Goal: Task Accomplishment & Management: Manage account settings

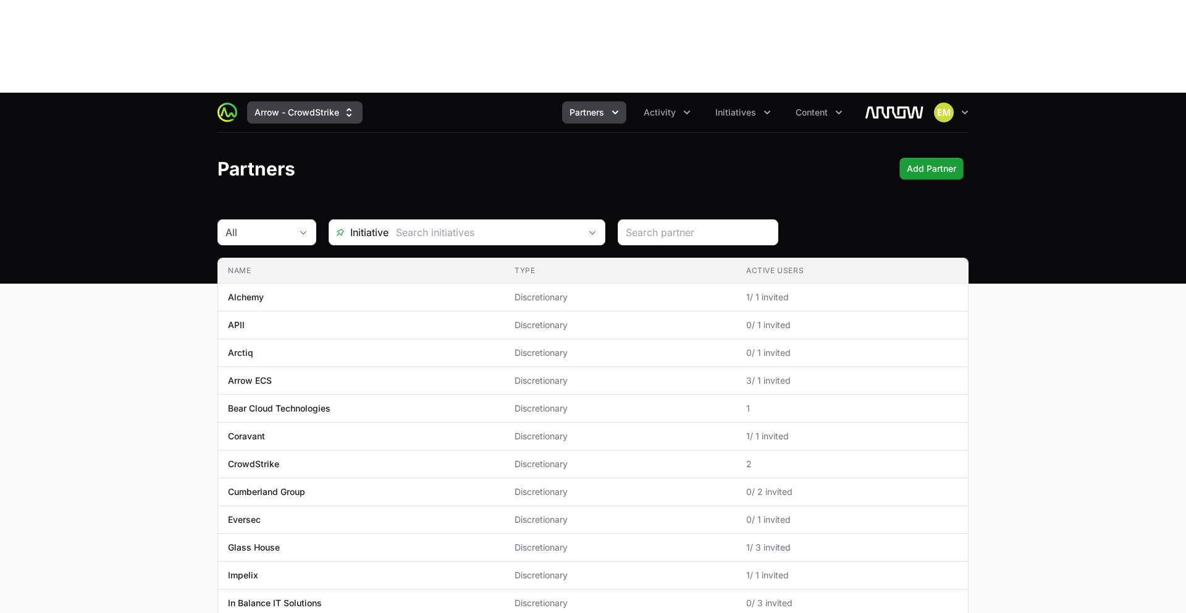
click at [304, 101] on button "Arrow - CrowdStrike" at bounding box center [305, 112] width 116 height 22
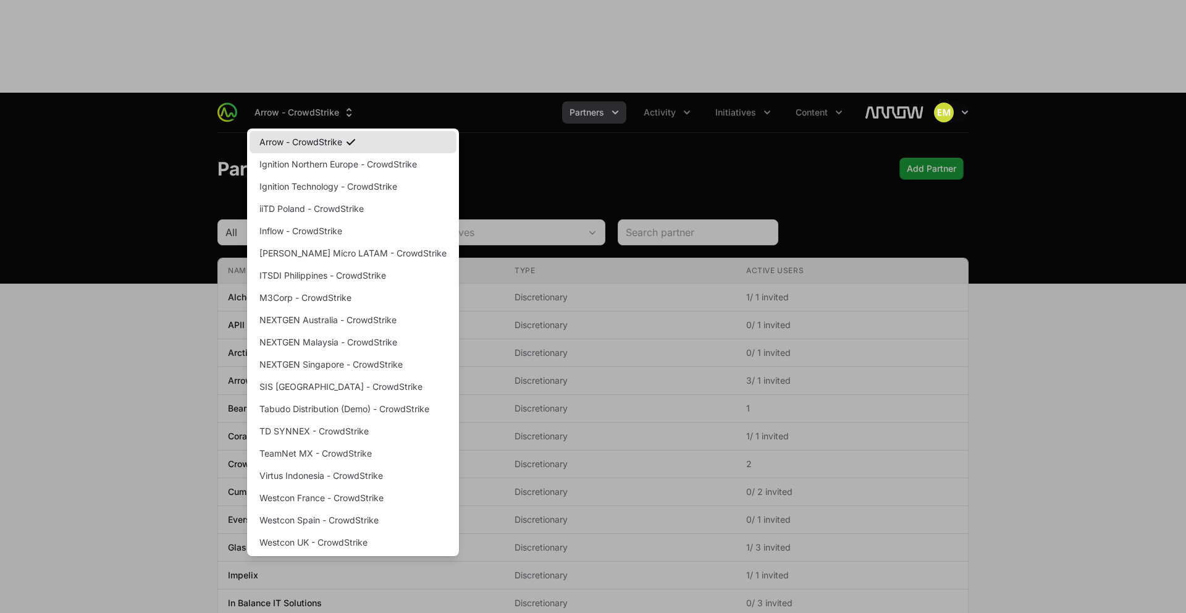
click at [308, 131] on link "Arrow - CrowdStrike" at bounding box center [353, 142] width 207 height 22
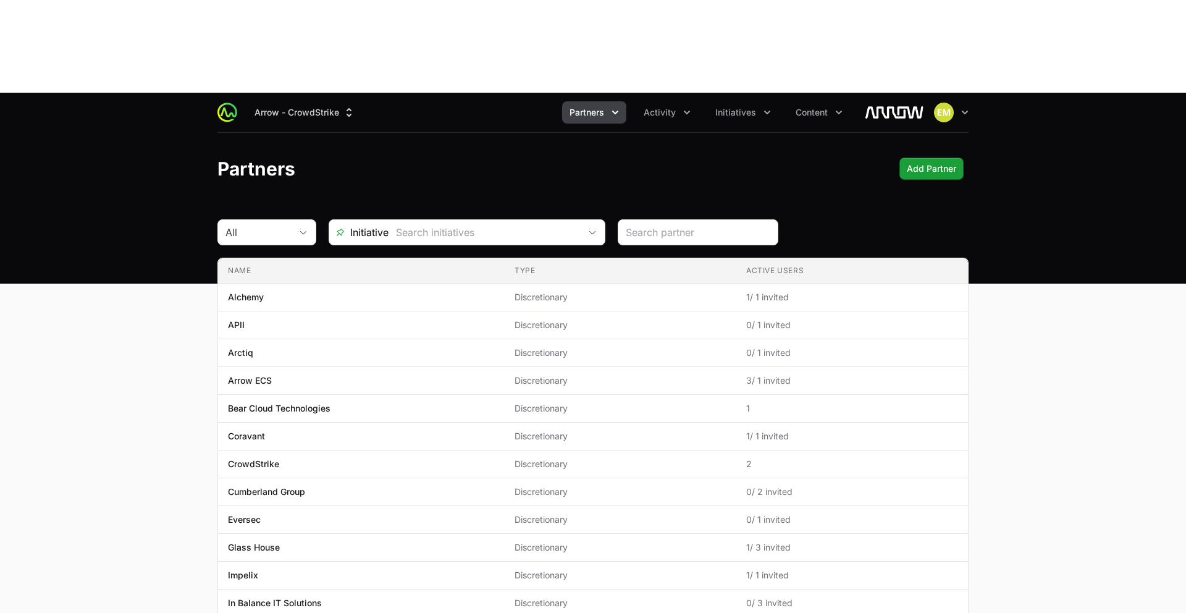
drag, startPoint x: 596, startPoint y: 32, endPoint x: 592, endPoint y: 47, distance: 15.9
click at [596, 93] on div "Arrow - CrowdStrike Partners Activity Initiatives Content Open user menu Open m…" at bounding box center [592, 113] width 751 height 40
click at [596, 101] on button "Partners" at bounding box center [594, 112] width 64 height 22
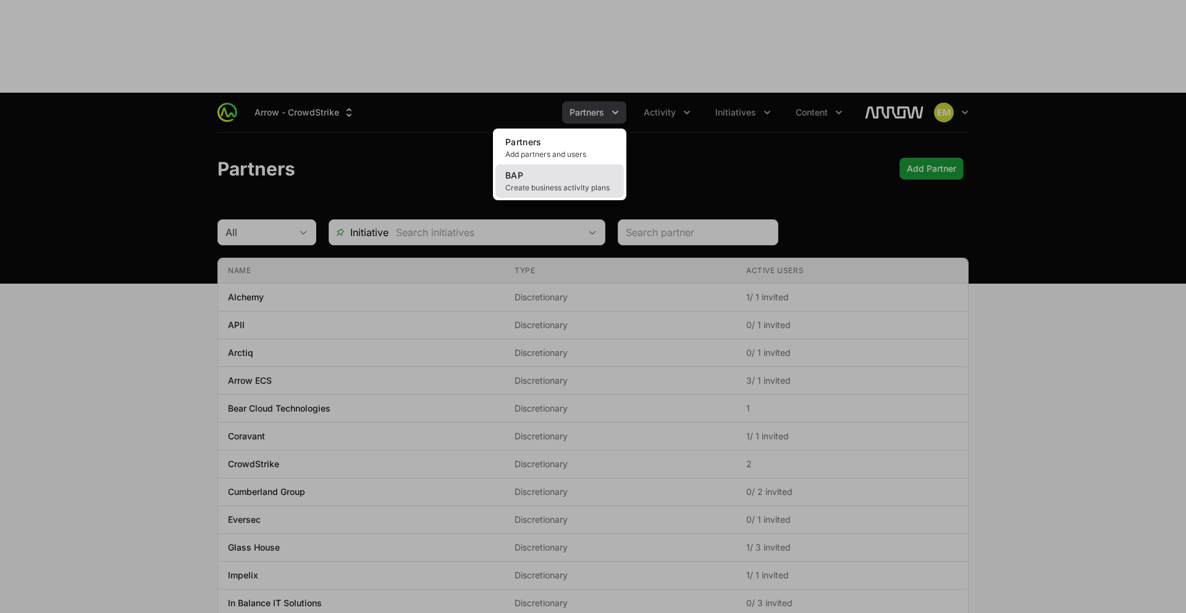
click at [576, 164] on link "BAP Create business activity plans" at bounding box center [559, 180] width 129 height 33
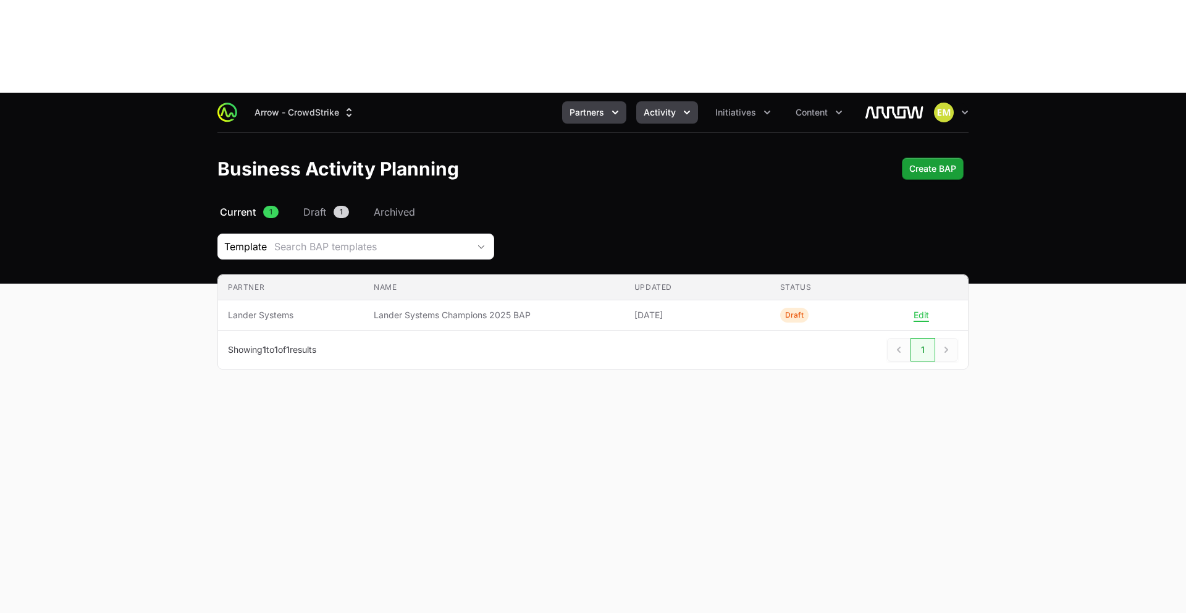
click at [657, 106] on span "Activity" at bounding box center [660, 112] width 32 height 12
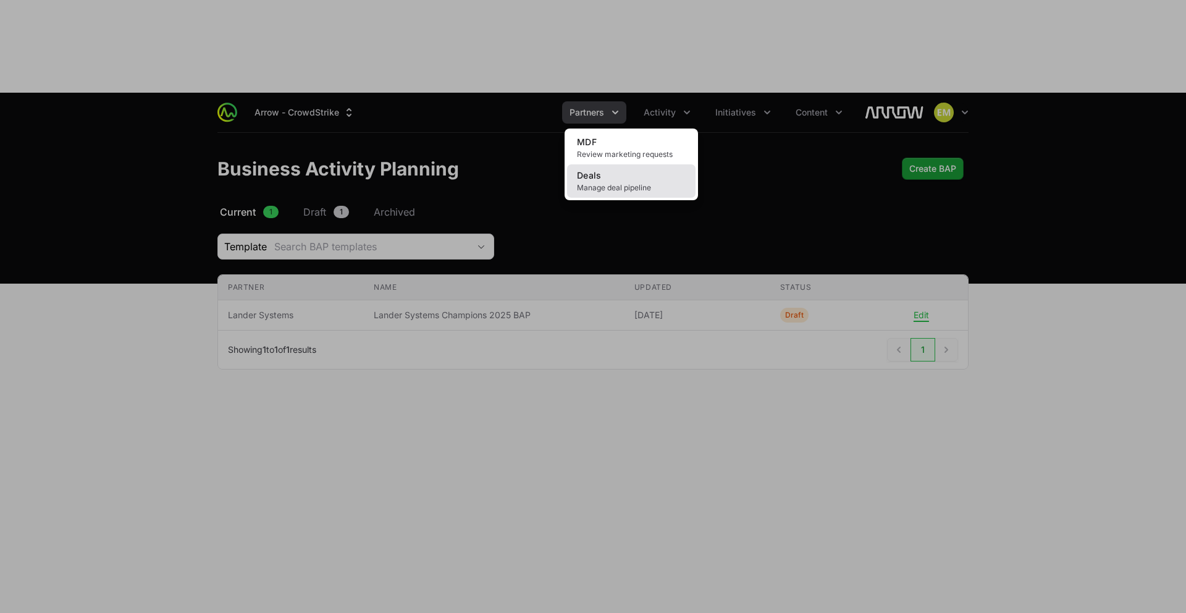
click at [628, 164] on link "Deals Manage deal pipeline" at bounding box center [631, 180] width 129 height 33
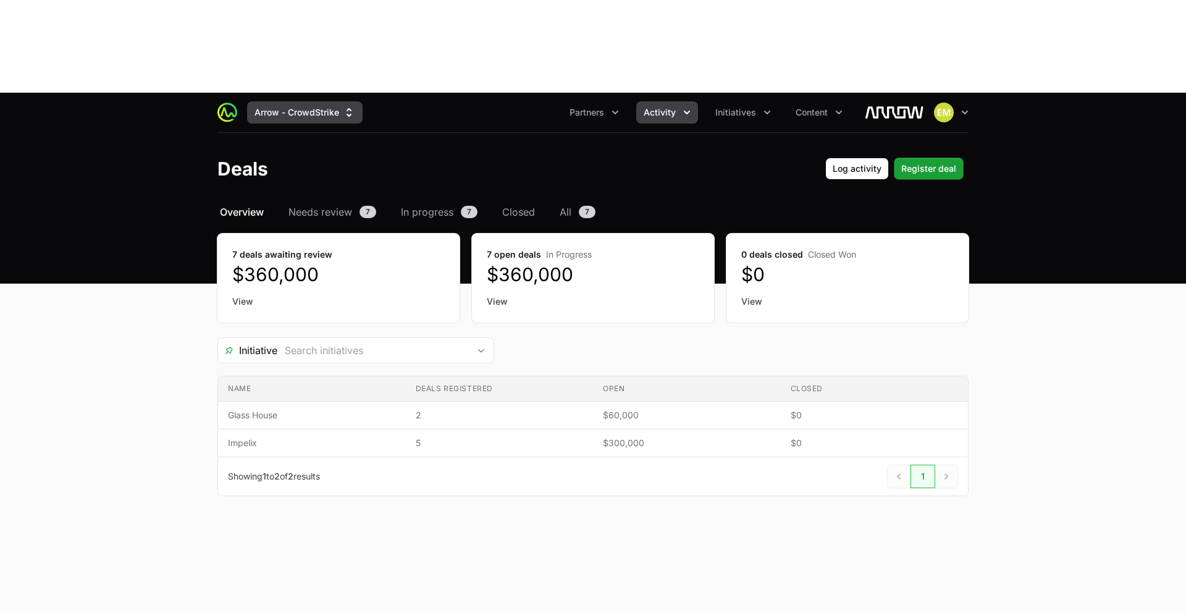
click at [283, 101] on button "Arrow - CrowdStrike" at bounding box center [305, 112] width 116 height 22
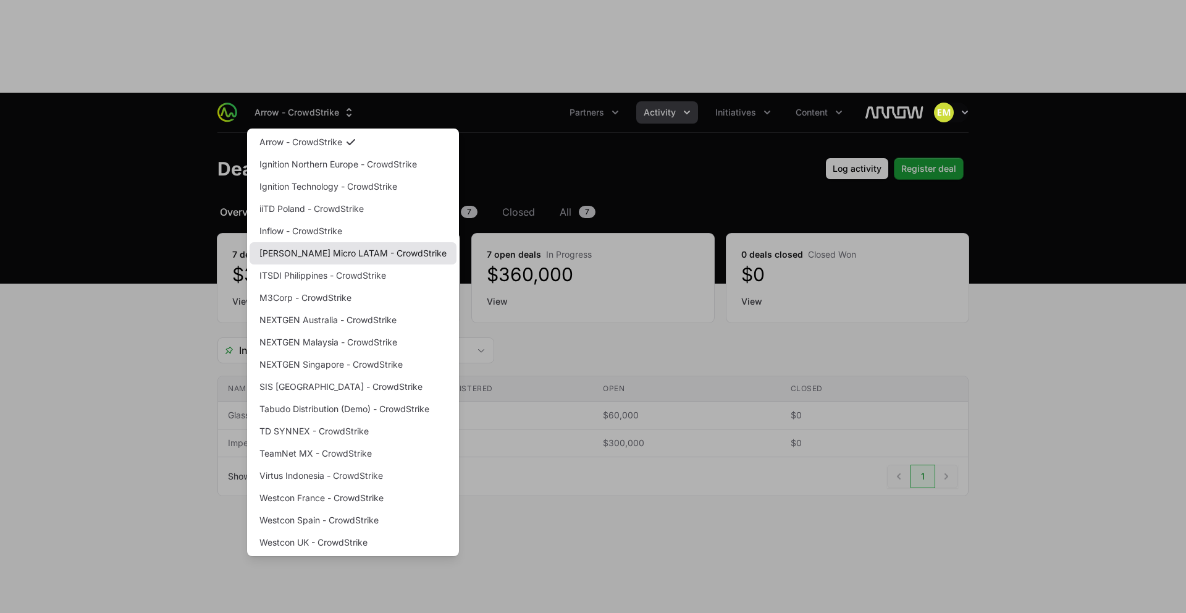
click at [298, 242] on link "[PERSON_NAME] Micro LATAM - CrowdStrike" at bounding box center [353, 253] width 207 height 22
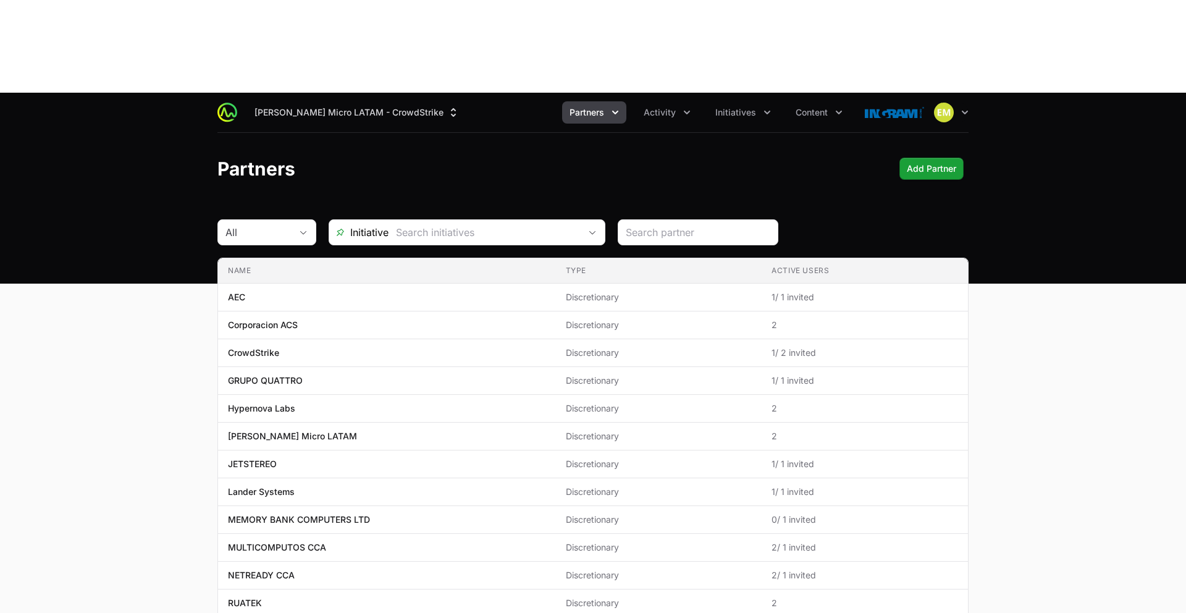
click at [589, 106] on span "Partners" at bounding box center [587, 112] width 35 height 12
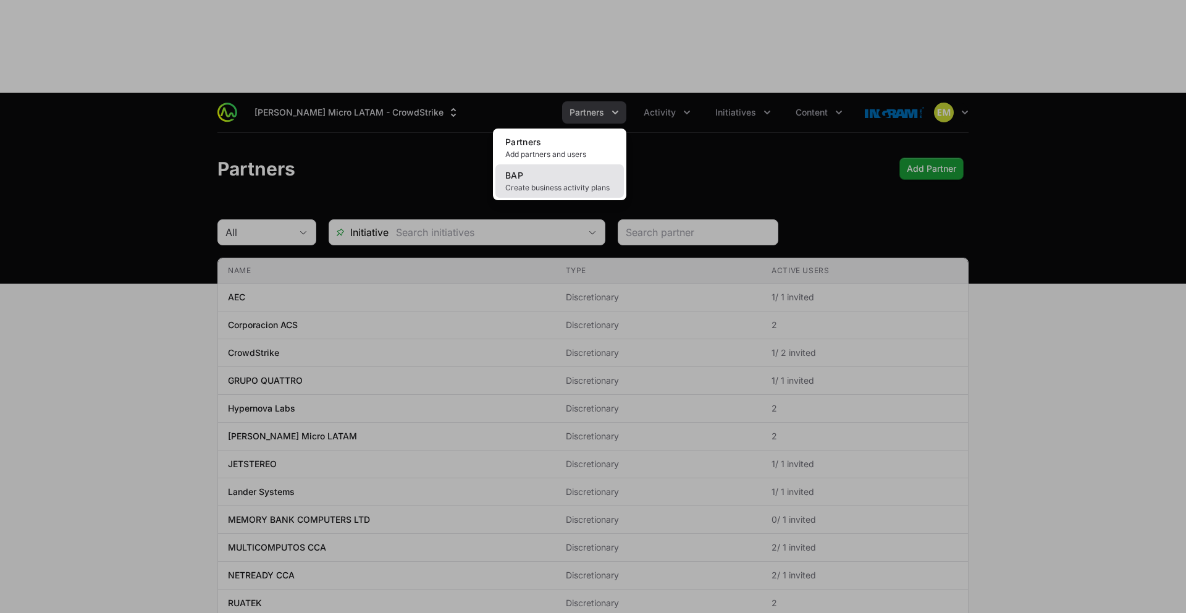
click at [577, 164] on link "BAP Create business activity plans" at bounding box center [559, 180] width 129 height 33
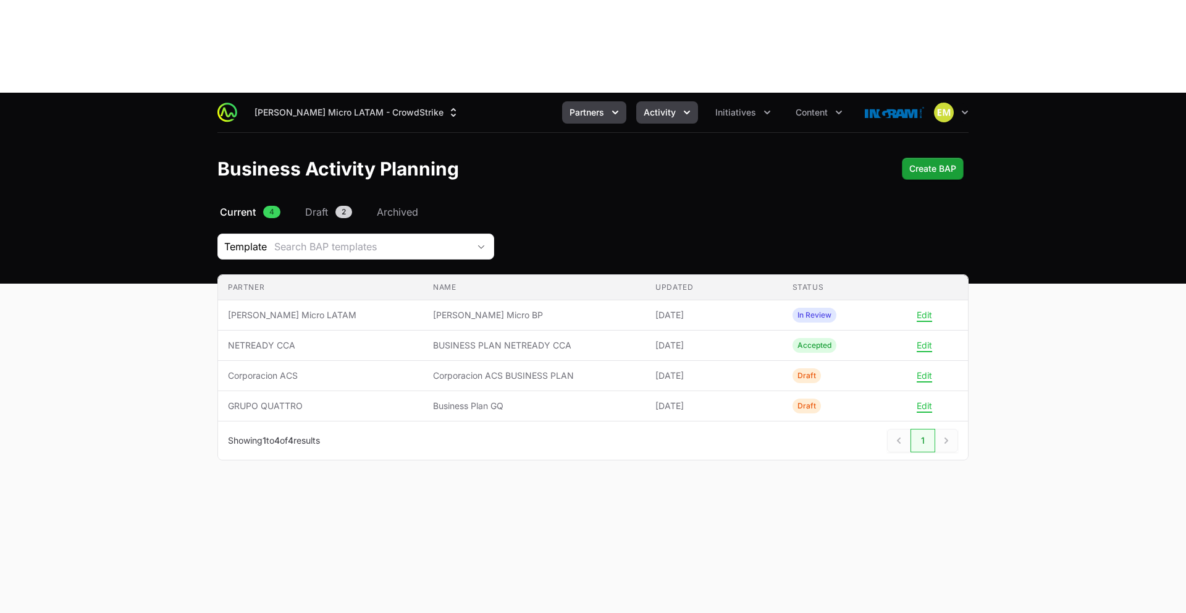
click at [655, 106] on span "Activity" at bounding box center [660, 112] width 32 height 12
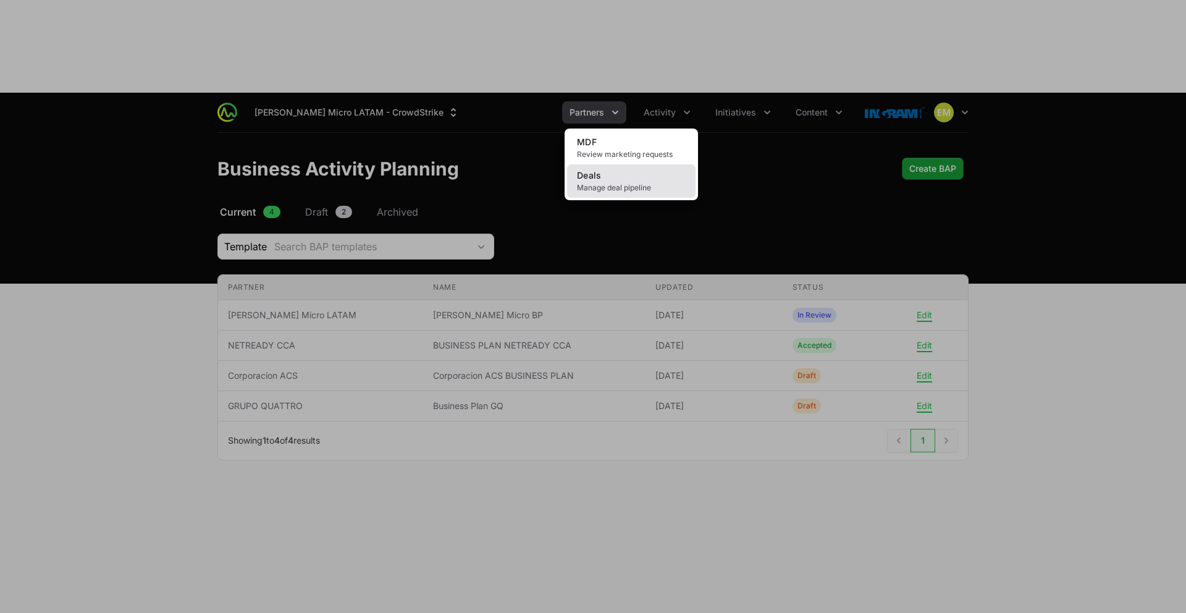
click at [653, 164] on link "Deals Manage deal pipeline" at bounding box center [631, 180] width 129 height 33
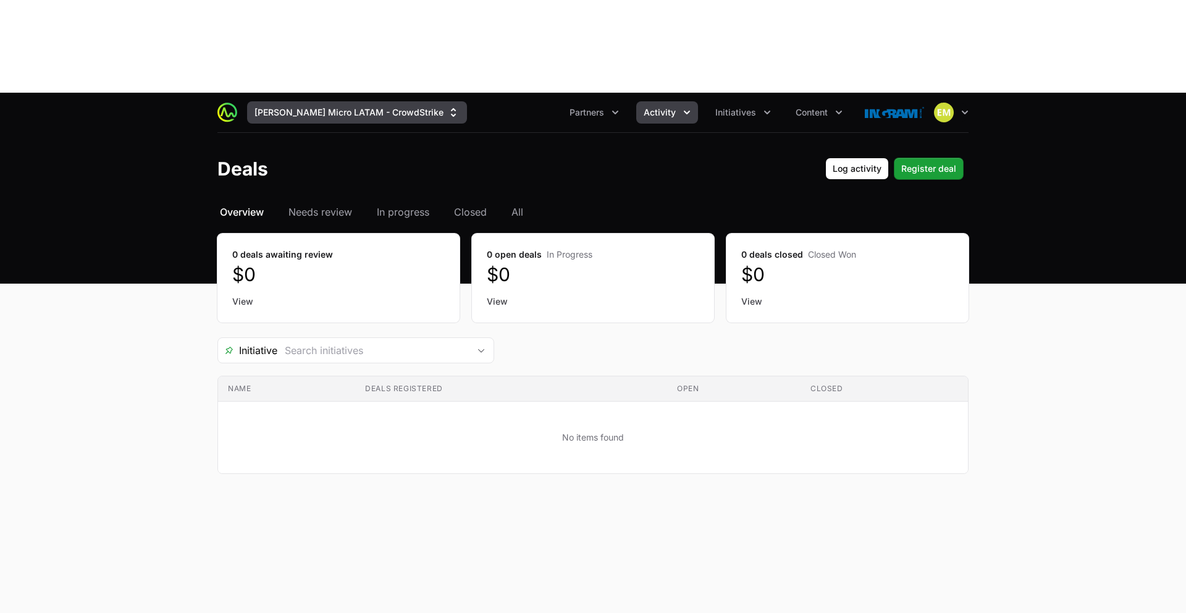
click at [340, 101] on button "[PERSON_NAME] Micro LATAM - CrowdStrike" at bounding box center [357, 112] width 220 height 22
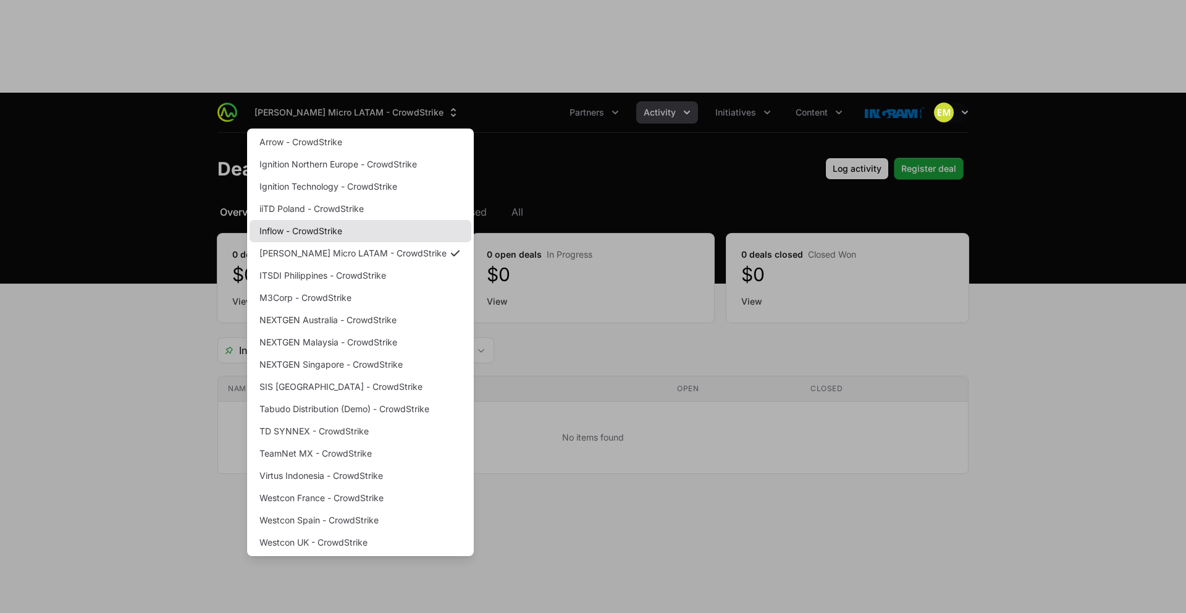
click at [318, 220] on link "Inflow - CrowdStrike" at bounding box center [361, 231] width 222 height 22
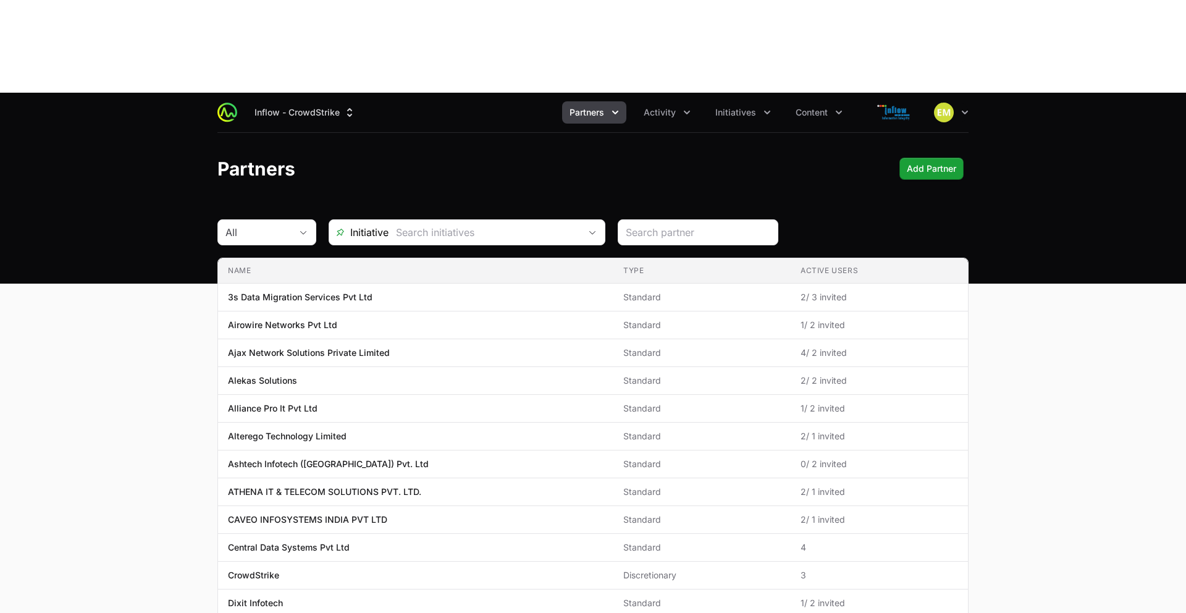
click at [605, 101] on button "Partners" at bounding box center [594, 112] width 64 height 22
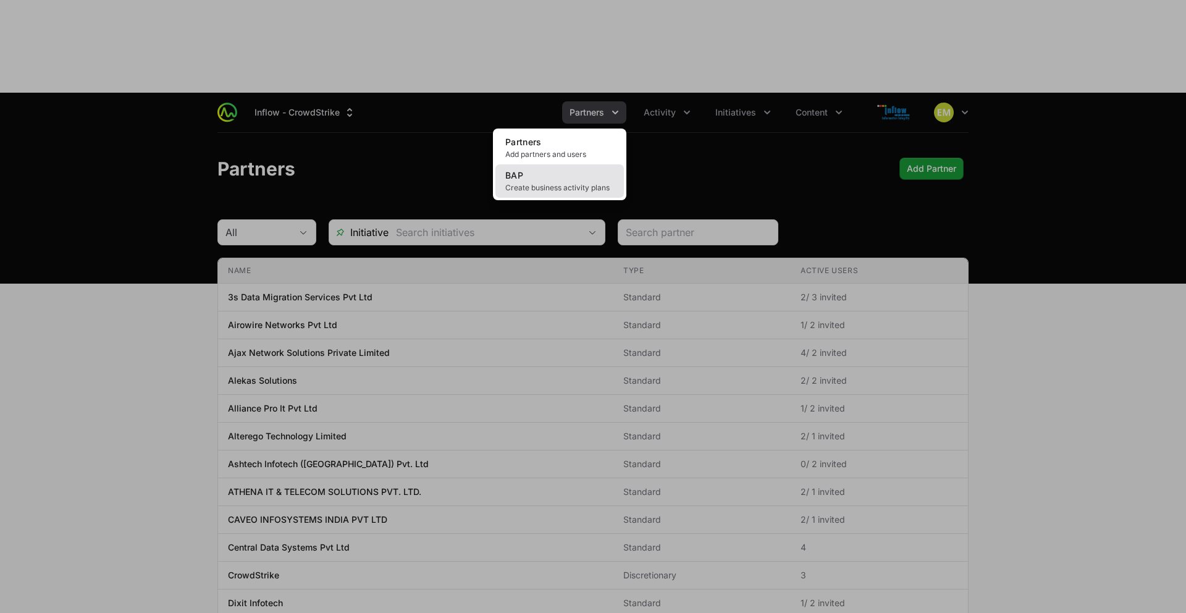
click at [573, 164] on link "BAP Create business activity plans" at bounding box center [559, 180] width 129 height 33
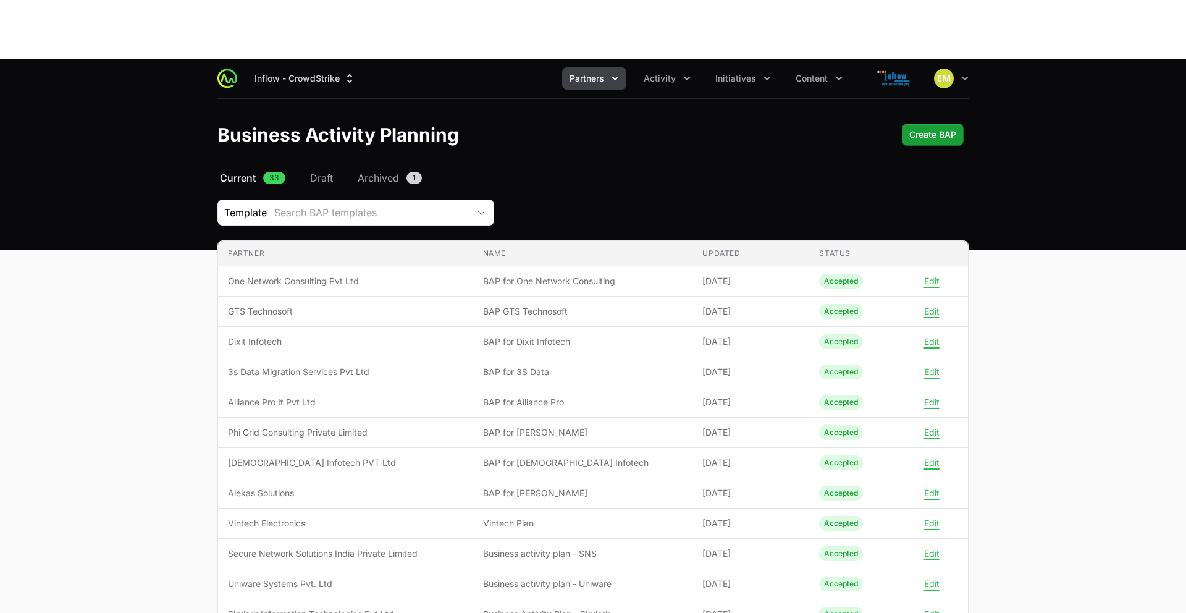
scroll to position [35, 0]
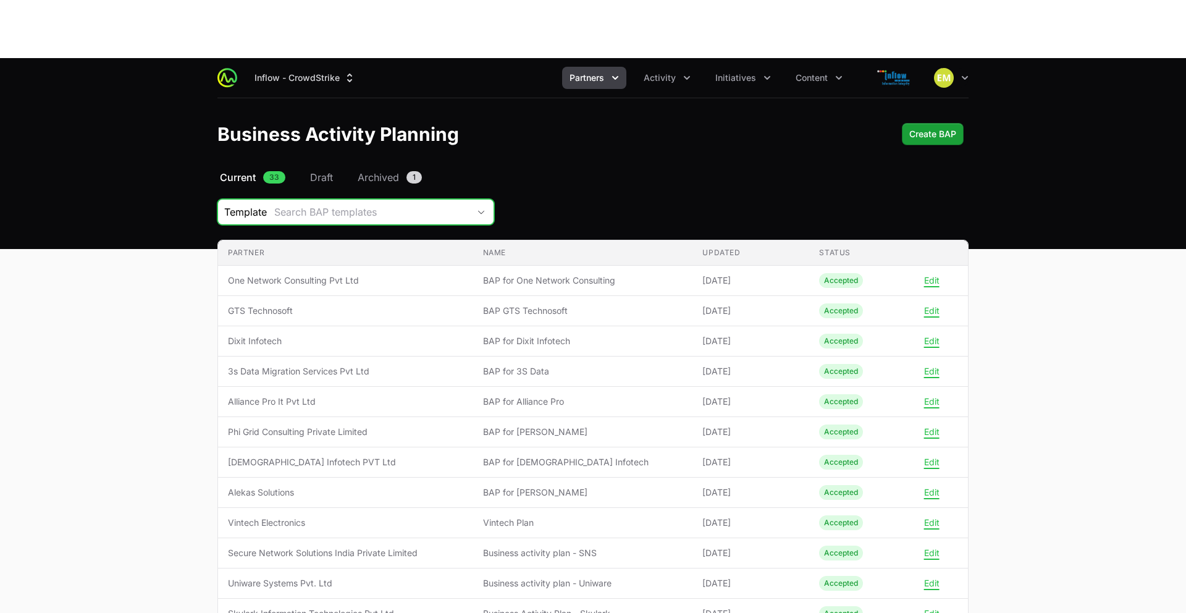
click at [306, 204] on div "Search BAP templates" at bounding box center [371, 211] width 195 height 15
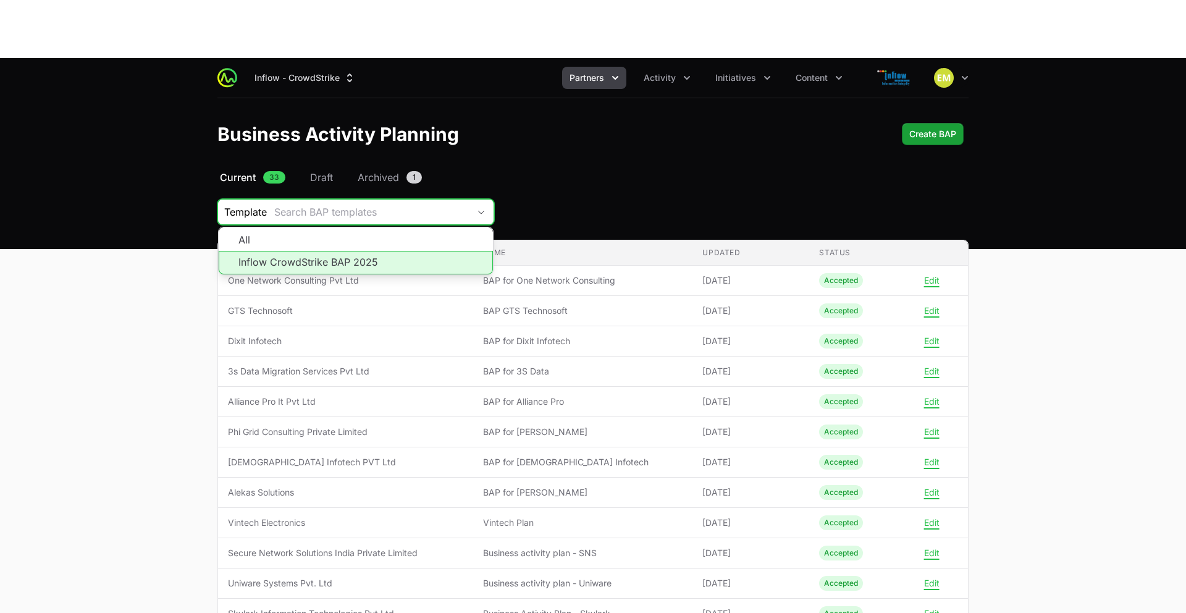
click at [307, 251] on li "Inflow CrowdStrike BAP 2025" at bounding box center [356, 262] width 274 height 23
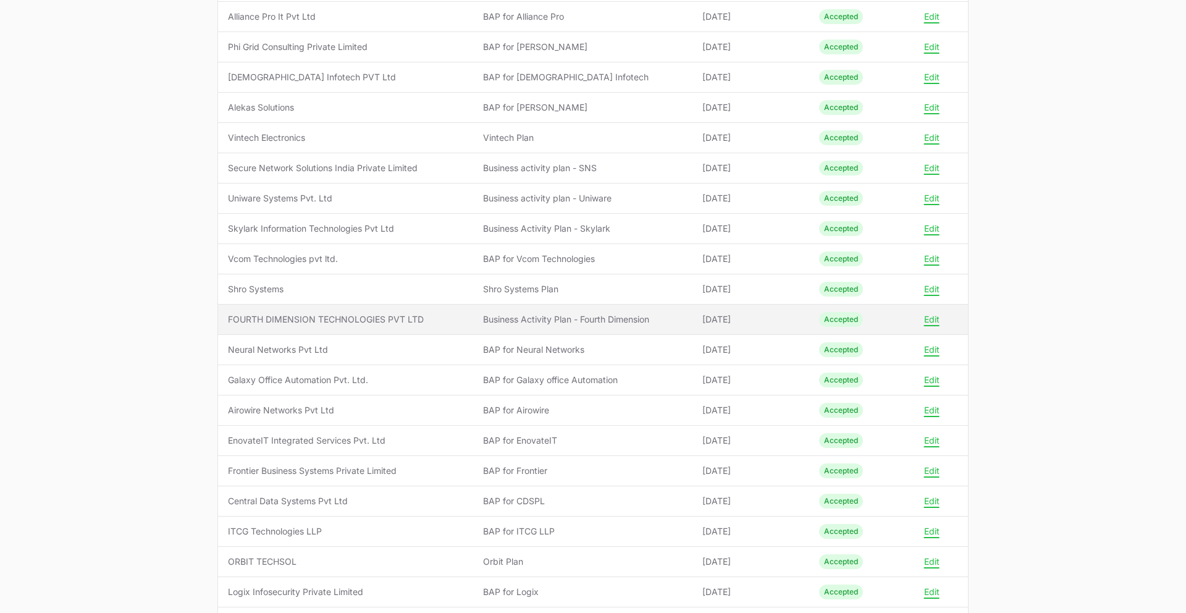
scroll to position [478, 0]
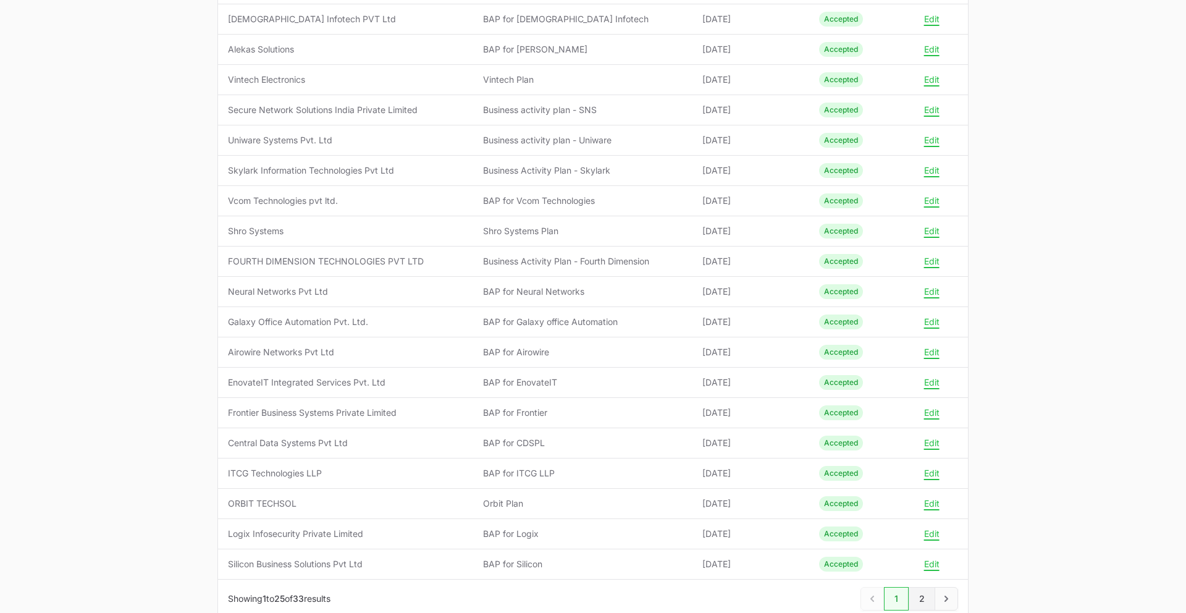
click at [922, 587] on link "2" at bounding box center [922, 598] width 27 height 23
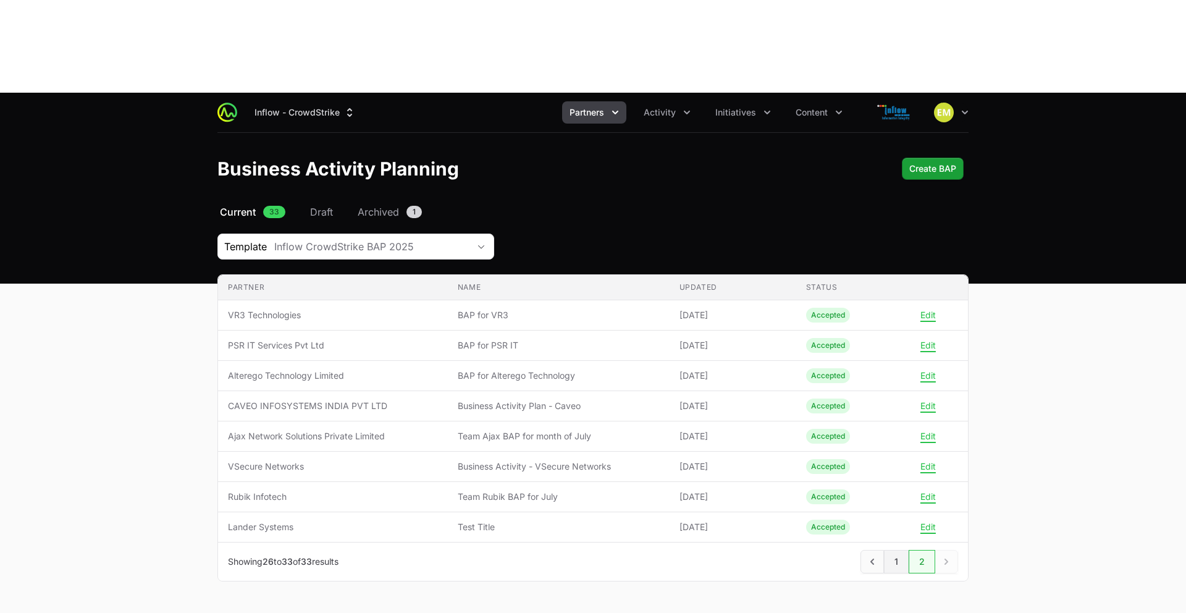
click at [892, 550] on link "1" at bounding box center [896, 561] width 25 height 23
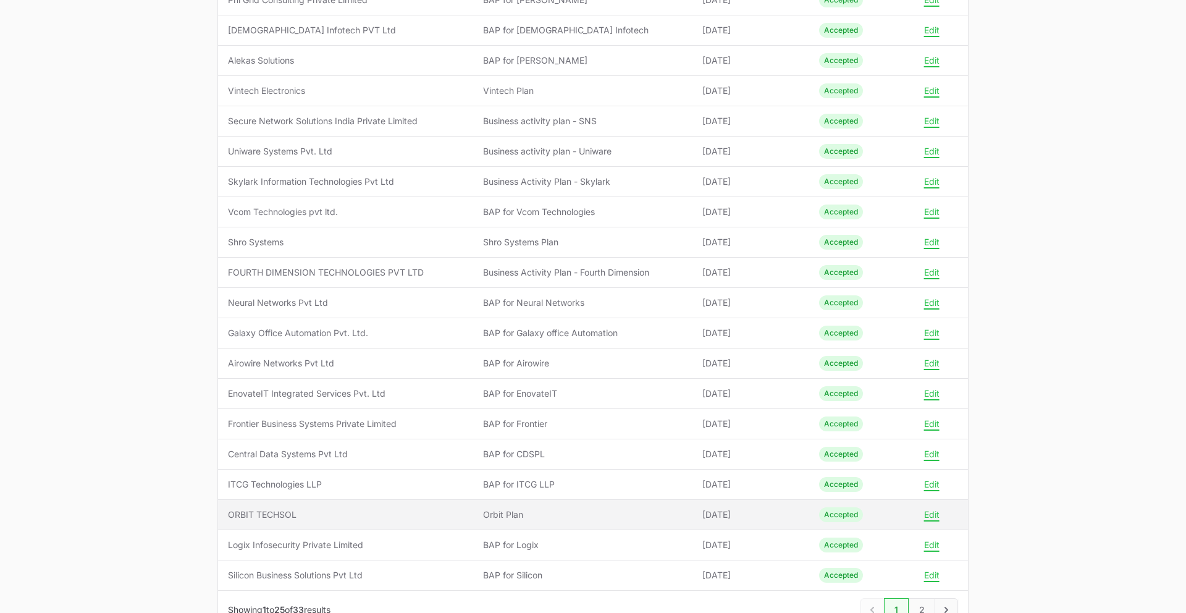
scroll to position [478, 0]
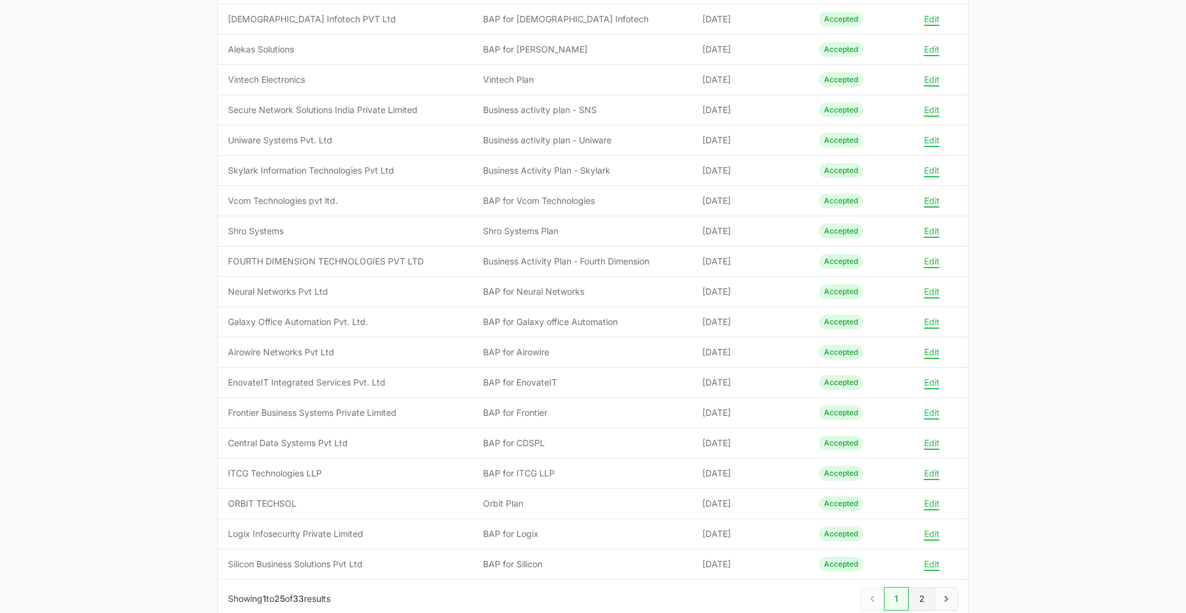
click at [929, 587] on link "2" at bounding box center [922, 598] width 27 height 23
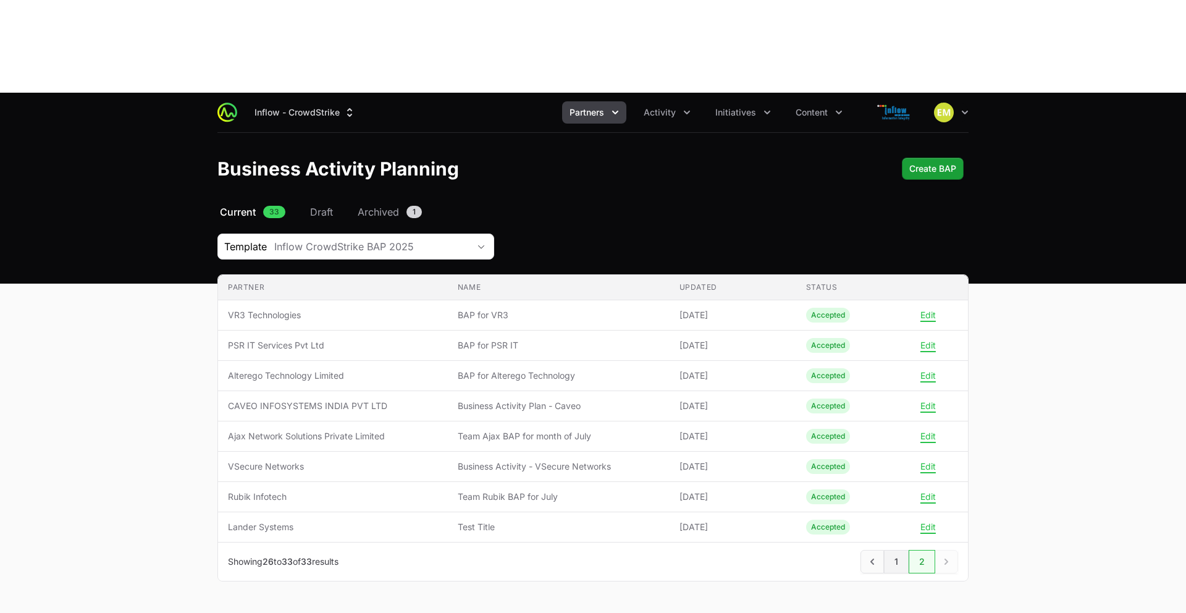
click at [897, 550] on link "1" at bounding box center [896, 561] width 25 height 23
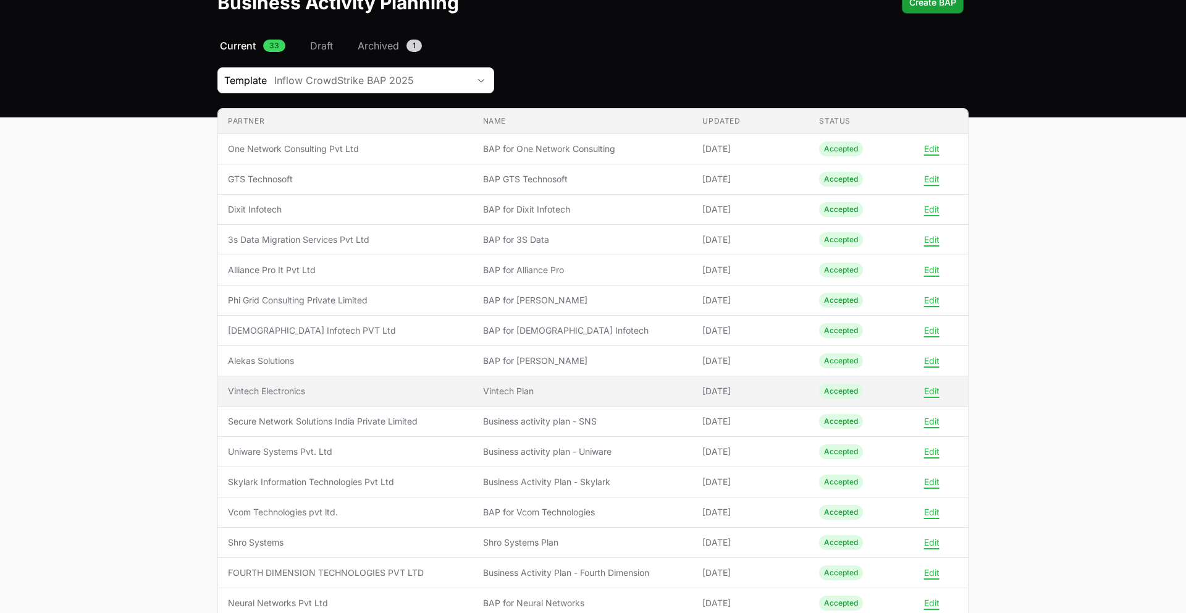
scroll to position [172, 0]
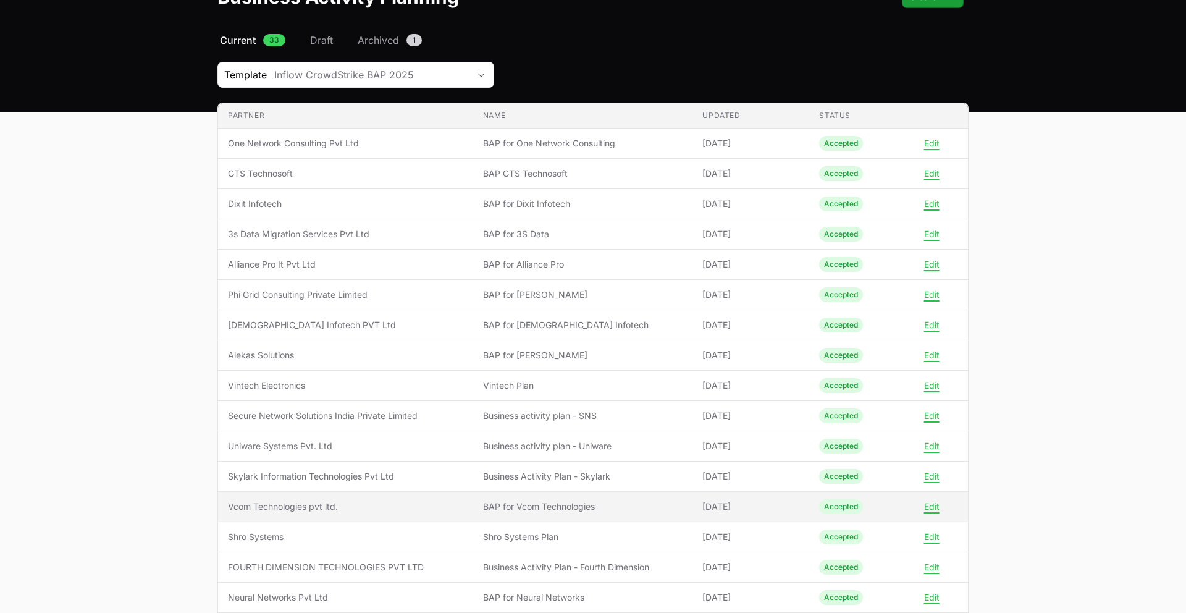
click at [384, 500] on span "Vcom Technologies pvt ltd." at bounding box center [345, 506] width 235 height 12
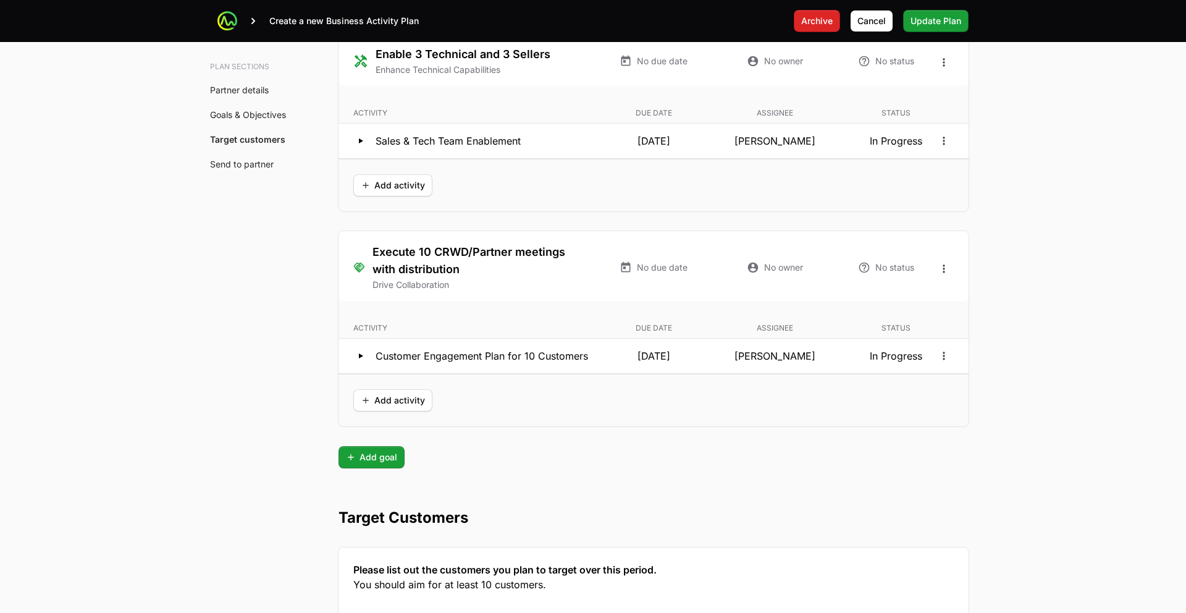
scroll to position [2598, 0]
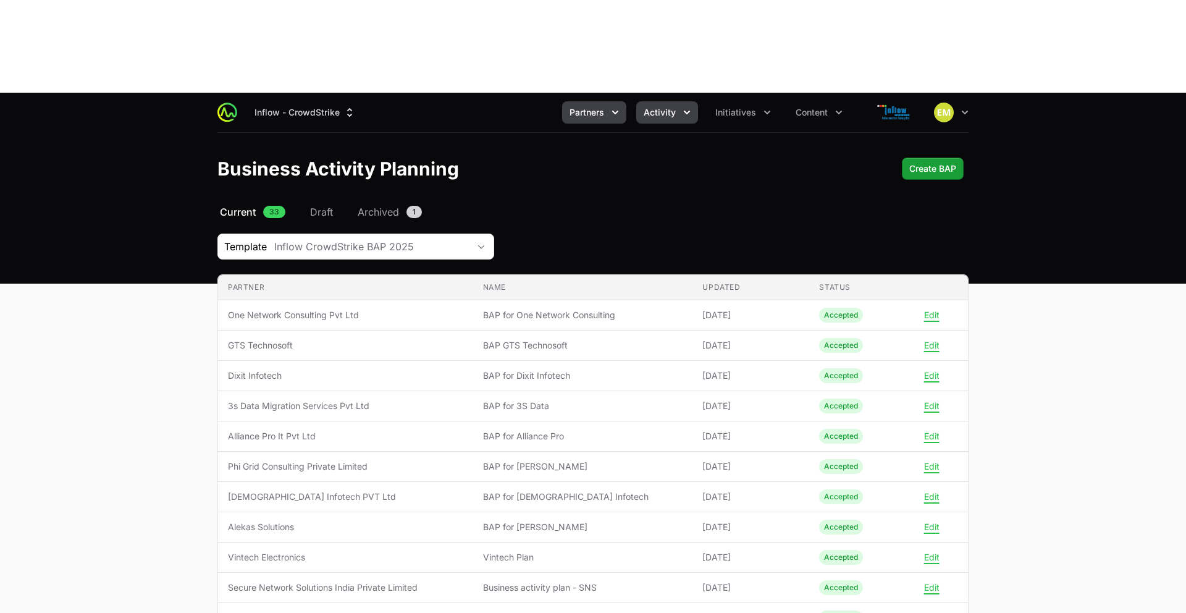
click at [677, 101] on button "Activity" at bounding box center [667, 112] width 62 height 22
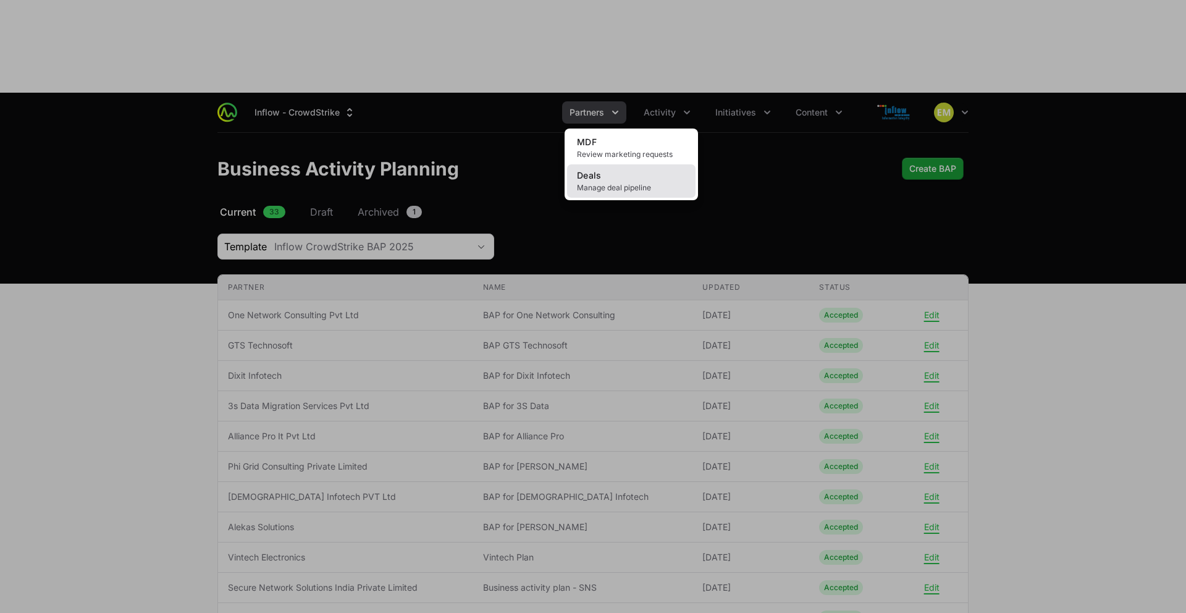
click at [635, 183] on span "Manage deal pipeline" at bounding box center [631, 188] width 109 height 10
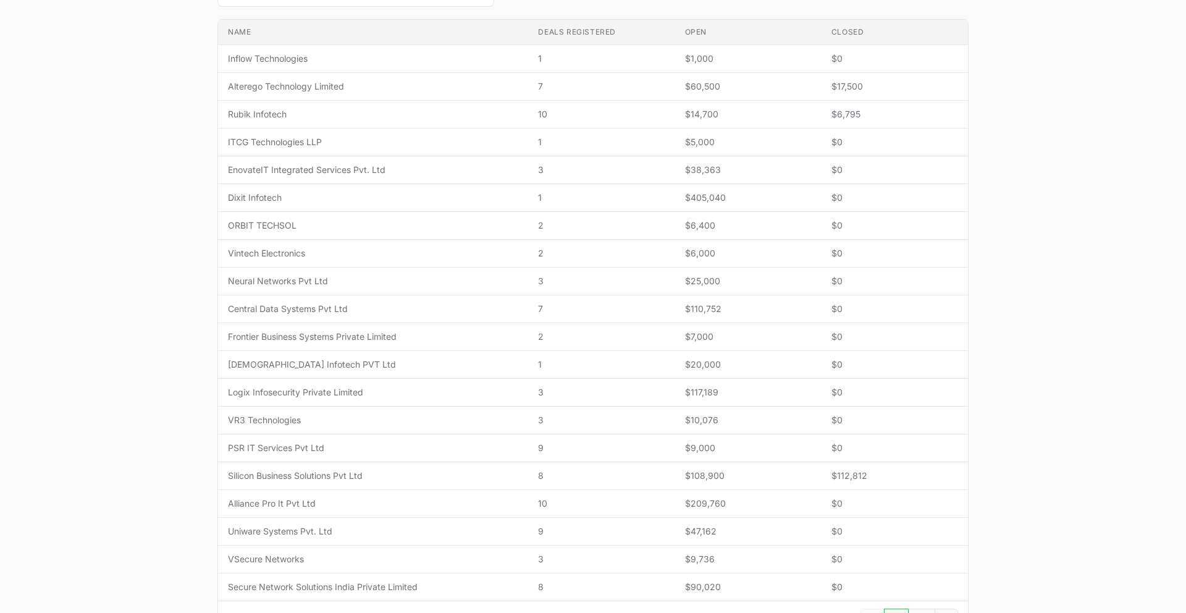
scroll to position [378, 0]
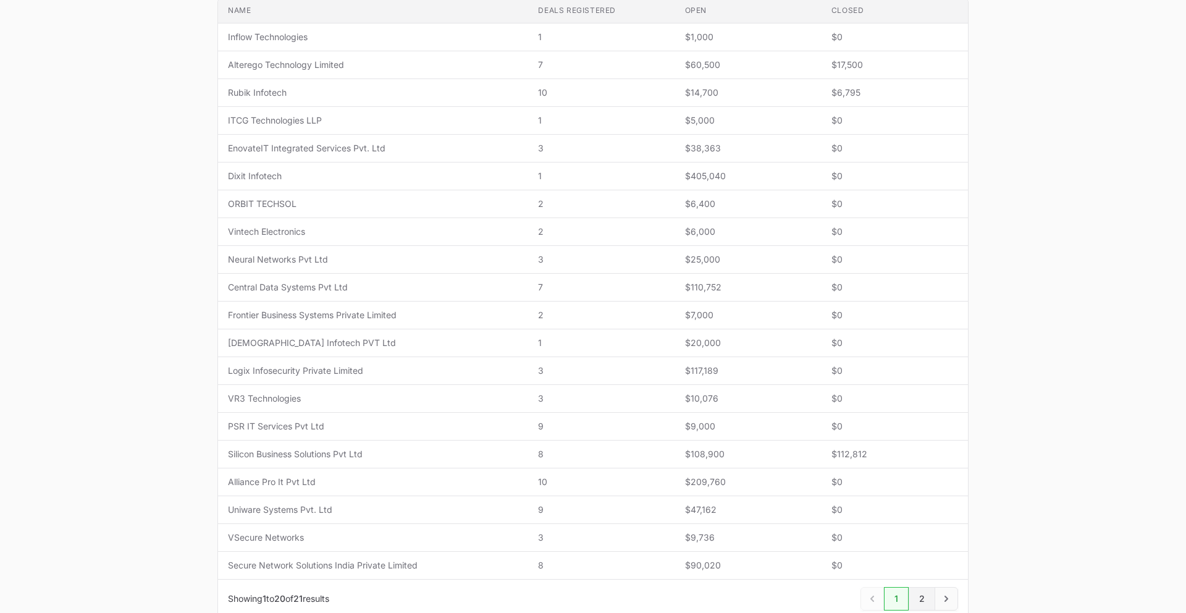
click at [926, 587] on link "2" at bounding box center [922, 598] width 27 height 23
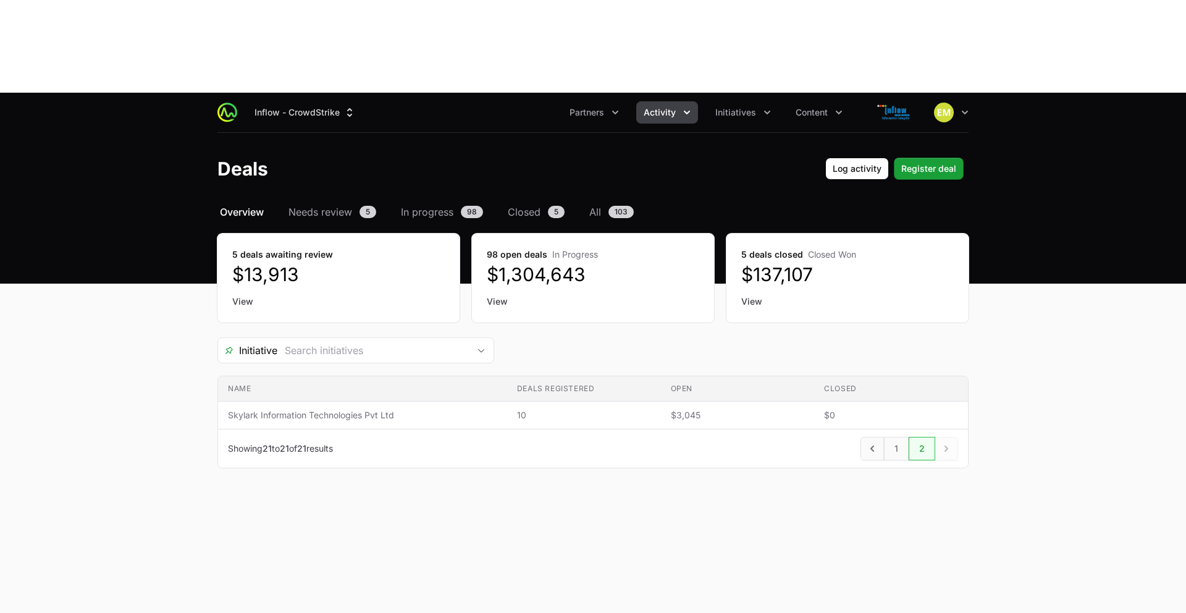
click at [755, 295] on link "View" at bounding box center [847, 301] width 213 height 12
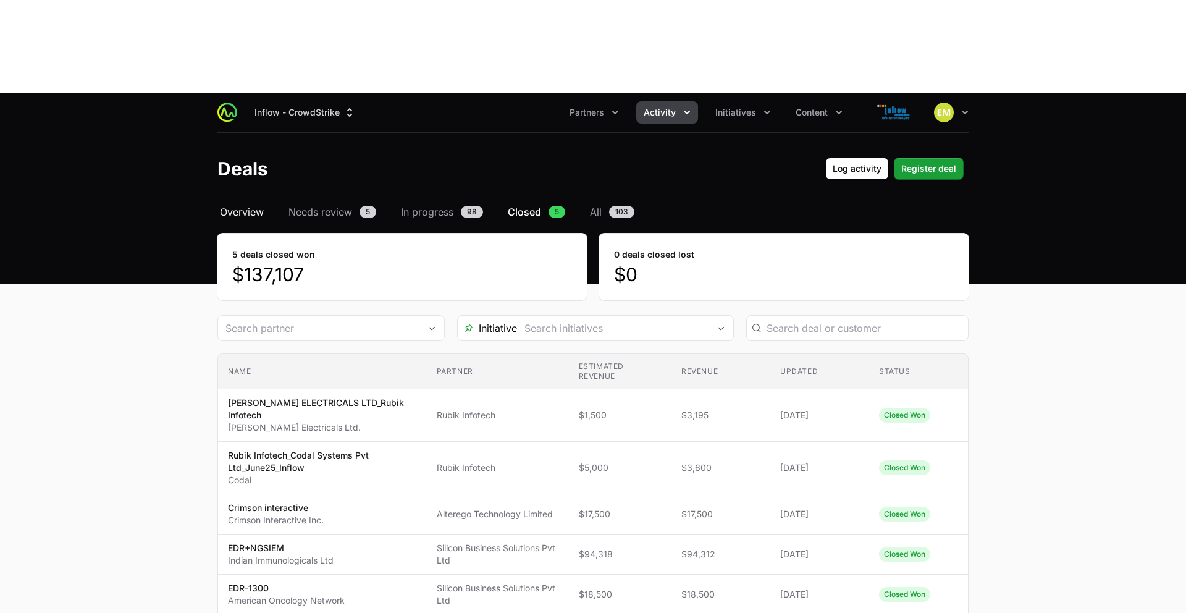
click at [246, 204] on span "Overview" at bounding box center [242, 211] width 44 height 15
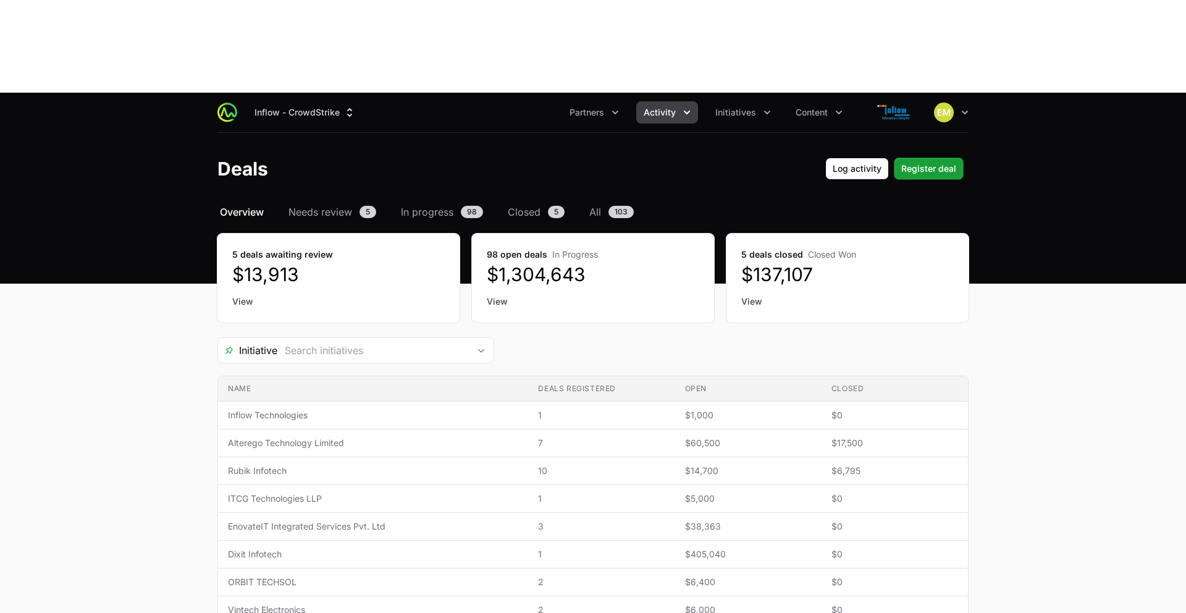
click at [659, 106] on span "Activity" at bounding box center [660, 112] width 32 height 12
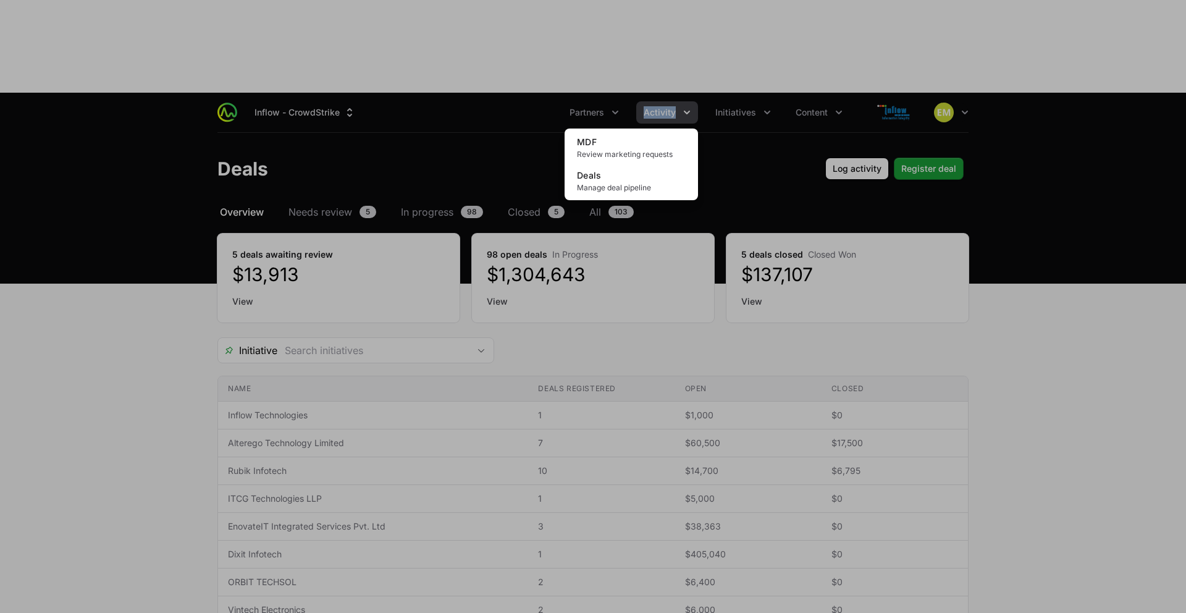
click at [658, 22] on div "Activity menu" at bounding box center [593, 306] width 1186 height 613
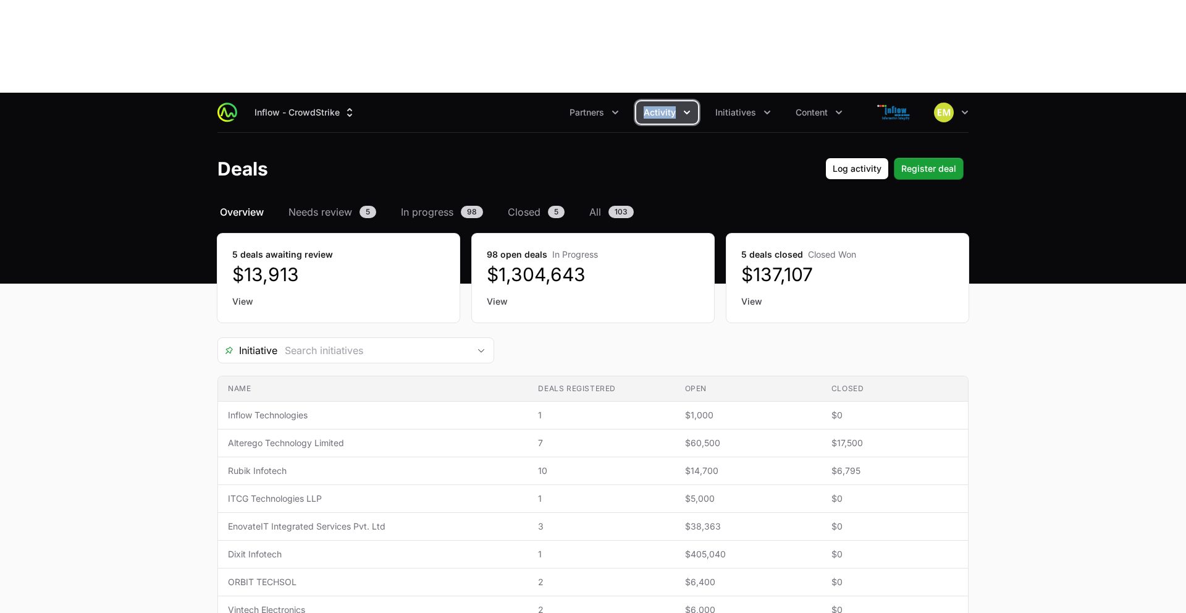
click at [662, 106] on span "Activity" at bounding box center [660, 112] width 32 height 12
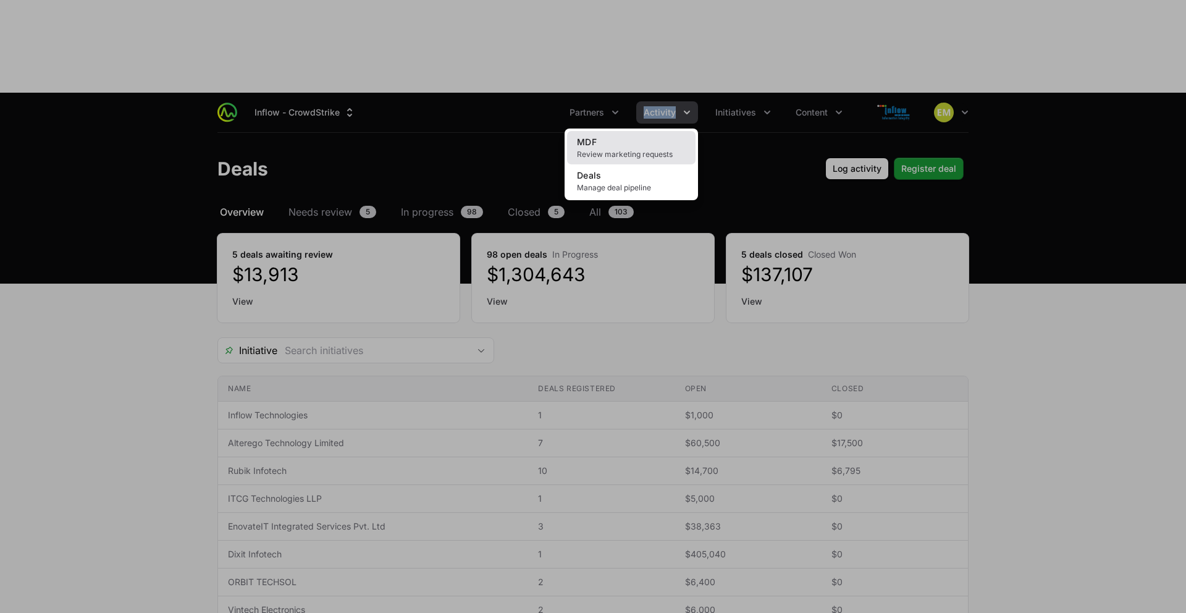
click at [640, 131] on link "MDF Review marketing requests" at bounding box center [631, 147] width 129 height 33
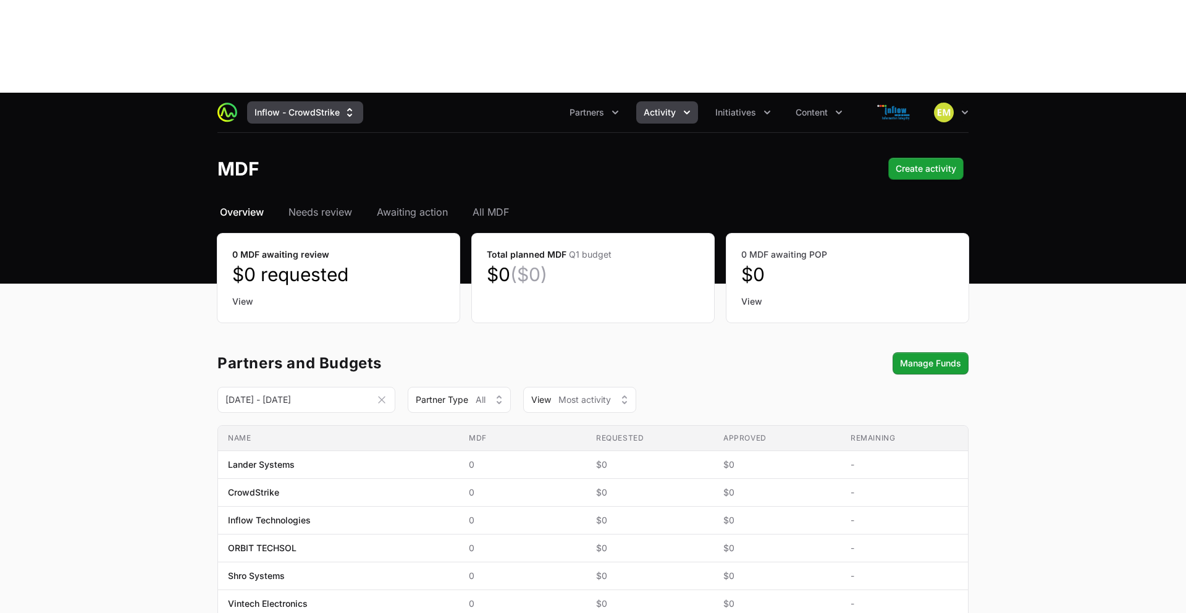
click at [285, 101] on button "Inflow - CrowdStrike" at bounding box center [305, 112] width 116 height 22
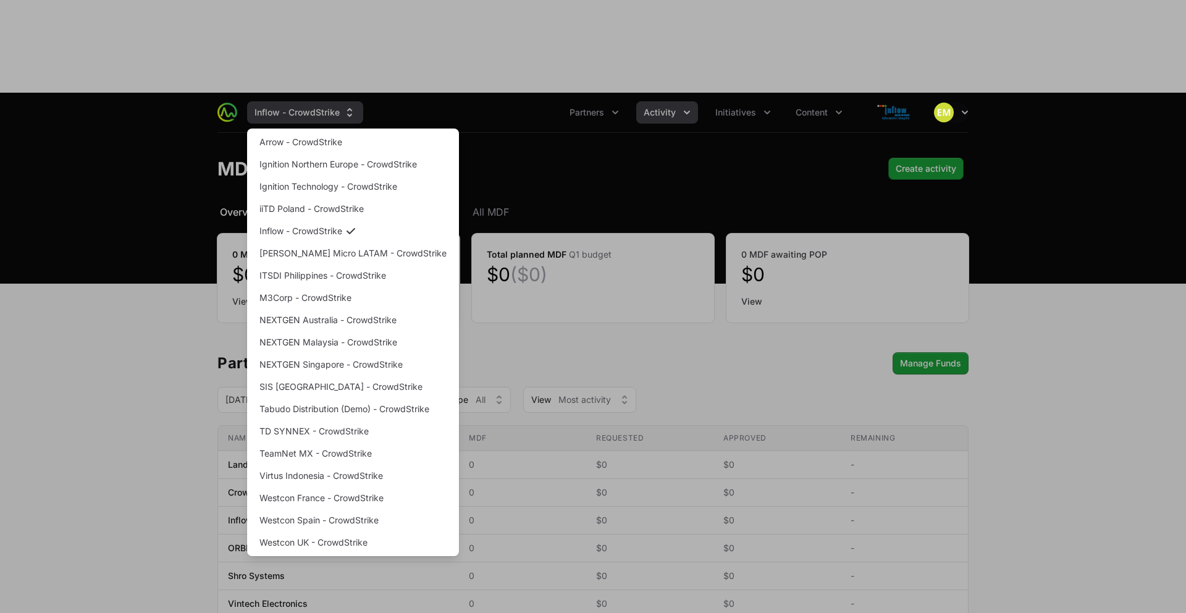
click at [285, 20] on div "Supplier switch menu" at bounding box center [593, 306] width 1186 height 613
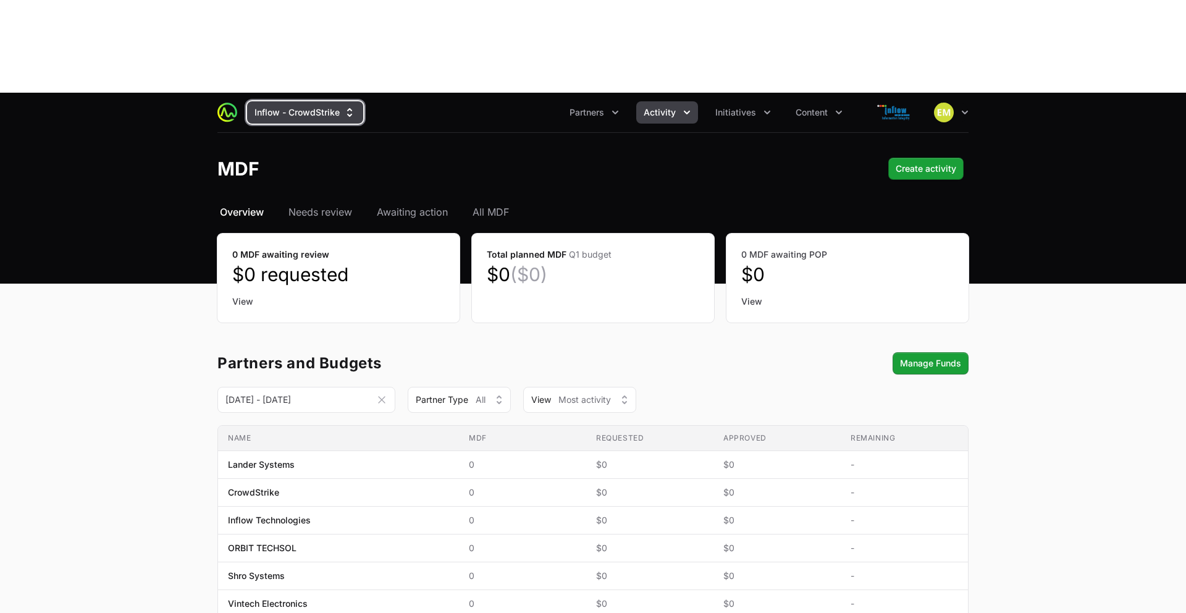
click at [292, 101] on button "Inflow - CrowdStrike" at bounding box center [305, 112] width 116 height 22
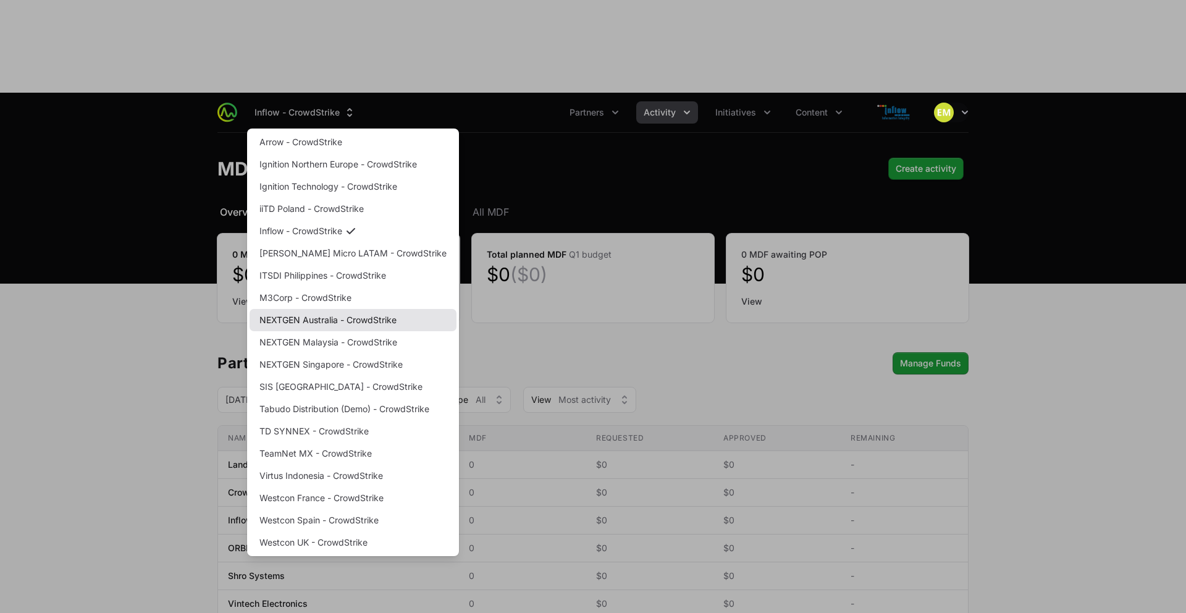
click at [303, 309] on link "NEXTGEN Australia - CrowdStrike" at bounding box center [353, 320] width 207 height 22
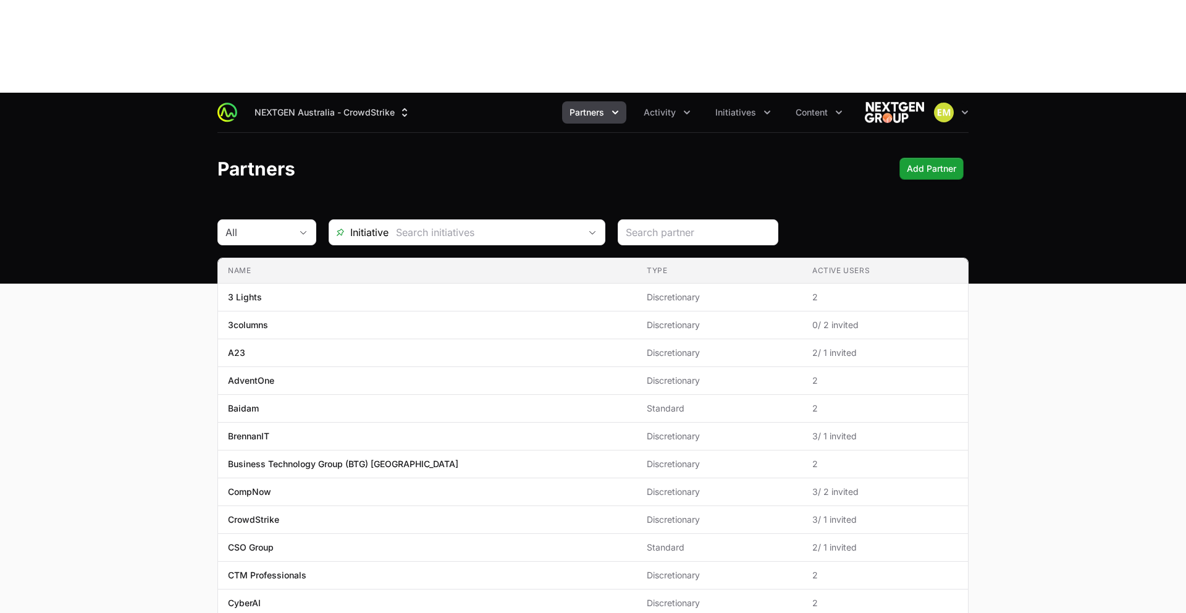
click at [575, 101] on button "Partners" at bounding box center [594, 112] width 64 height 22
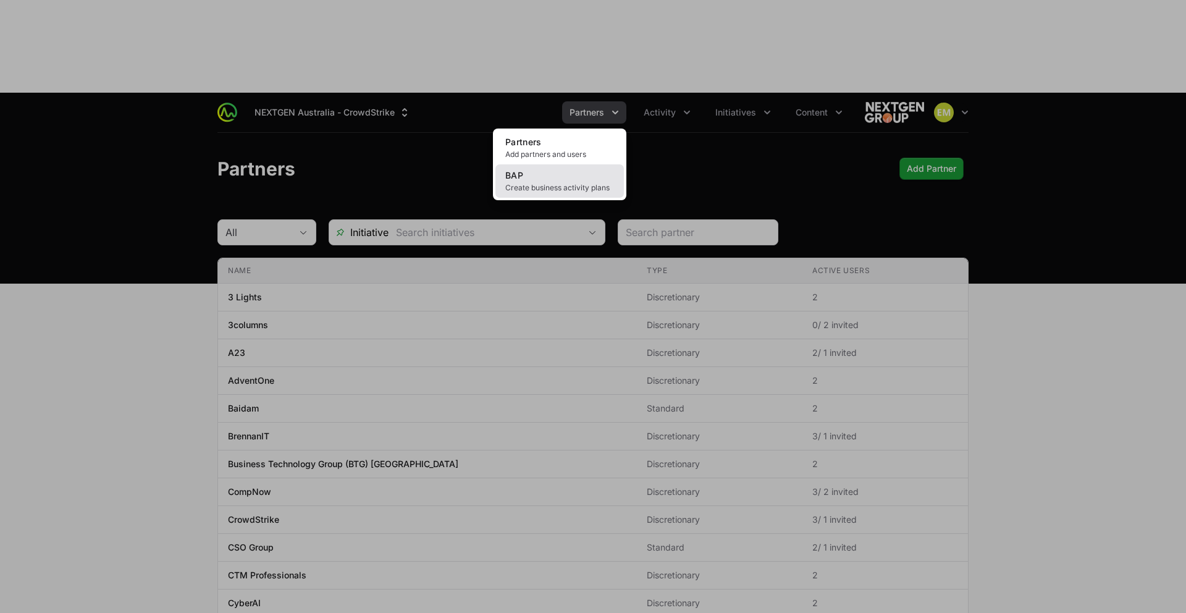
click at [564, 183] on span "Create business activity plans" at bounding box center [559, 188] width 109 height 10
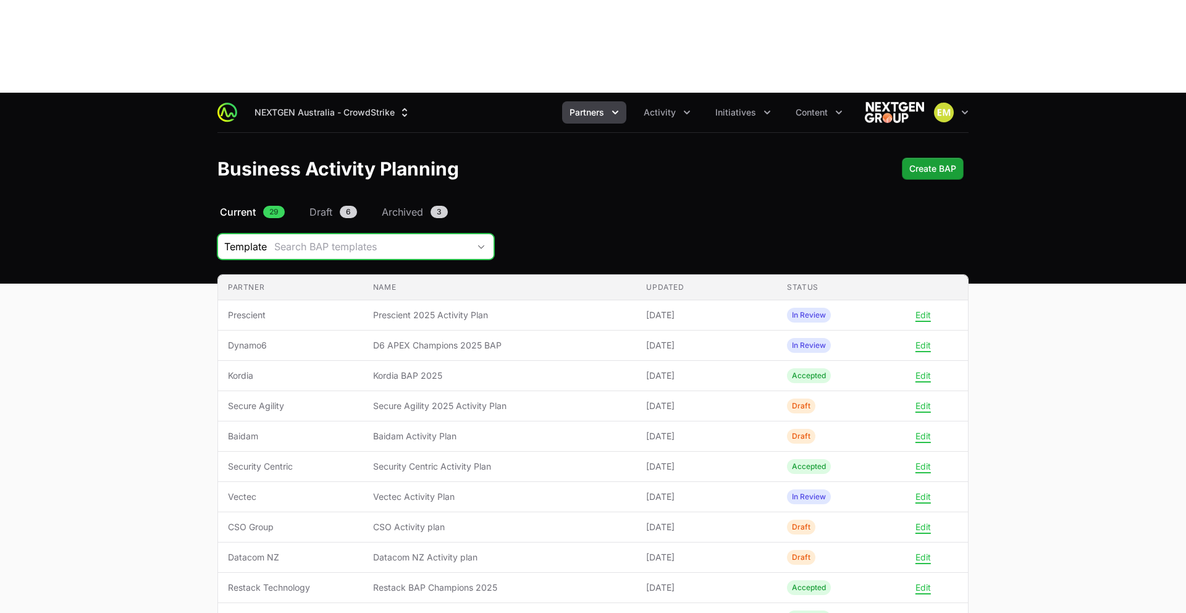
click at [380, 239] on div "Search BAP templates" at bounding box center [371, 246] width 195 height 15
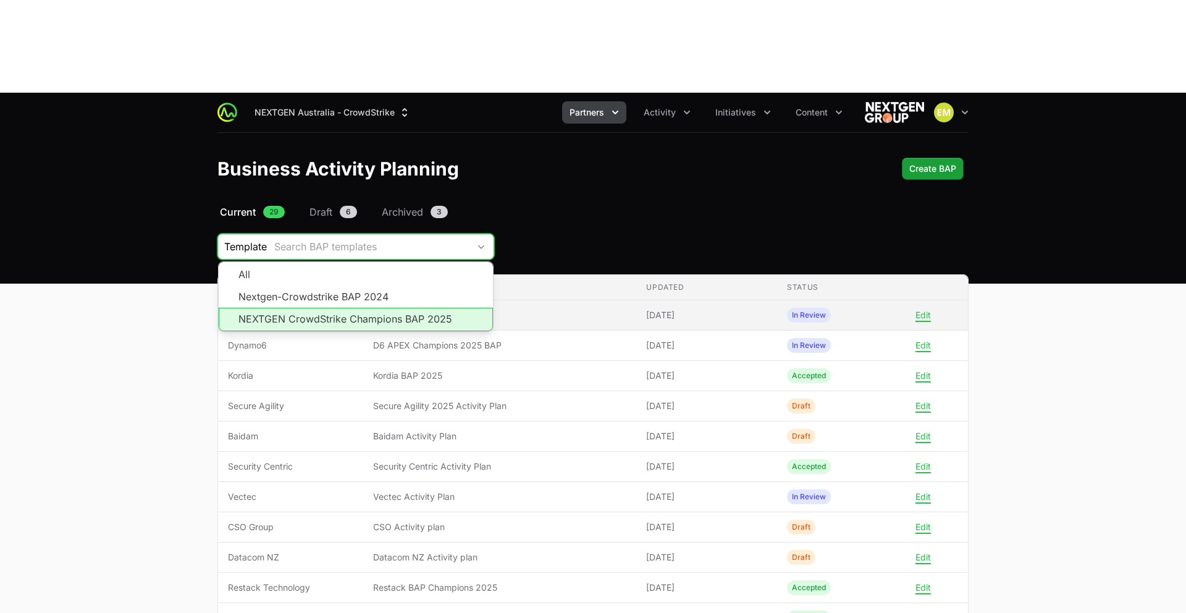
click at [367, 308] on li "NEXTGEN CrowdStrike Champions BAP 2025" at bounding box center [356, 319] width 274 height 23
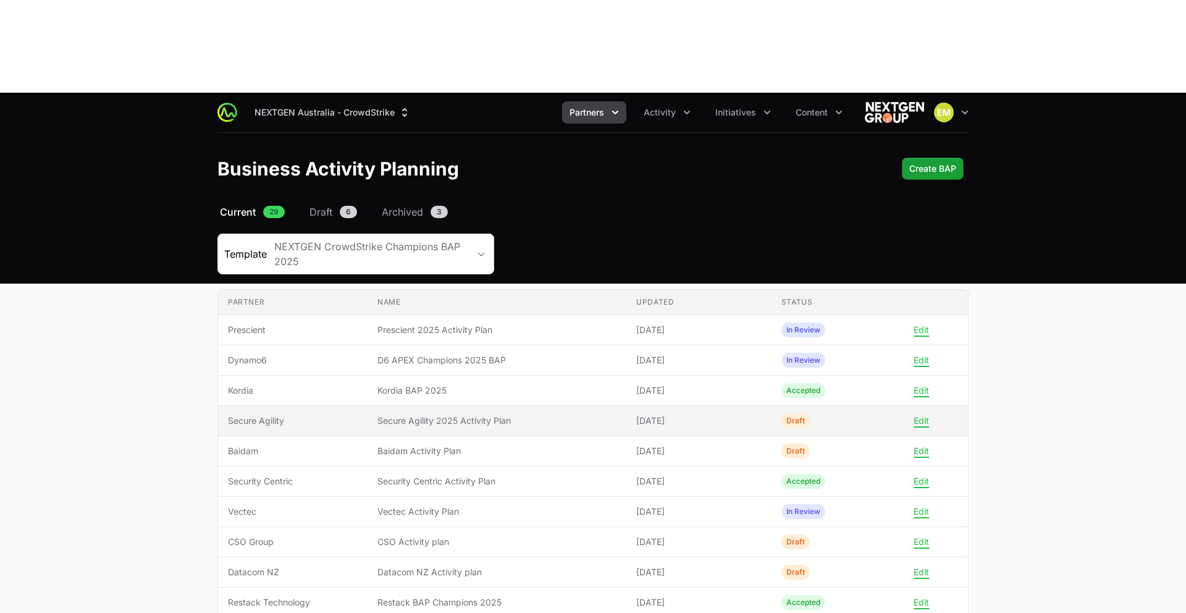
click at [337, 415] on span "Secure Agility" at bounding box center [293, 421] width 130 height 12
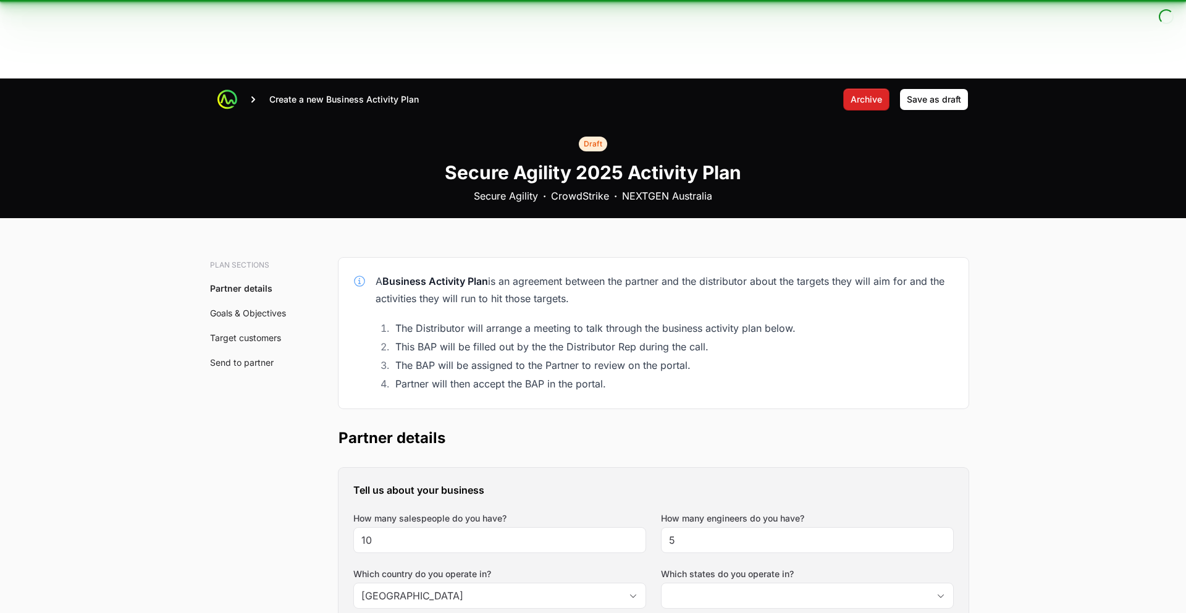
scroll to position [2, 0]
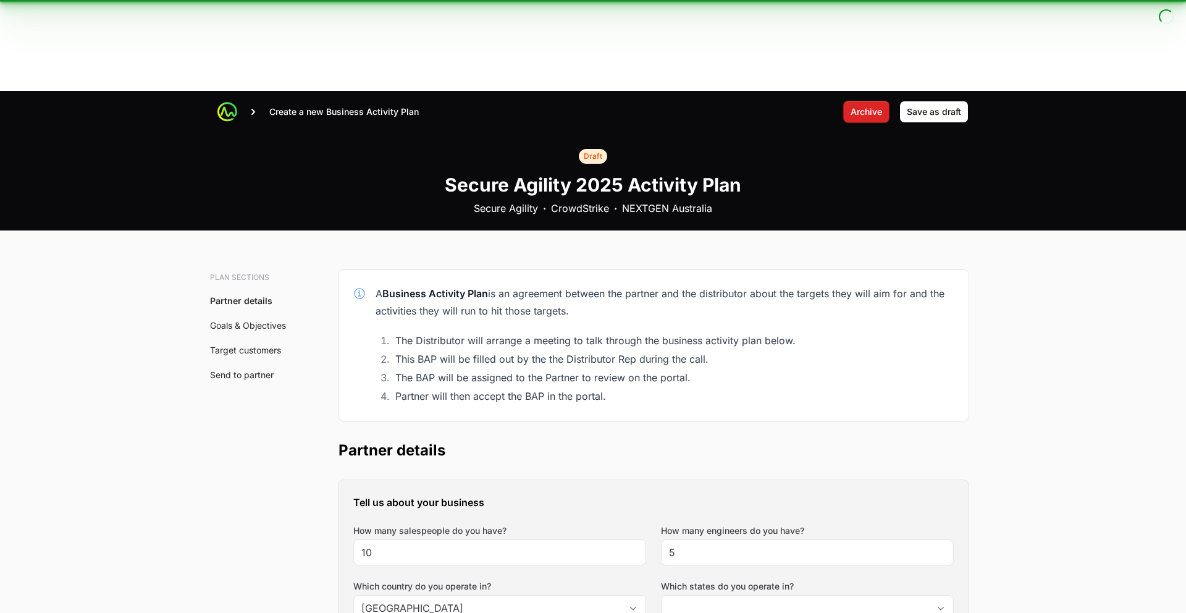
type input "[GEOGRAPHIC_DATA], [GEOGRAPHIC_DATA], [GEOGRAPHIC_DATA], [GEOGRAPHIC_DATA], [GE…"
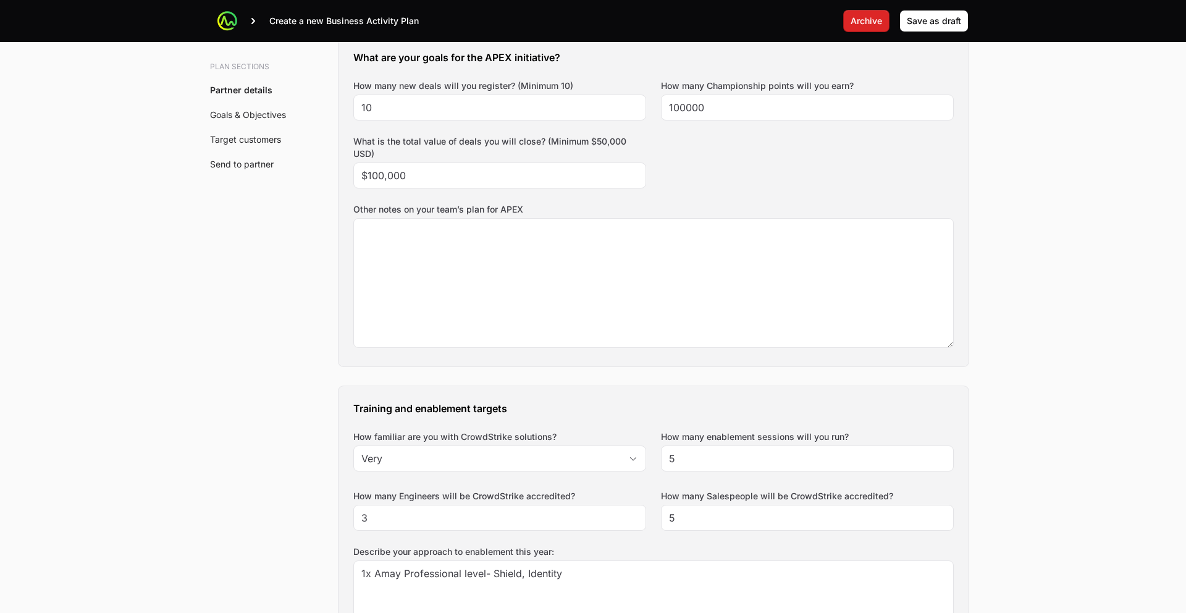
scroll to position [812, 0]
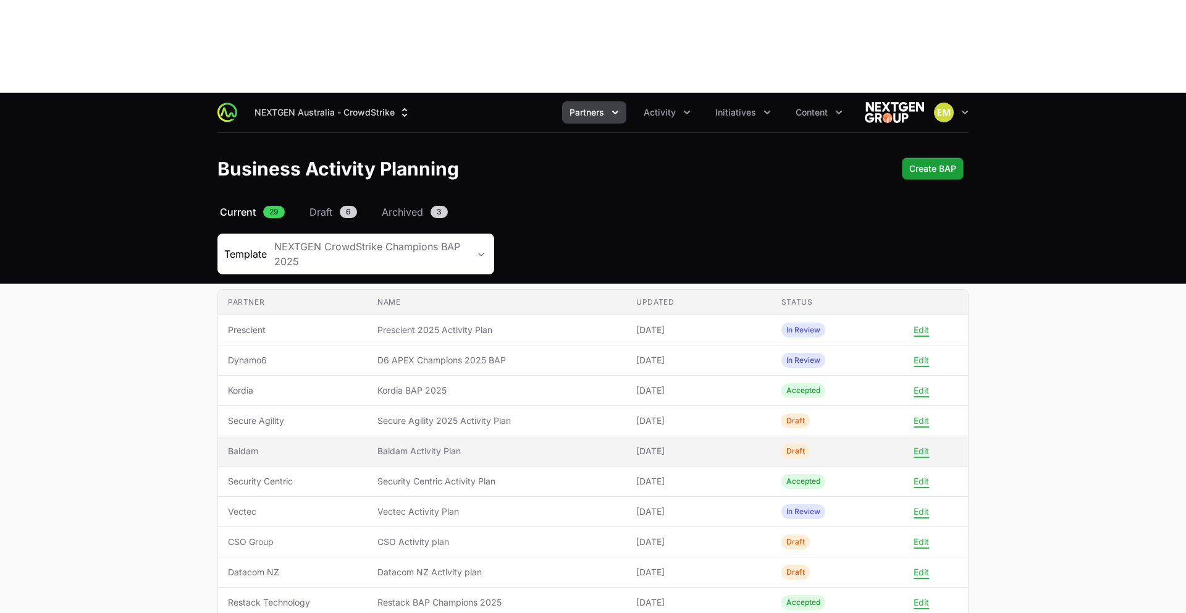
click at [259, 445] on span "Baidam" at bounding box center [293, 451] width 130 height 12
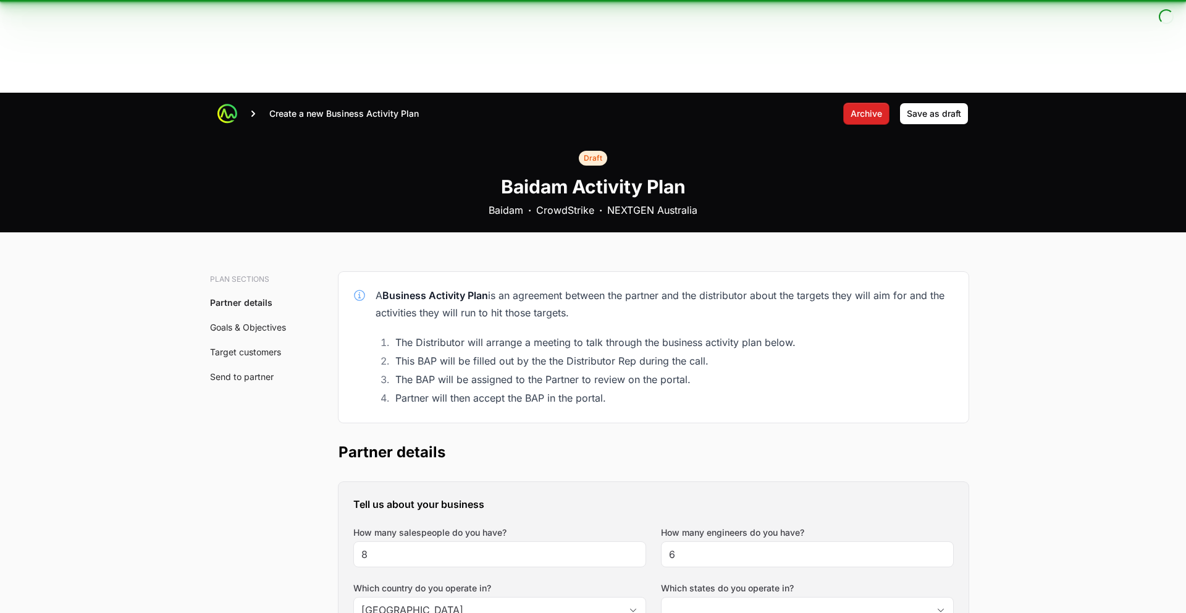
type input "[GEOGRAPHIC_DATA], [GEOGRAPHIC_DATA], [GEOGRAPHIC_DATA], [GEOGRAPHIC_DATA], [GE…"
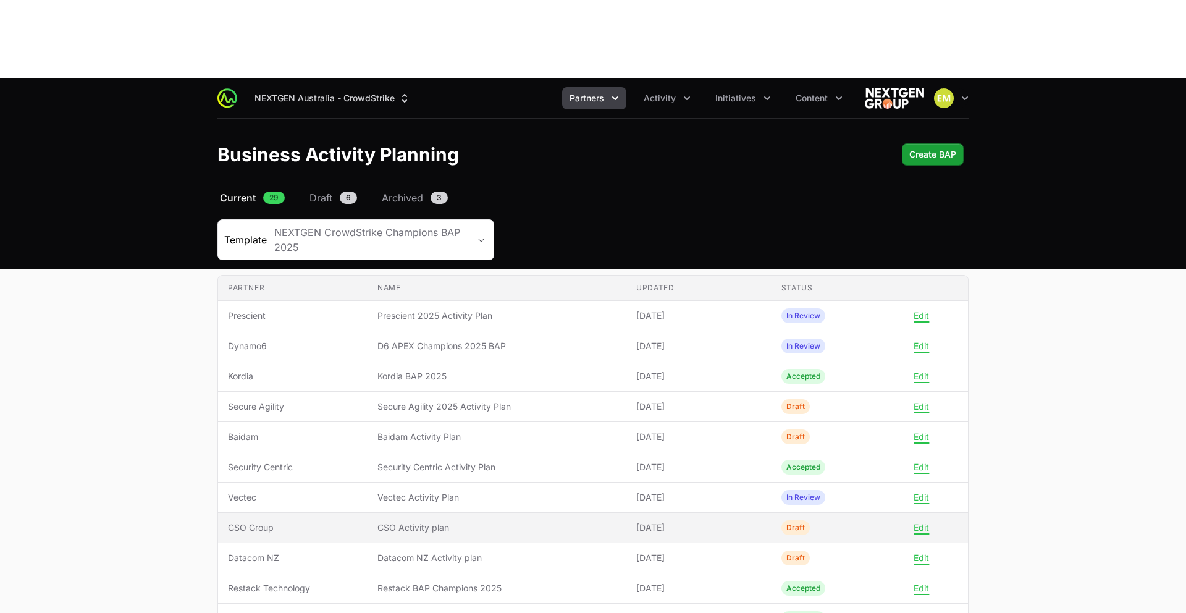
scroll to position [13, 0]
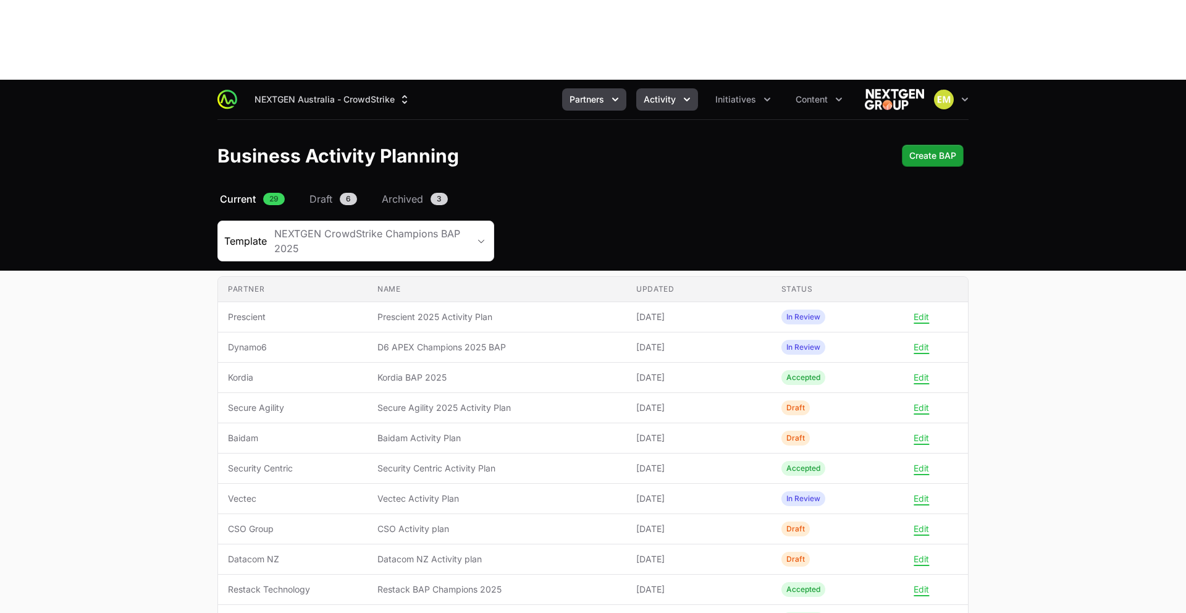
click at [665, 88] on button "Activity" at bounding box center [667, 99] width 62 height 22
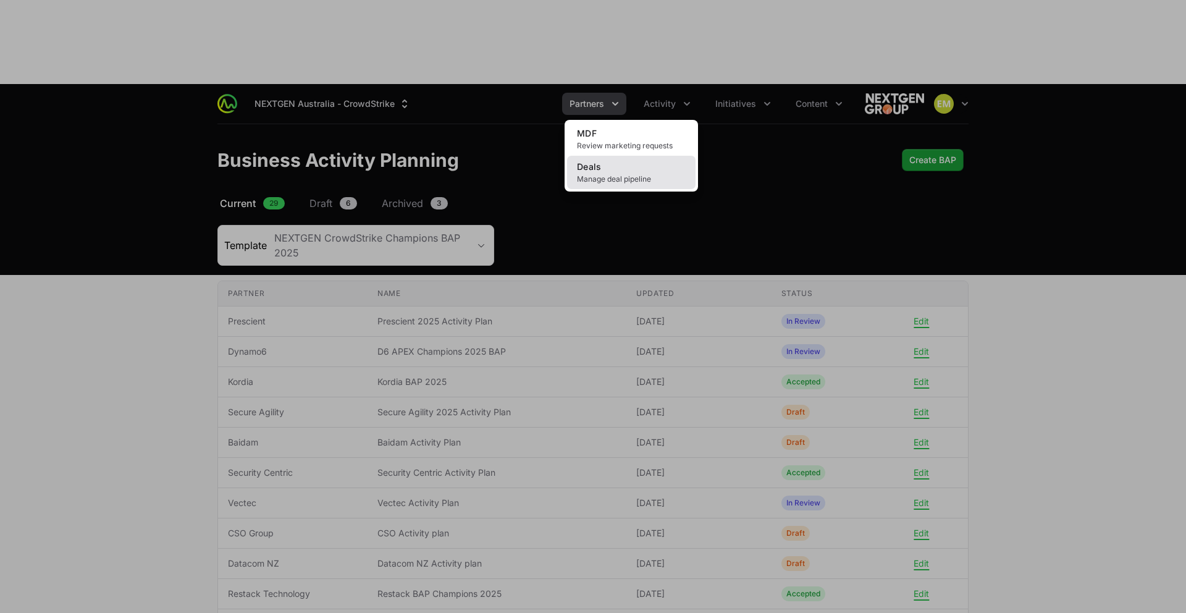
click at [644, 174] on span "Manage deal pipeline" at bounding box center [631, 179] width 109 height 10
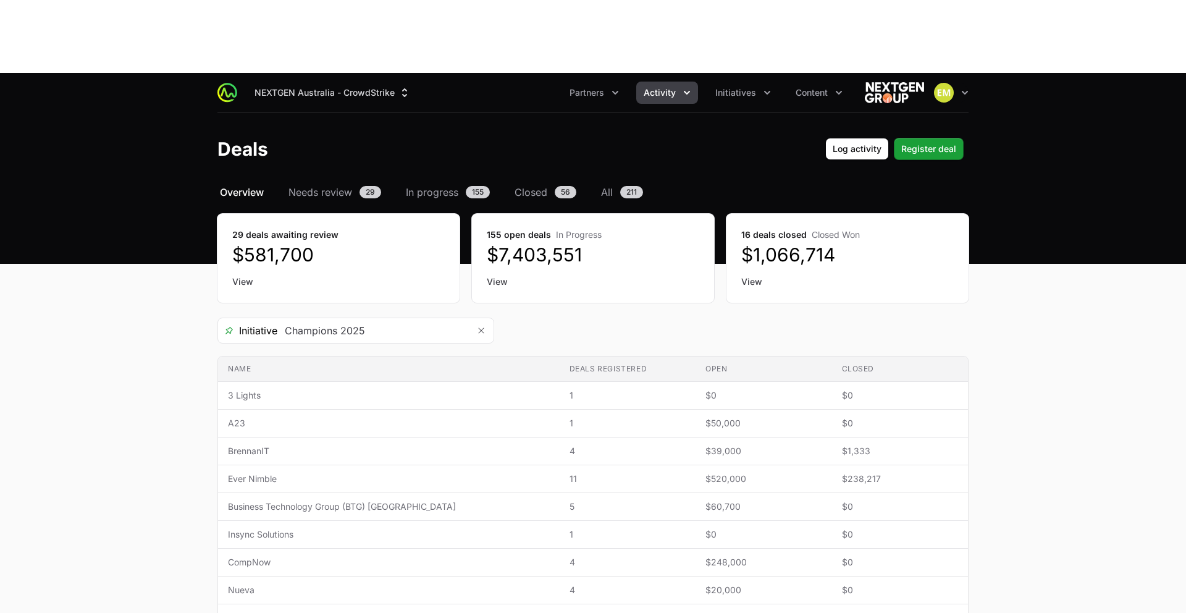
scroll to position [23, 0]
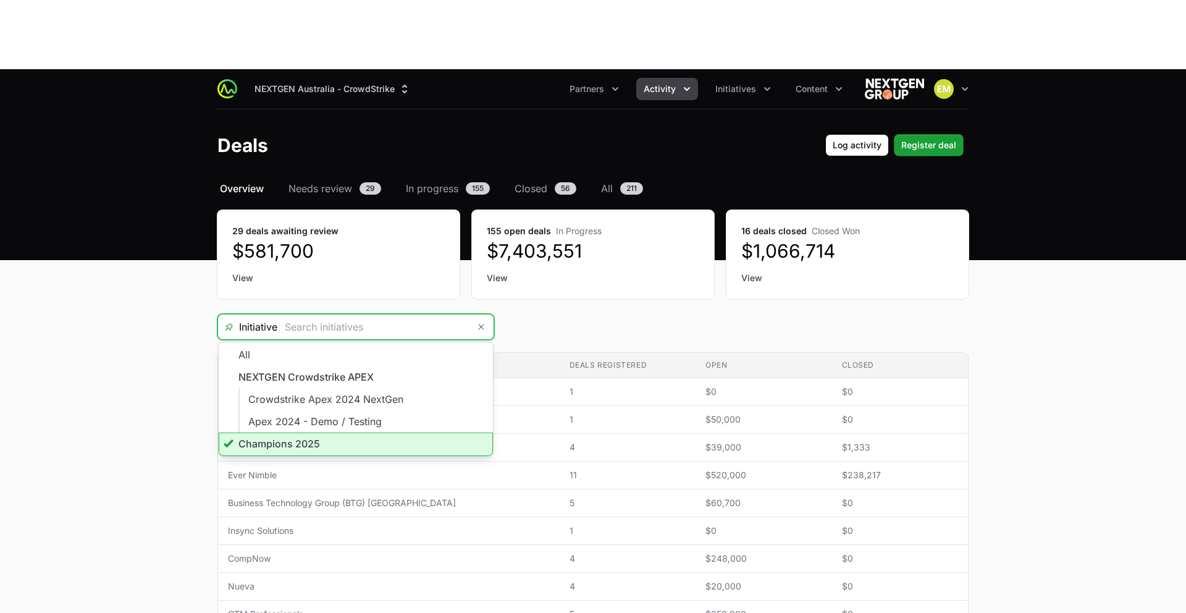
click at [407, 314] on input "Deals Filters" at bounding box center [373, 326] width 192 height 25
click at [326, 432] on li "Champions 2025" at bounding box center [356, 443] width 274 height 23
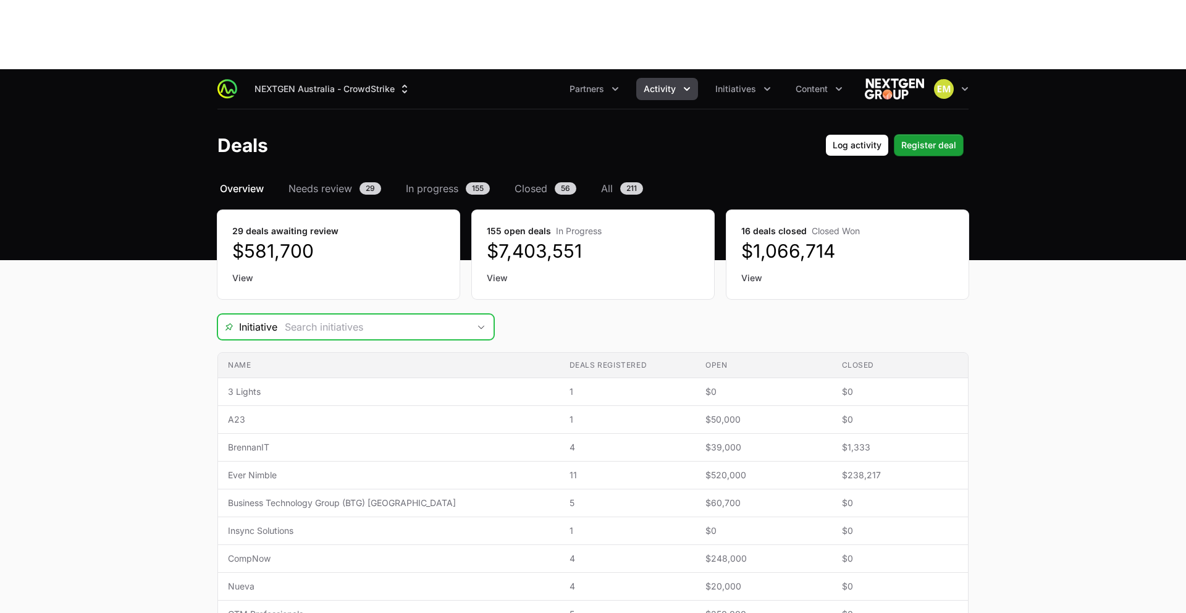
click at [331, 314] on input "Deals Filters" at bounding box center [373, 326] width 192 height 25
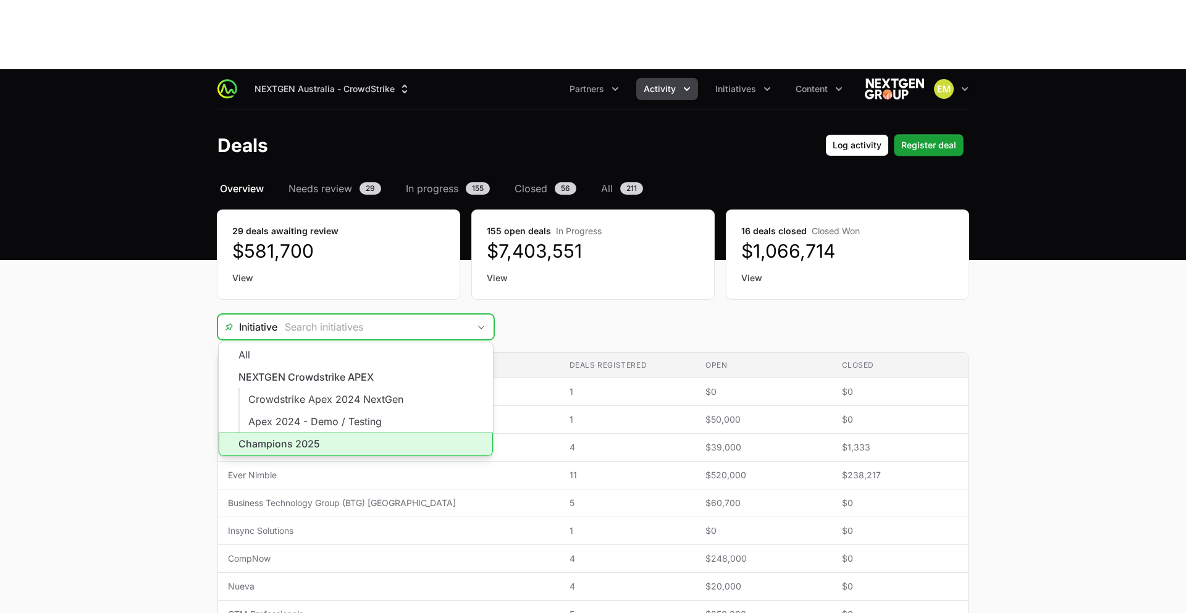
click at [310, 432] on li "Champions 2025" at bounding box center [356, 443] width 274 height 23
type input "Champions 2025"
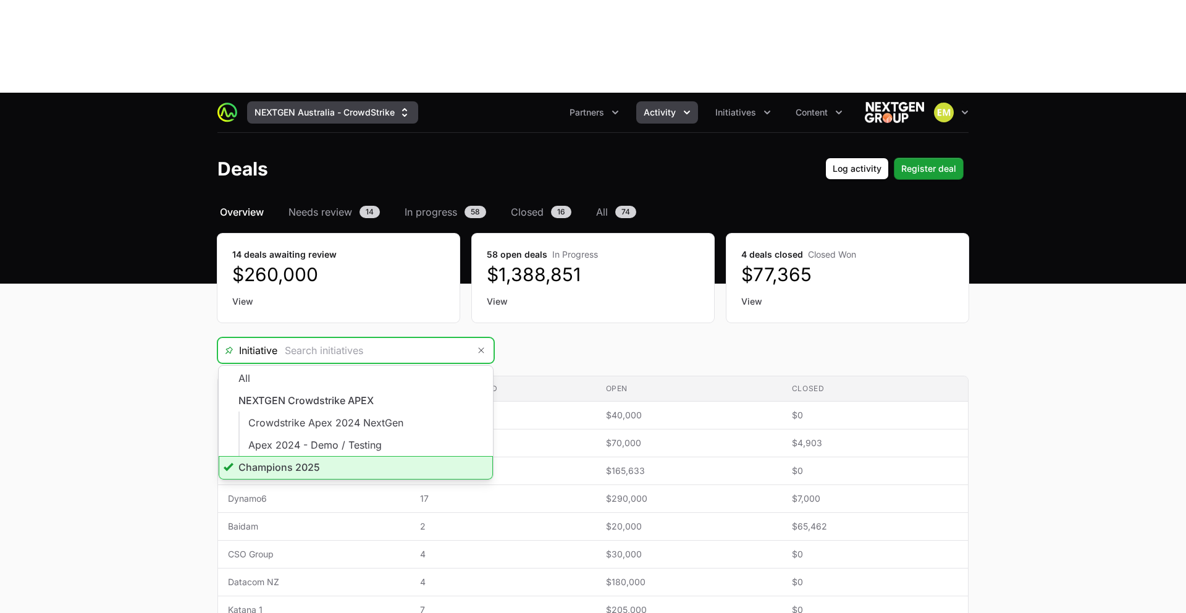
click at [321, 101] on button "NEXTGEN Australia - CrowdStrike" at bounding box center [332, 112] width 171 height 22
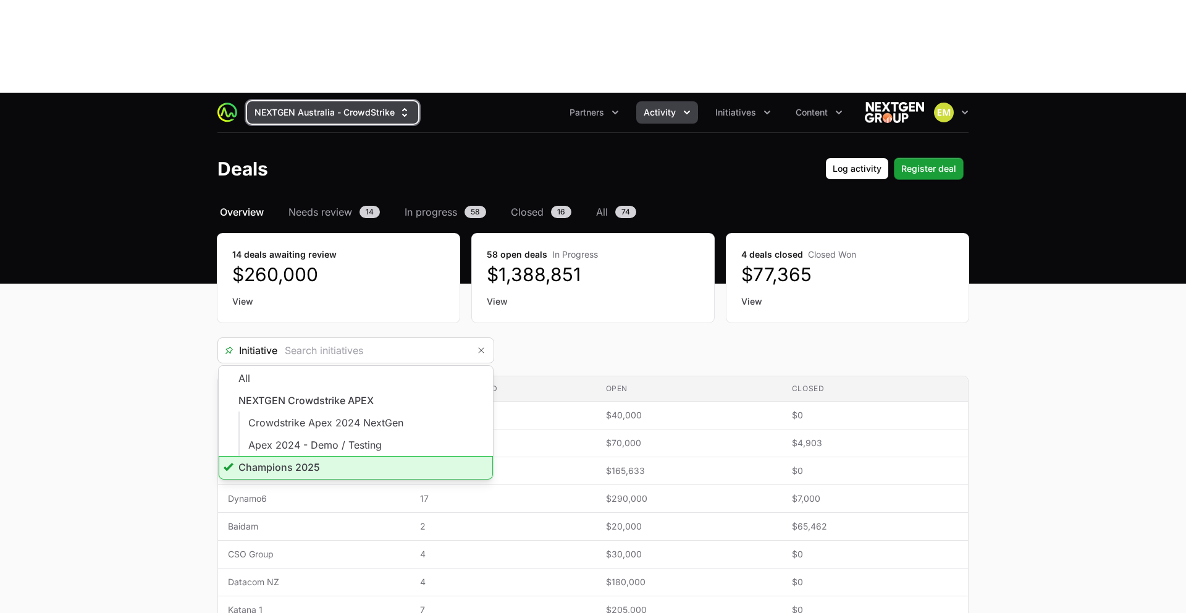
type input "Champions 2025"
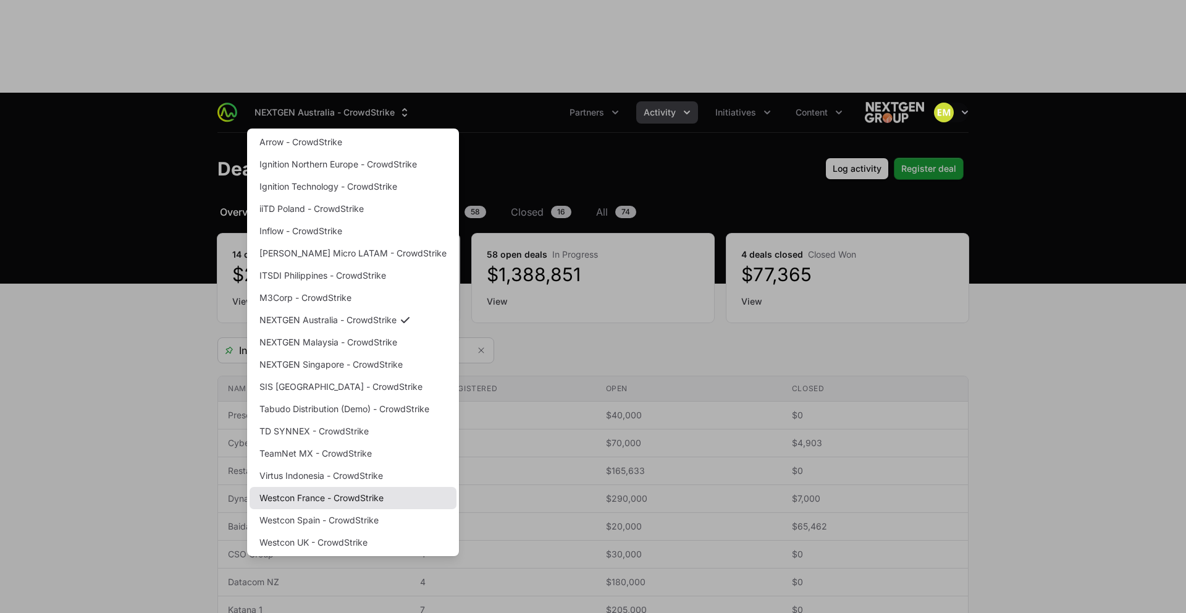
click at [307, 487] on link "Westcon France - CrowdStrike" at bounding box center [353, 498] width 207 height 22
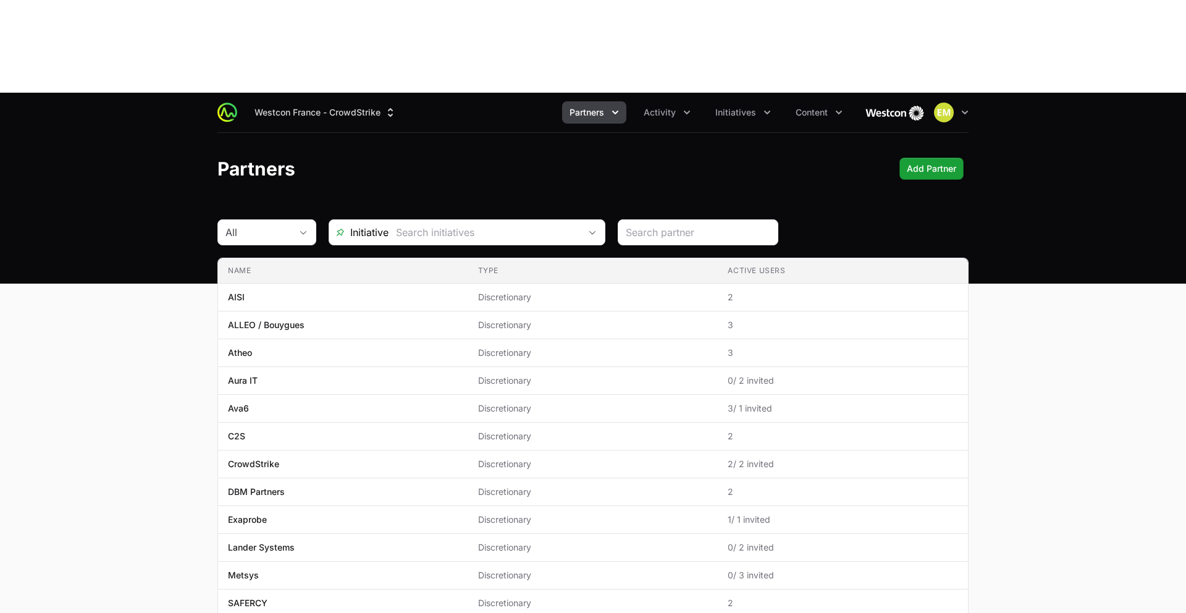
click at [590, 106] on span "Partners" at bounding box center [587, 112] width 35 height 12
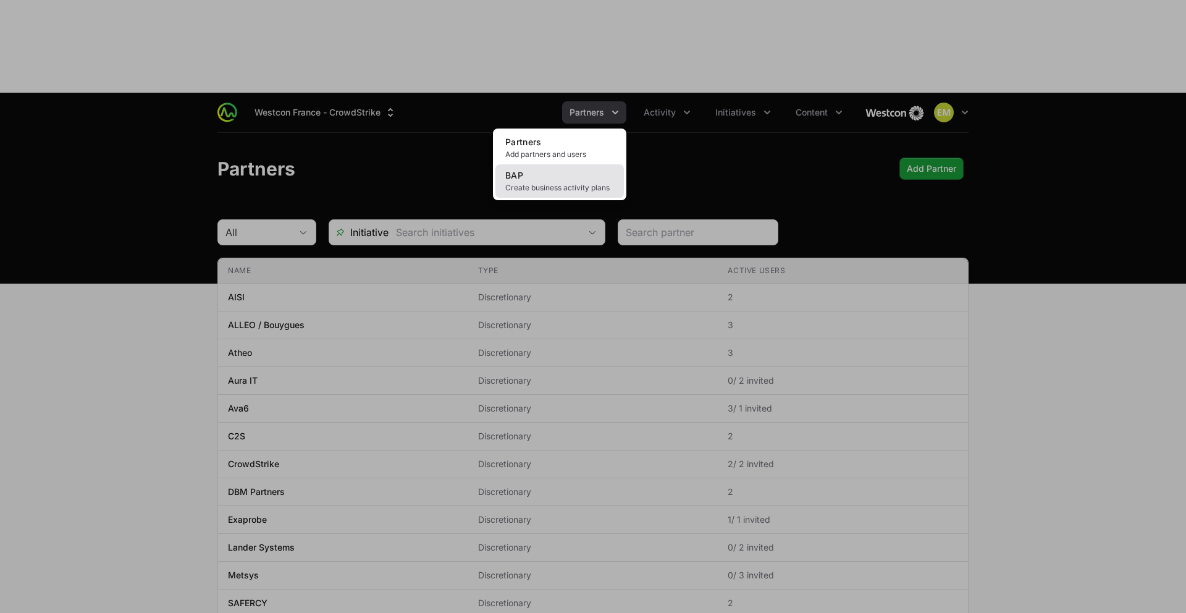
click at [572, 164] on link "BAP Create business activity plans" at bounding box center [559, 180] width 129 height 33
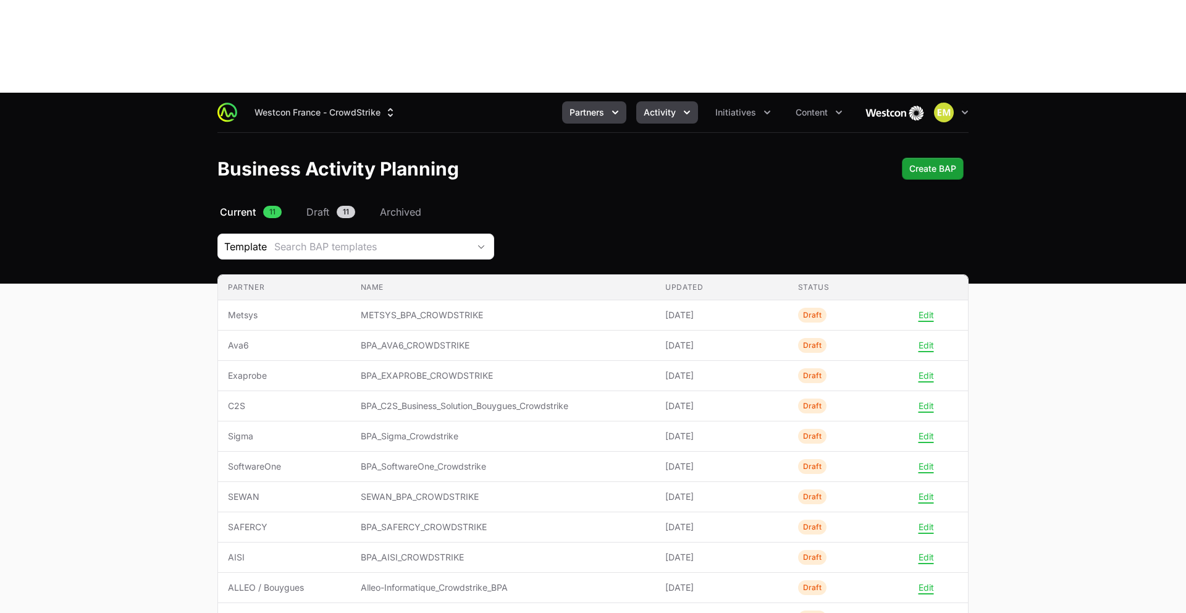
click at [670, 106] on span "Activity" at bounding box center [660, 112] width 32 height 12
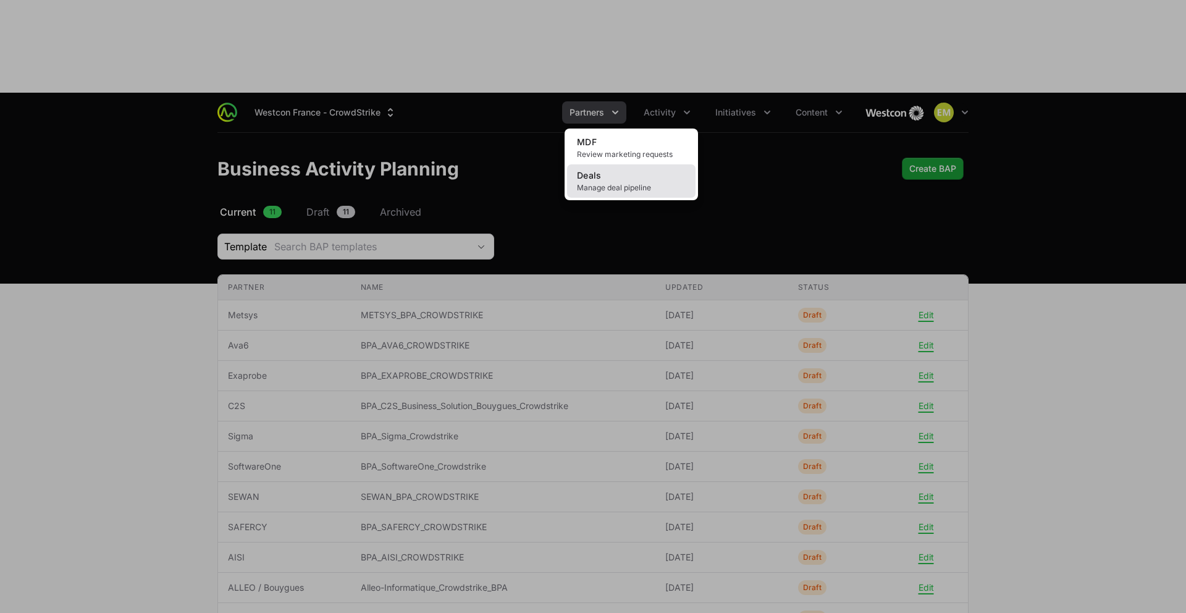
click at [631, 164] on link "Deals Manage deal pipeline" at bounding box center [631, 180] width 129 height 33
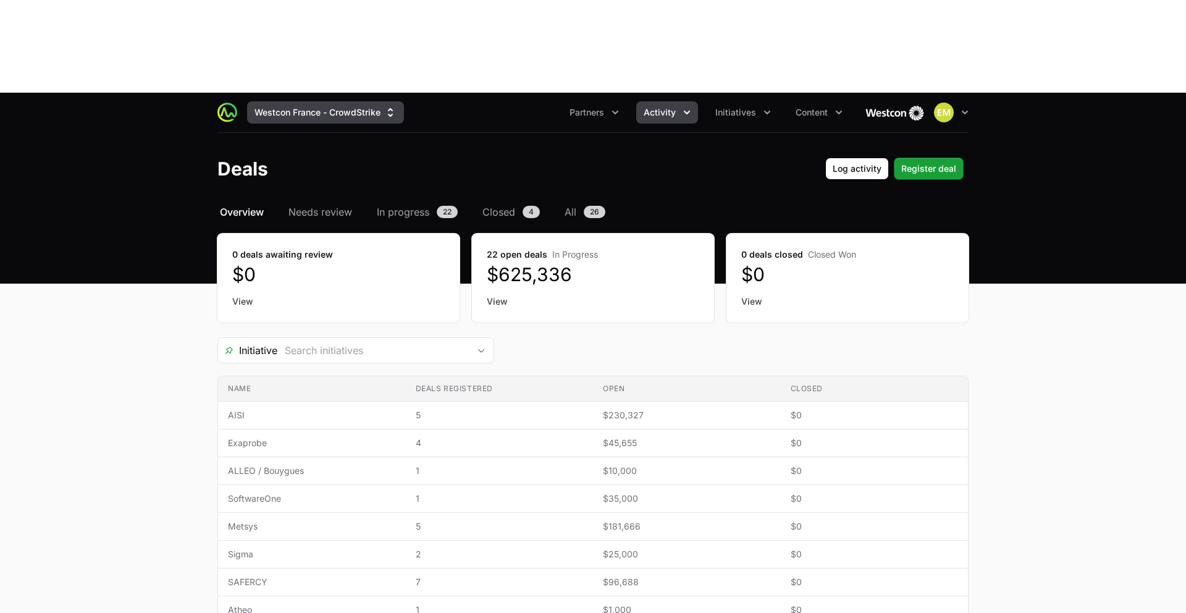
click at [317, 101] on button "Westcon France - CrowdStrike" at bounding box center [325, 112] width 157 height 22
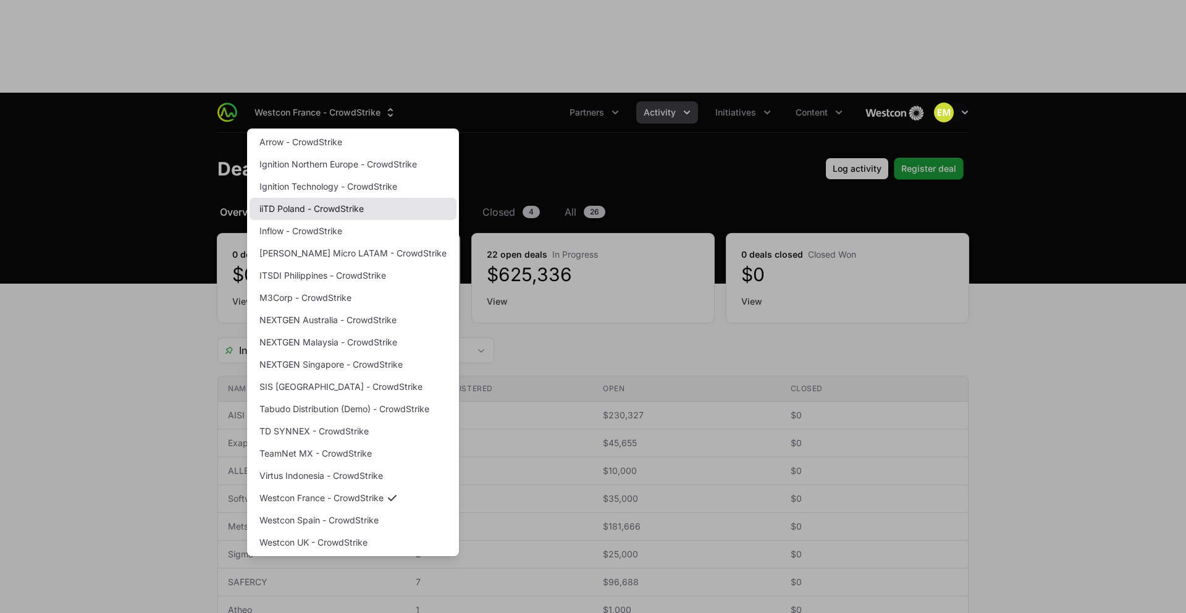
click at [307, 198] on link "iiTD Poland - CrowdStrike" at bounding box center [353, 209] width 207 height 22
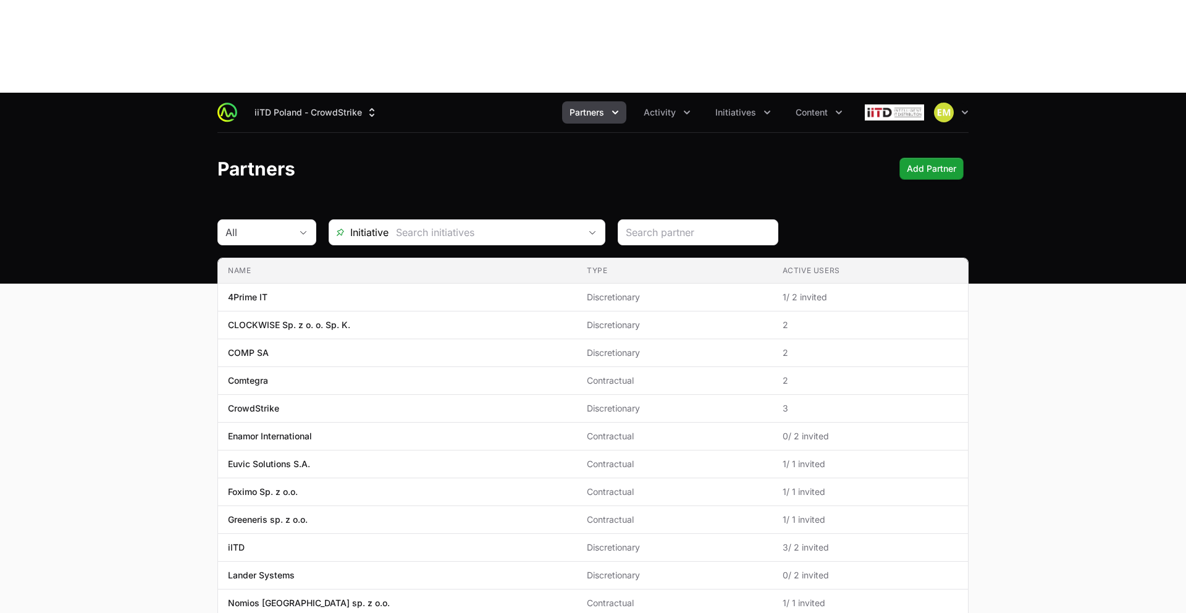
click at [588, 101] on button "Partners" at bounding box center [594, 112] width 64 height 22
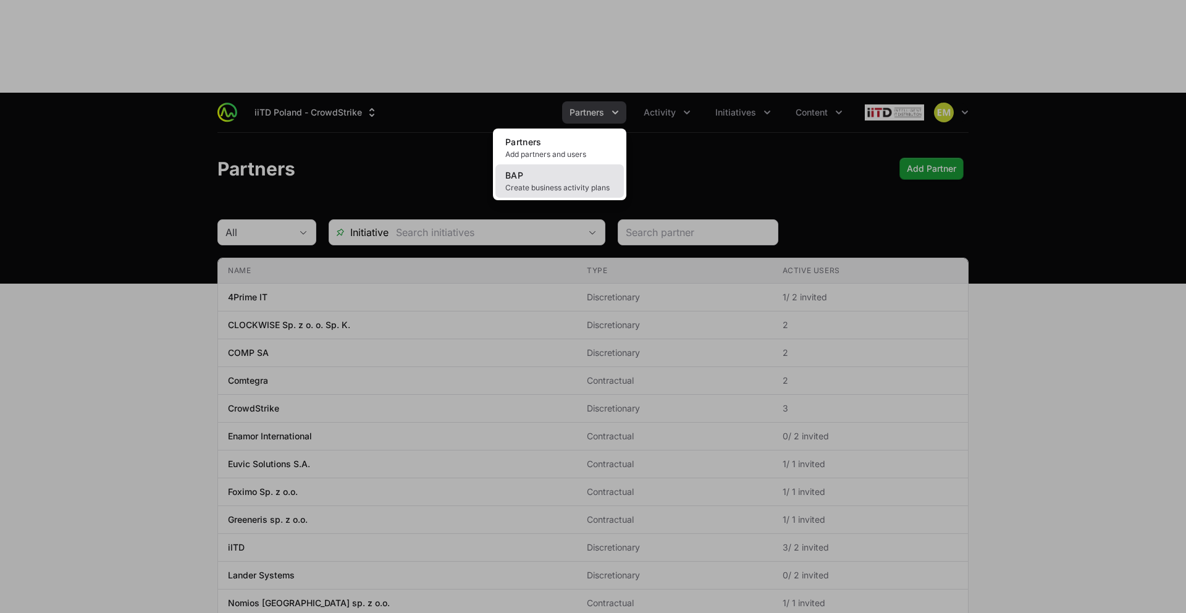
click at [567, 164] on link "BAP Create business activity plans" at bounding box center [559, 180] width 129 height 33
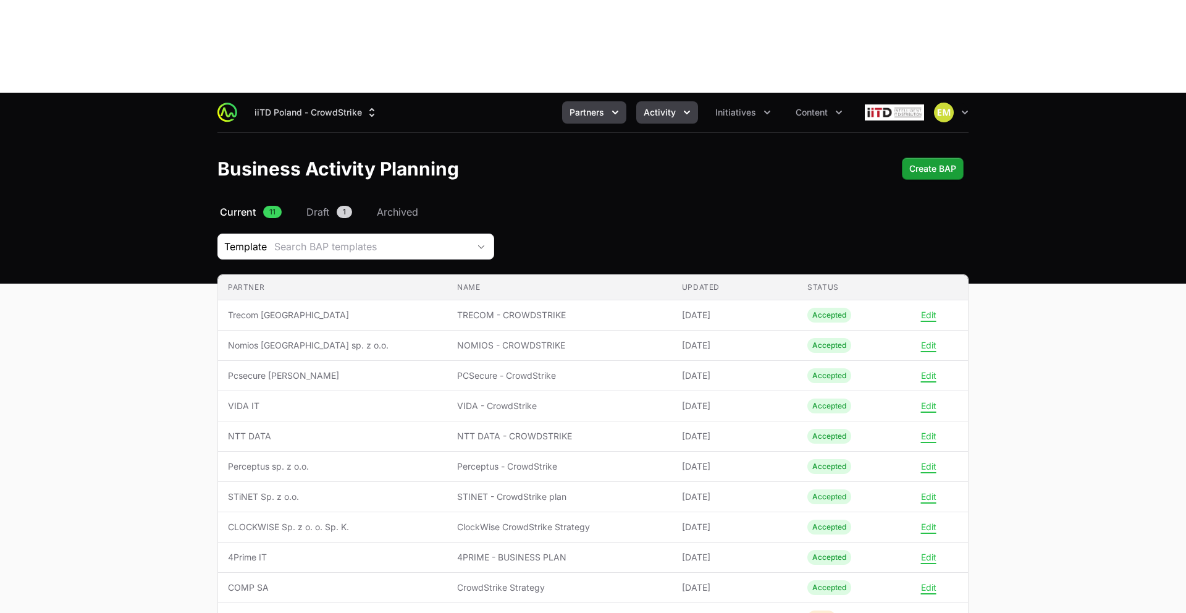
click at [658, 106] on span "Activity" at bounding box center [660, 112] width 32 height 12
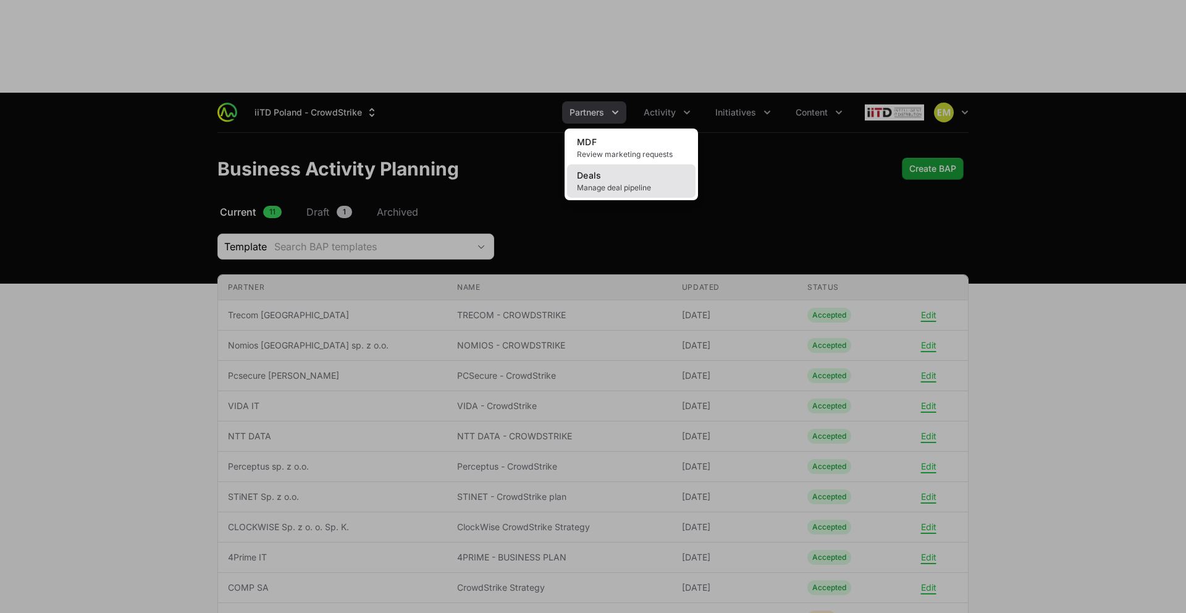
click at [634, 164] on link "Deals Manage deal pipeline" at bounding box center [631, 180] width 129 height 33
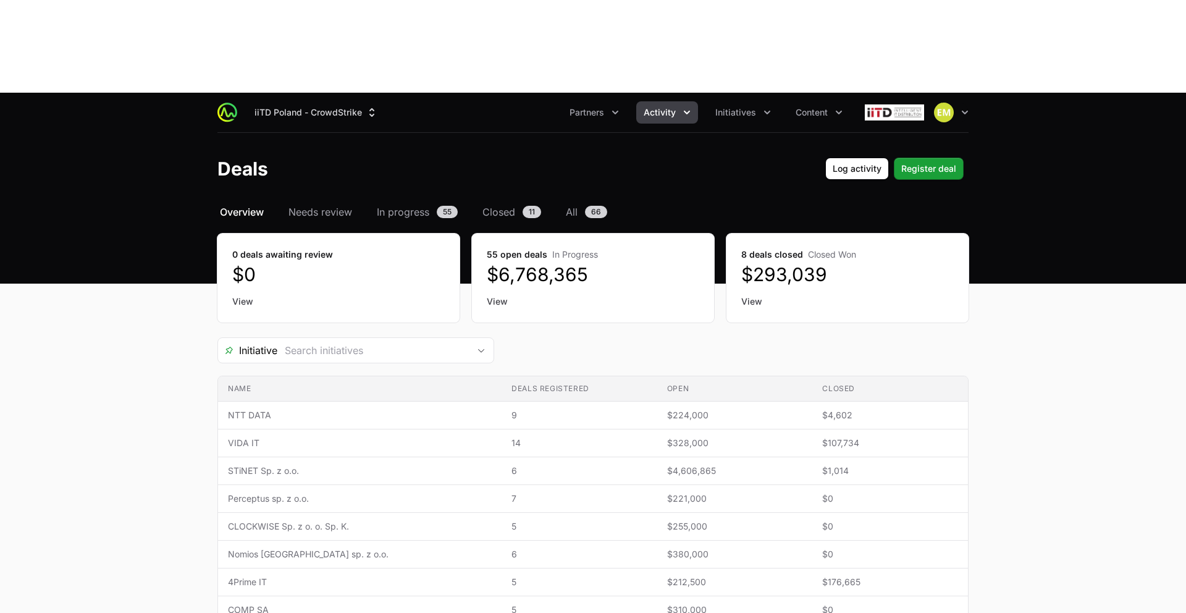
click at [746, 295] on link "View" at bounding box center [847, 301] width 213 height 12
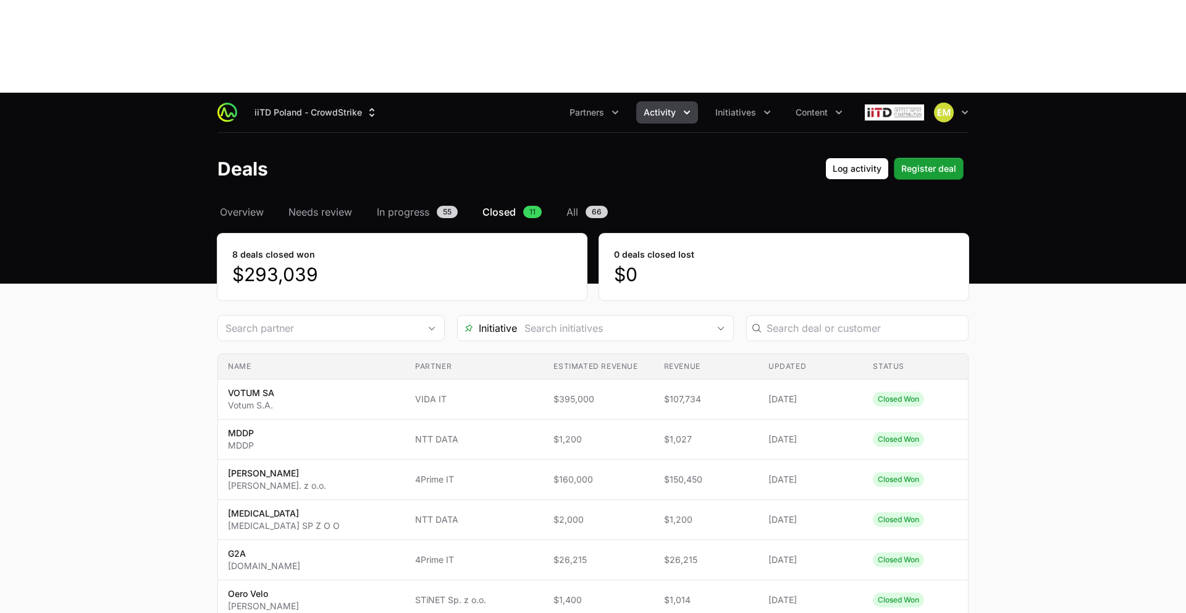
click at [673, 106] on span "Activity" at bounding box center [660, 112] width 32 height 12
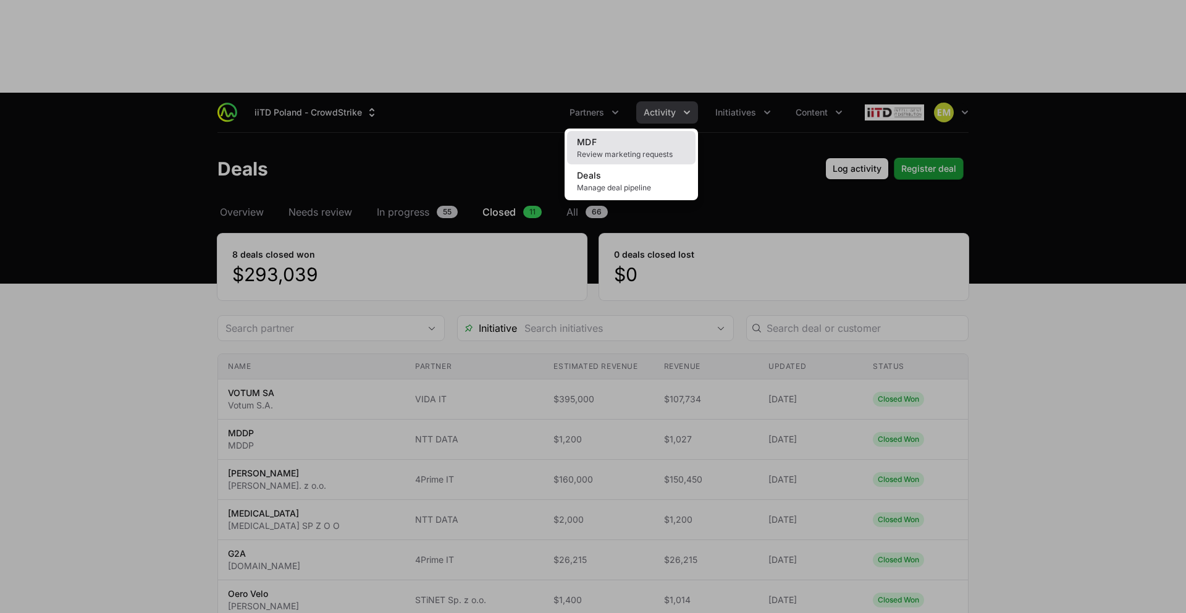
click at [654, 131] on link "MDF Review marketing requests" at bounding box center [631, 147] width 129 height 33
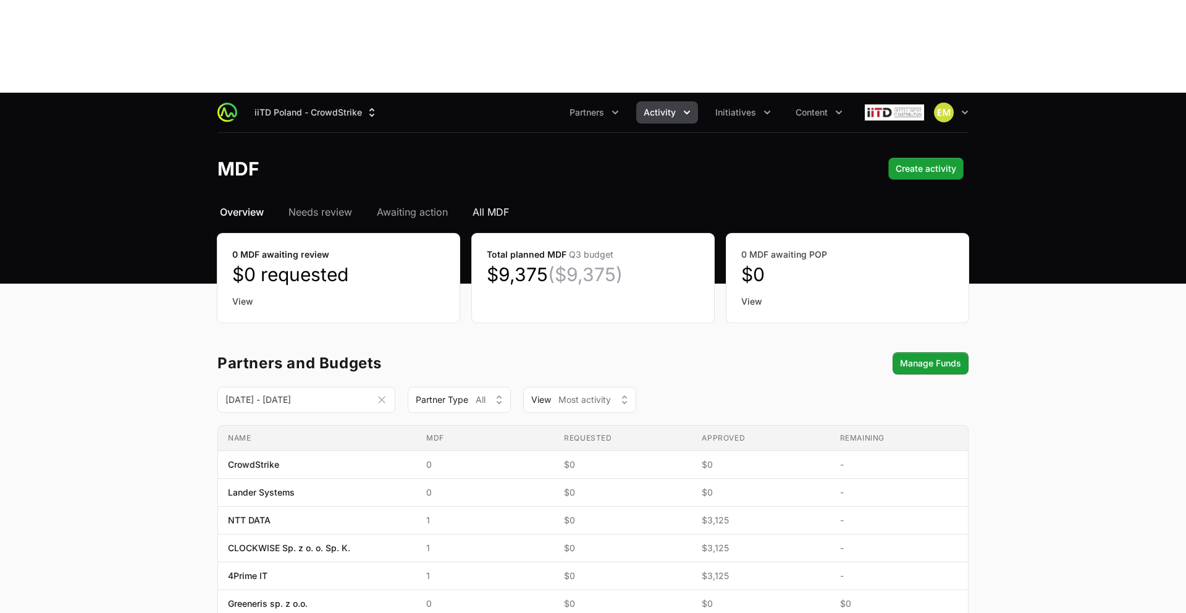
click at [485, 204] on span "All MDF" at bounding box center [491, 211] width 36 height 15
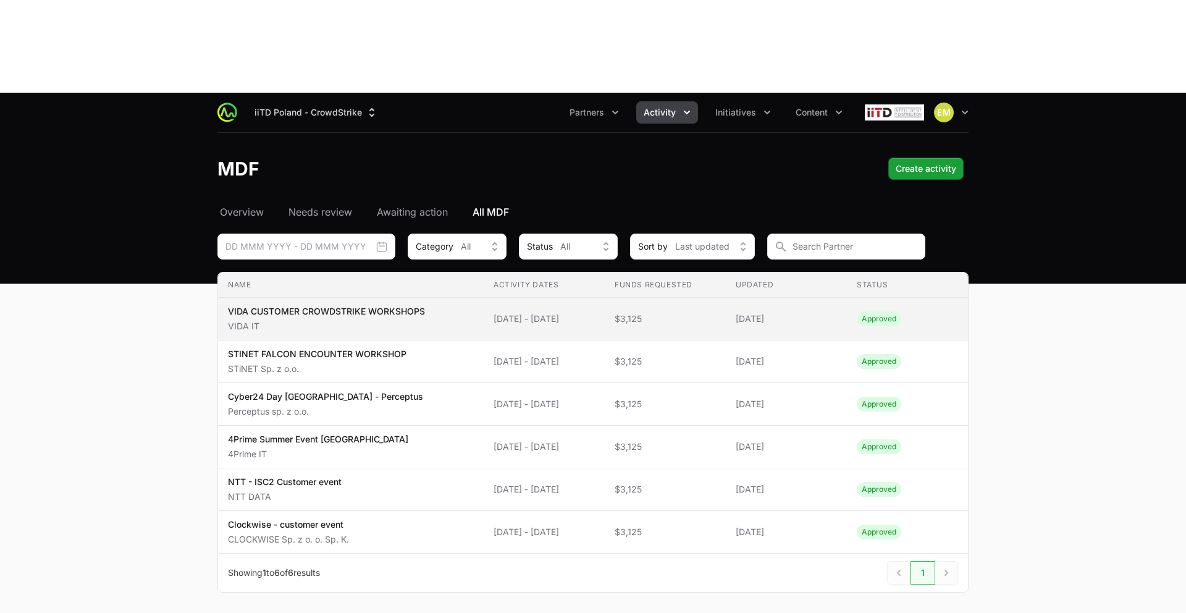
click at [250, 320] on p "VIDA IT" at bounding box center [326, 326] width 197 height 12
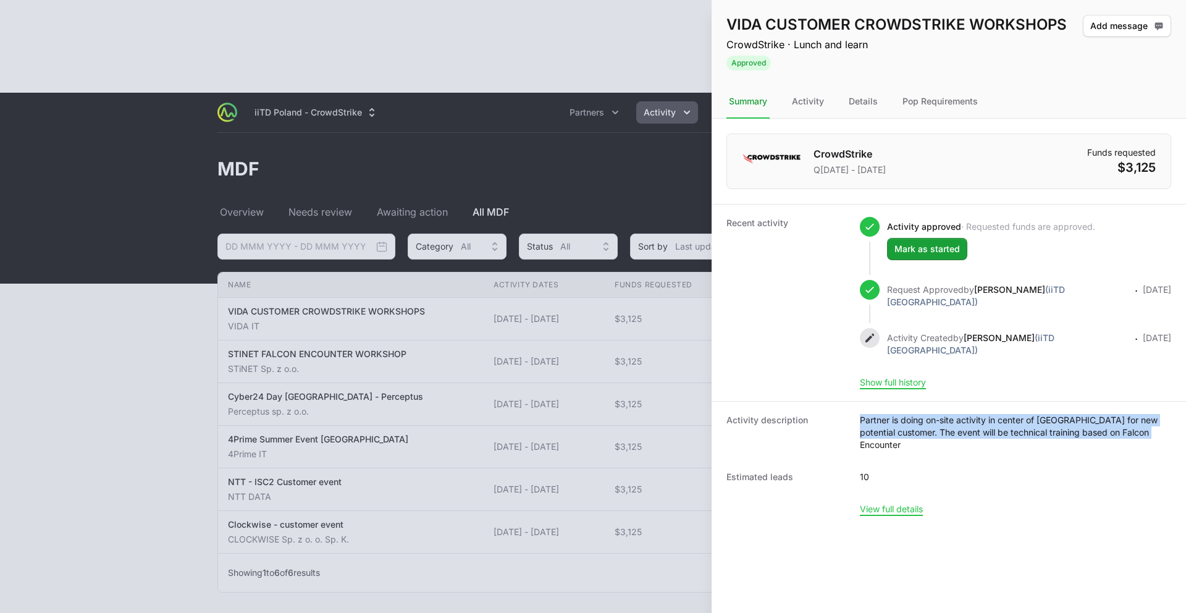
drag, startPoint x: 1155, startPoint y: 415, endPoint x: 854, endPoint y: 402, distance: 301.8
click at [854, 414] on div "Activity description Partner is doing on-site activity in center of [GEOGRAPHIC…" at bounding box center [949, 432] width 445 height 37
copy dd "Partner is doing on-site activity in center of [GEOGRAPHIC_DATA] for new potent…"
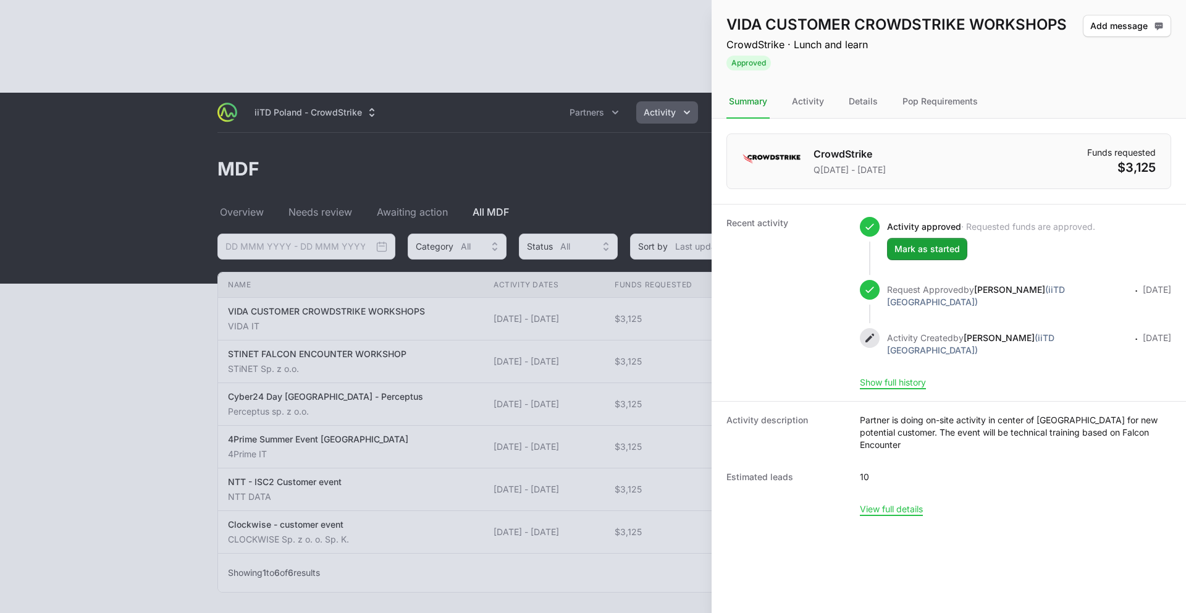
click at [392, 289] on div at bounding box center [593, 306] width 1186 height 613
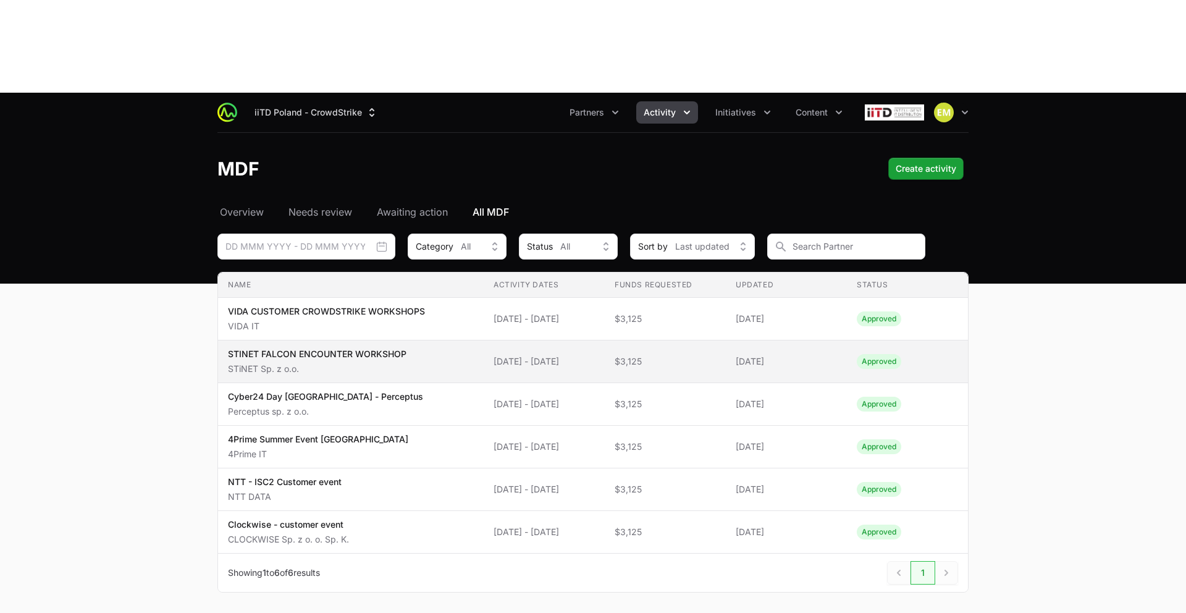
click at [353, 363] on p "STiNET Sp. z o.o." at bounding box center [317, 369] width 179 height 12
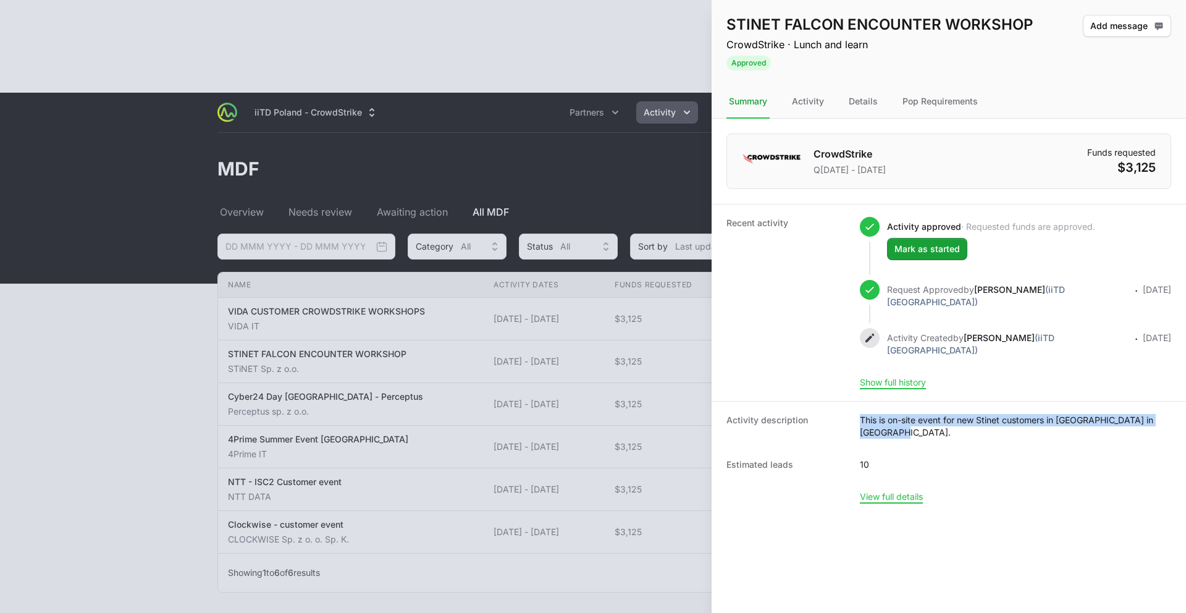
drag, startPoint x: 897, startPoint y: 418, endPoint x: 861, endPoint y: 405, distance: 38.7
click at [861, 414] on dd "This is on-site event for new Stinet customers in [GEOGRAPHIC_DATA] in [GEOGRAP…" at bounding box center [1015, 426] width 311 height 25
copy dd "This is on-site event for new Stinet customers in [GEOGRAPHIC_DATA] in [GEOGRAP…"
drag, startPoint x: 75, startPoint y: 400, endPoint x: 69, endPoint y: 401, distance: 6.2
click at [74, 400] on div at bounding box center [593, 306] width 1186 height 613
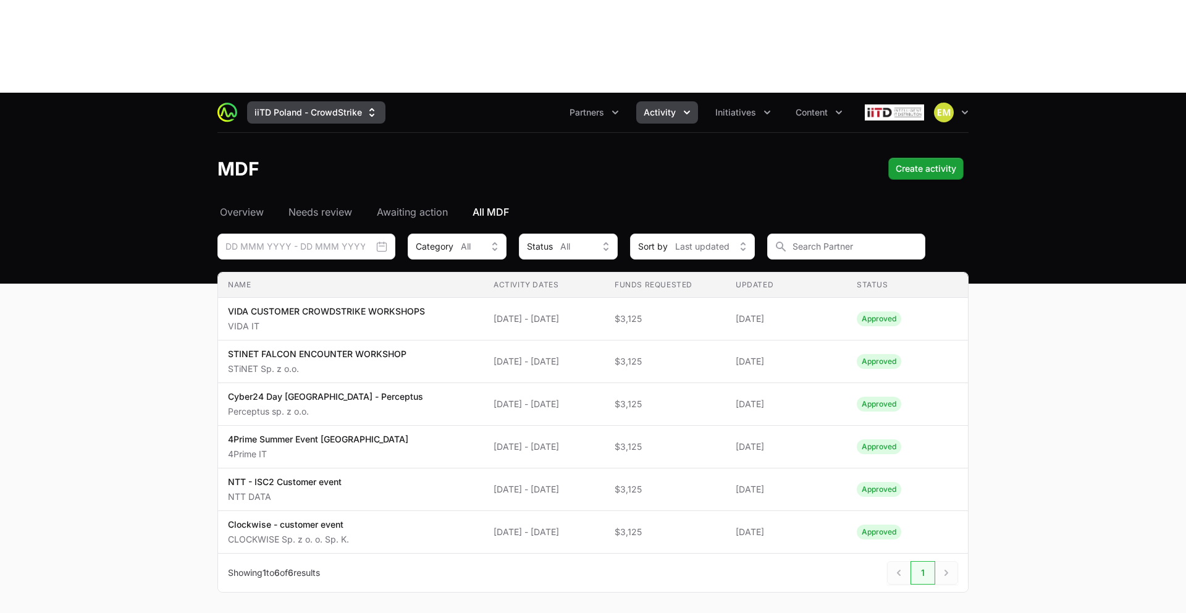
click at [300, 101] on button "iiTD Poland - CrowdStrike" at bounding box center [316, 112] width 138 height 22
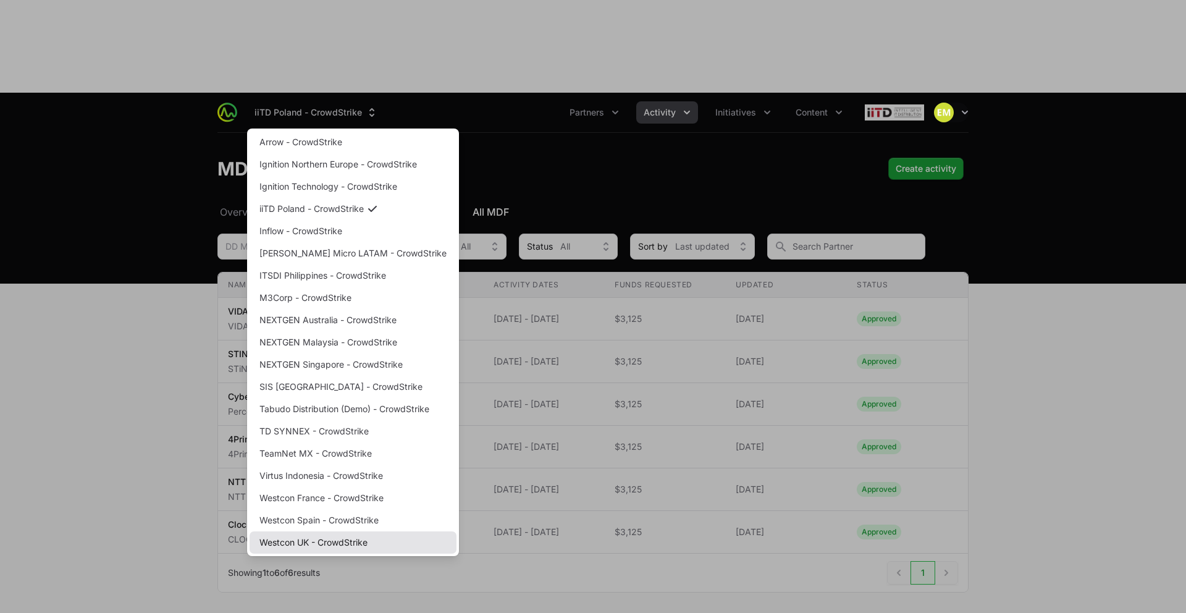
click at [310, 531] on link "Westcon UK - CrowdStrike" at bounding box center [353, 542] width 207 height 22
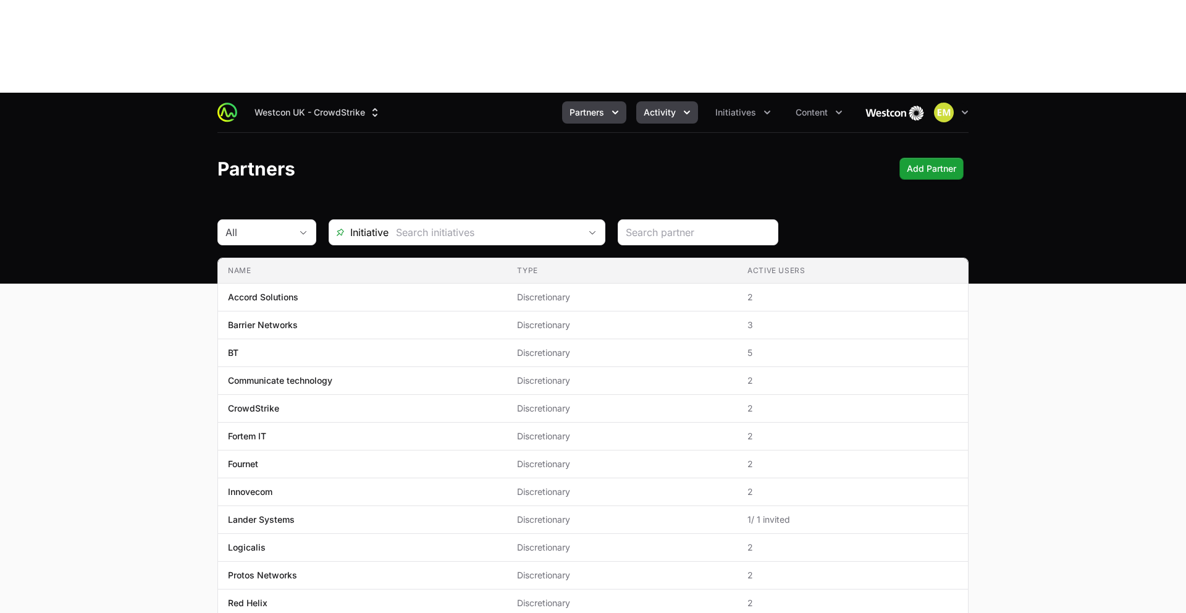
click at [675, 106] on span "Activity" at bounding box center [660, 112] width 32 height 12
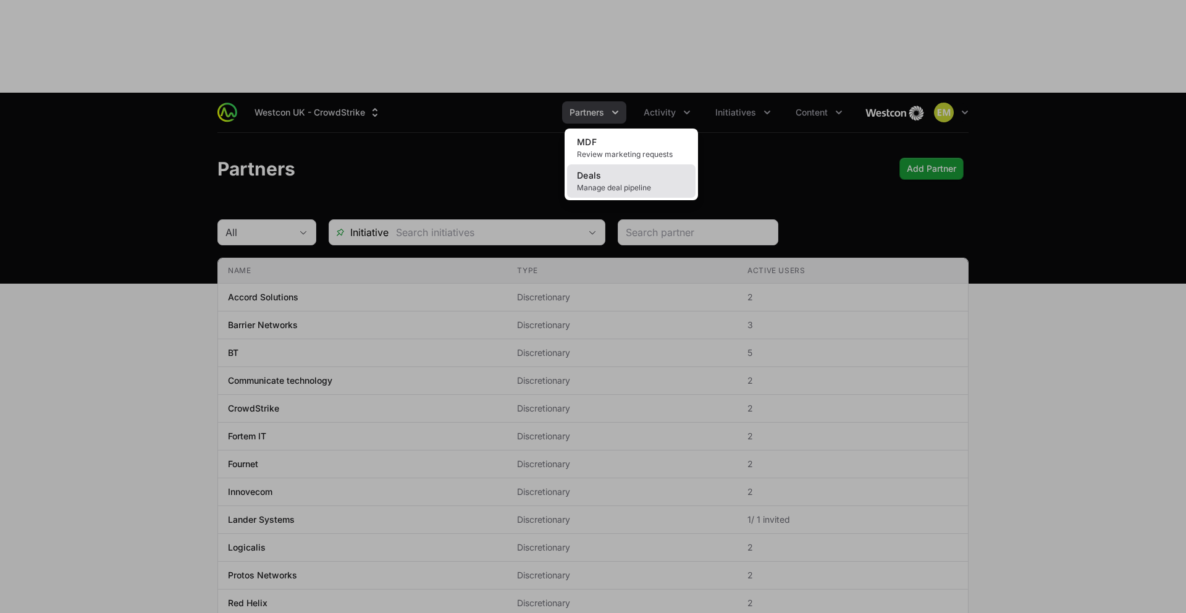
click at [637, 183] on span "Manage deal pipeline" at bounding box center [631, 188] width 109 height 10
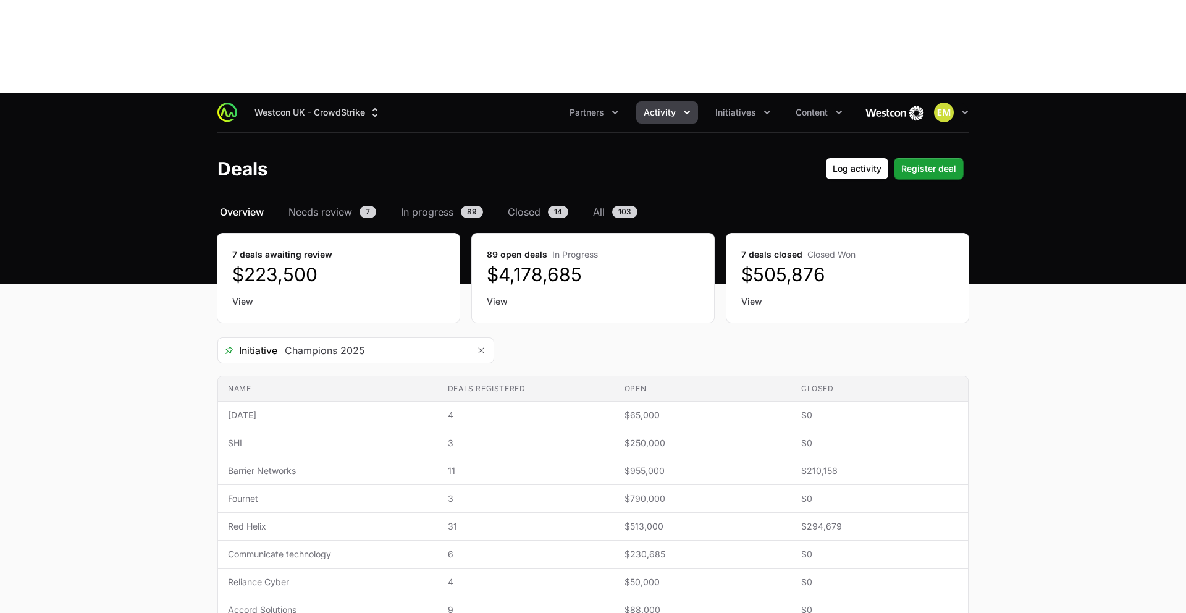
click at [686, 106] on icon "Activity menu" at bounding box center [687, 112] width 12 height 12
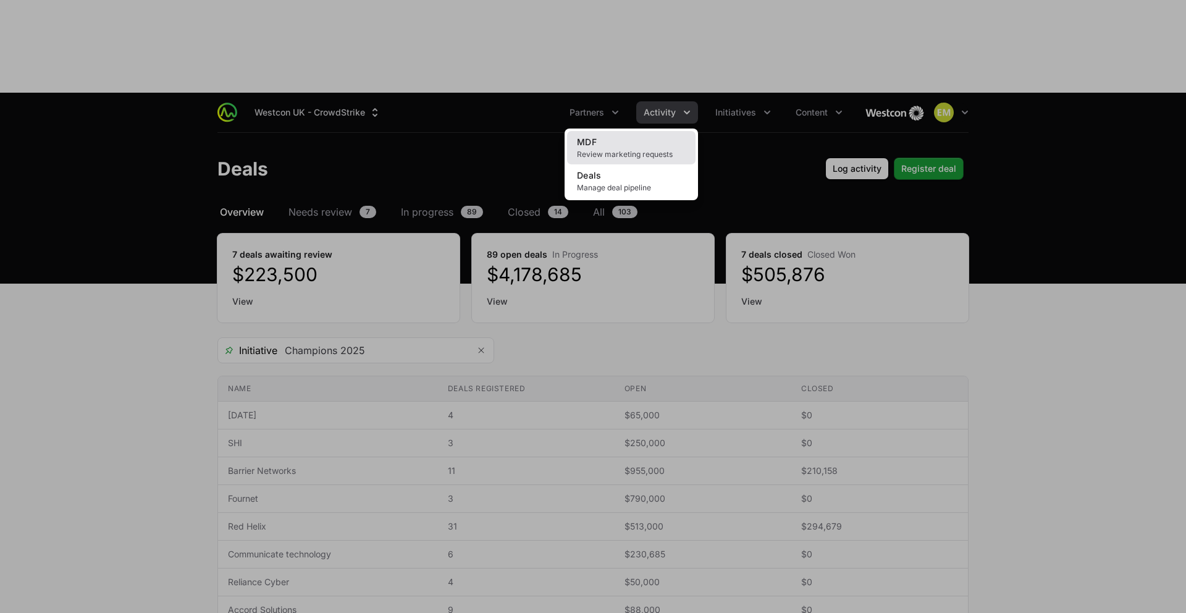
click at [634, 131] on link "MDF Review marketing requests" at bounding box center [631, 147] width 129 height 33
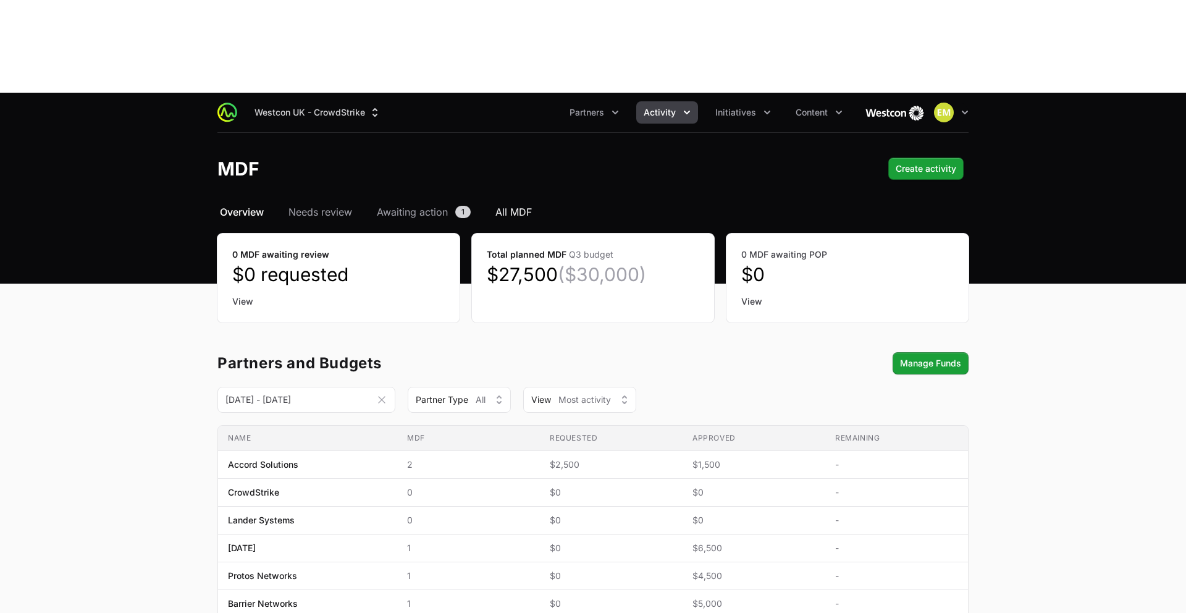
click at [510, 204] on span "All MDF" at bounding box center [513, 211] width 36 height 15
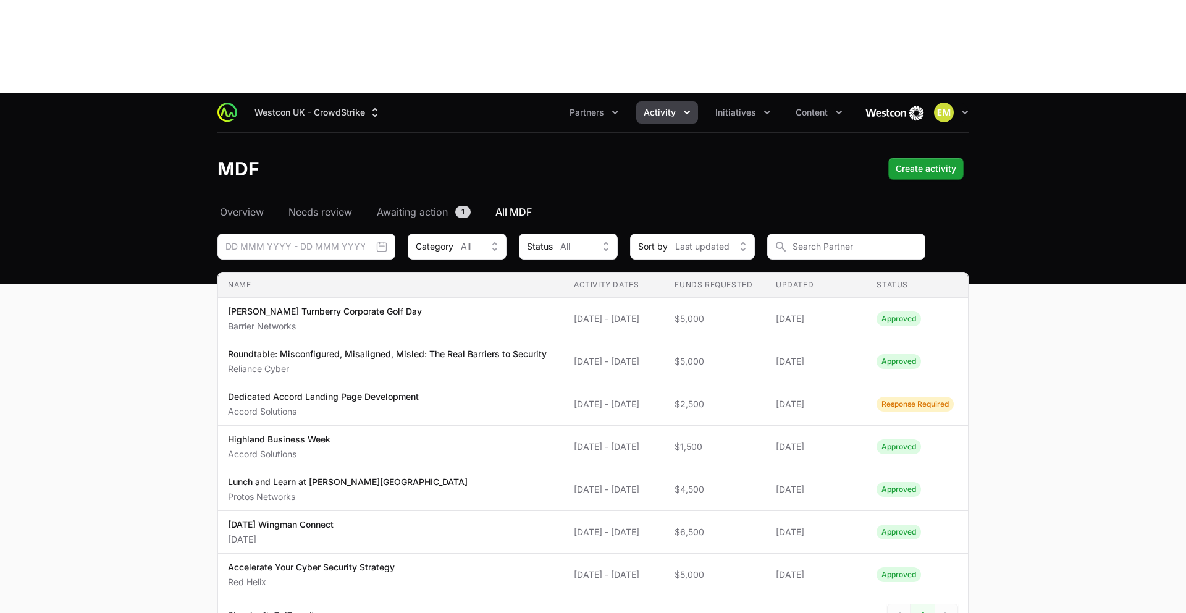
scroll to position [29, 0]
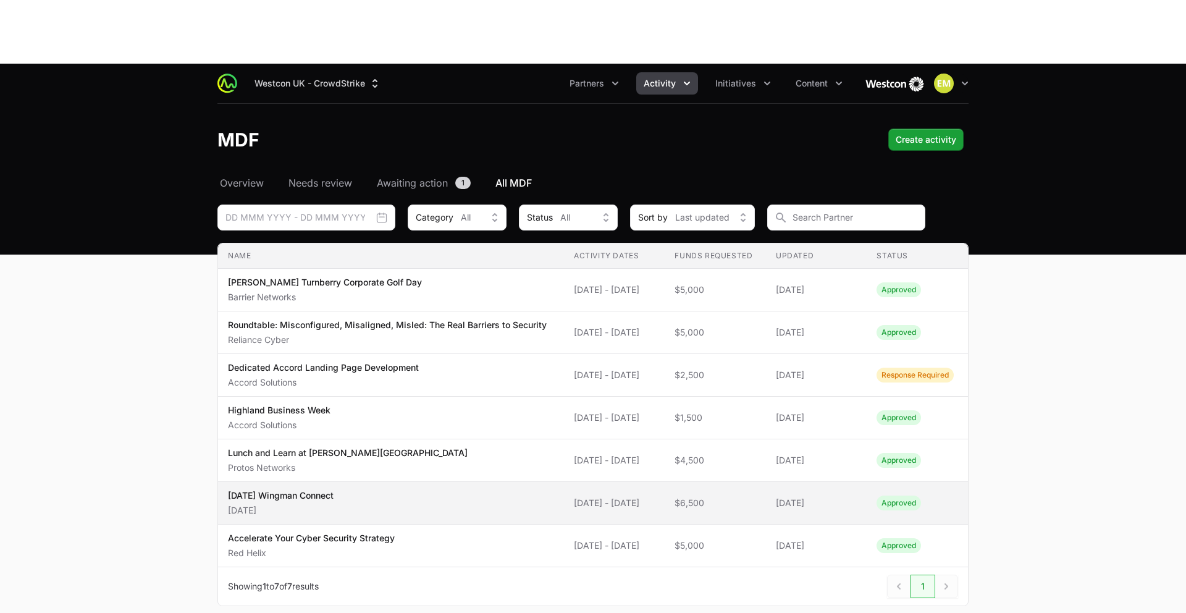
click at [564, 482] on td "Activity Dates [DATE] - [DATE]" at bounding box center [614, 503] width 101 height 43
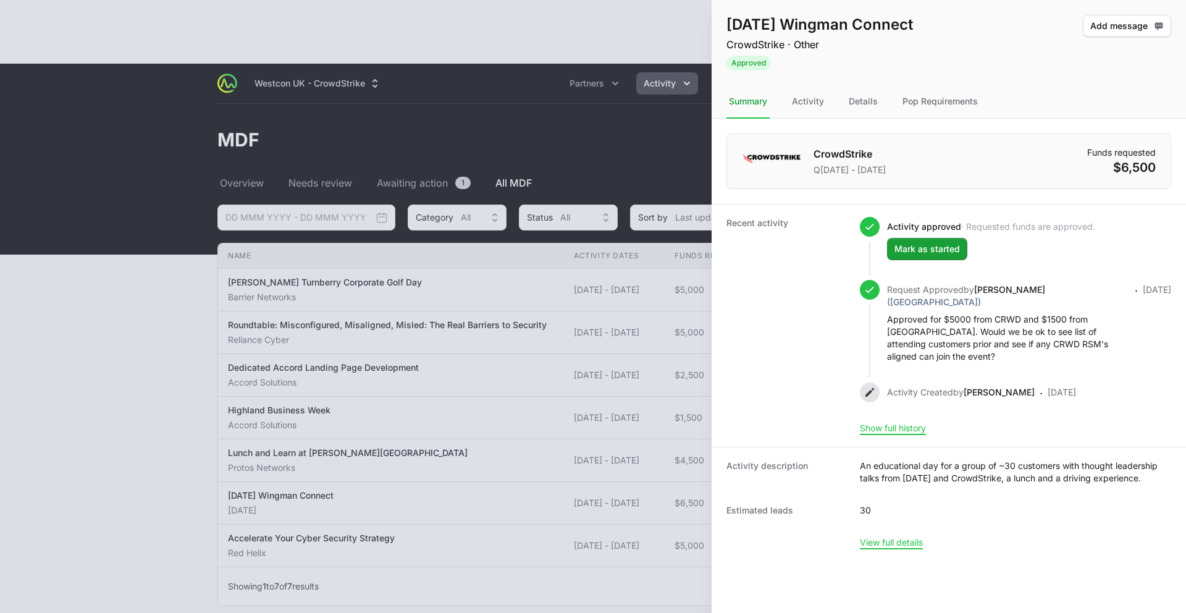
click at [180, 410] on div at bounding box center [593, 306] width 1186 height 613
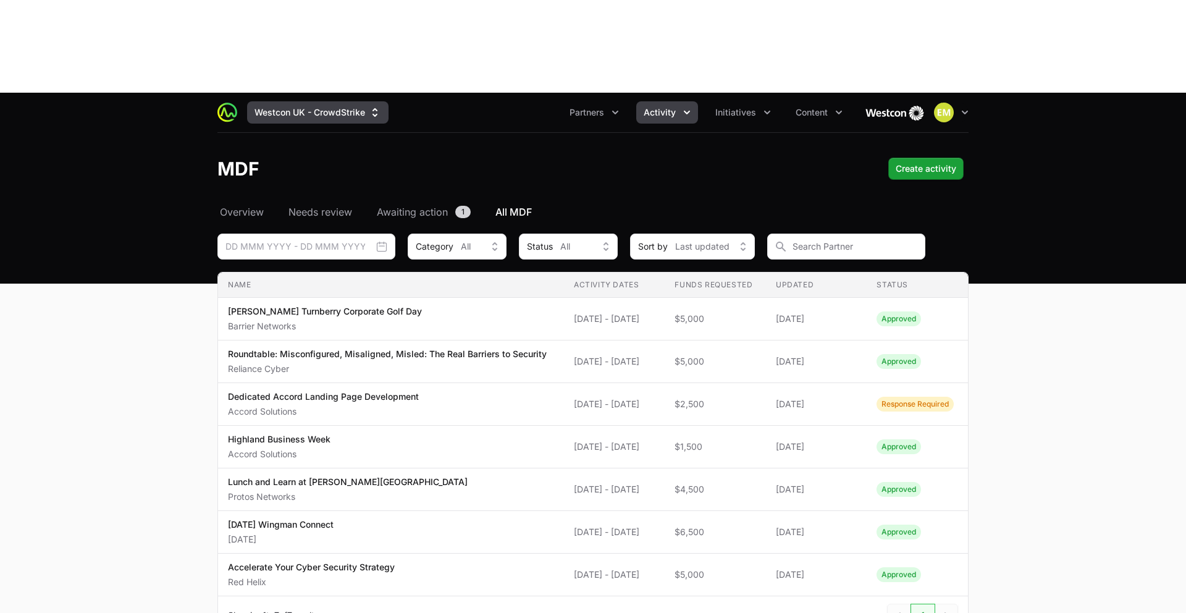
click at [328, 101] on button "Westcon UK - CrowdStrike" at bounding box center [317, 112] width 141 height 22
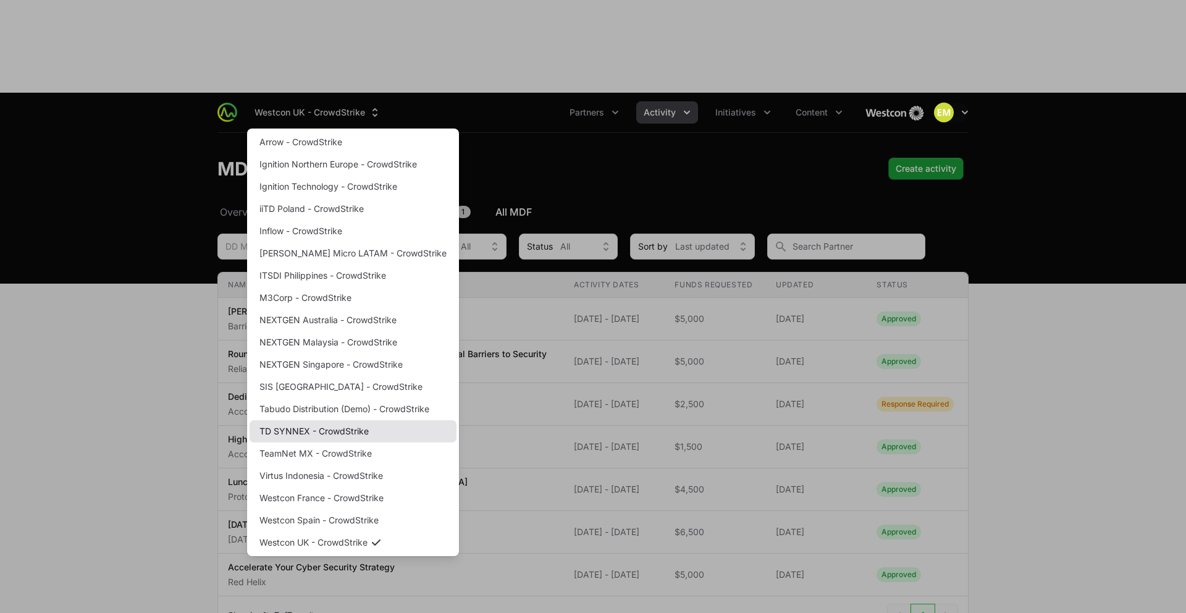
click at [321, 420] on link "TD SYNNEX - CrowdStrike" at bounding box center [353, 431] width 207 height 22
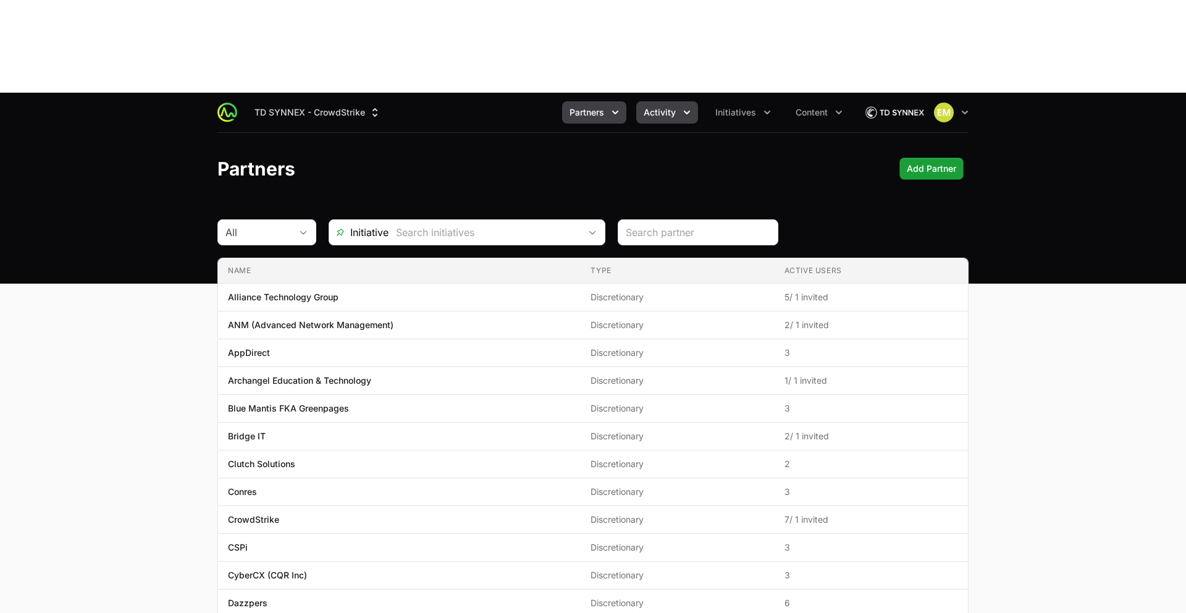
click at [661, 106] on span "Activity" at bounding box center [660, 112] width 32 height 12
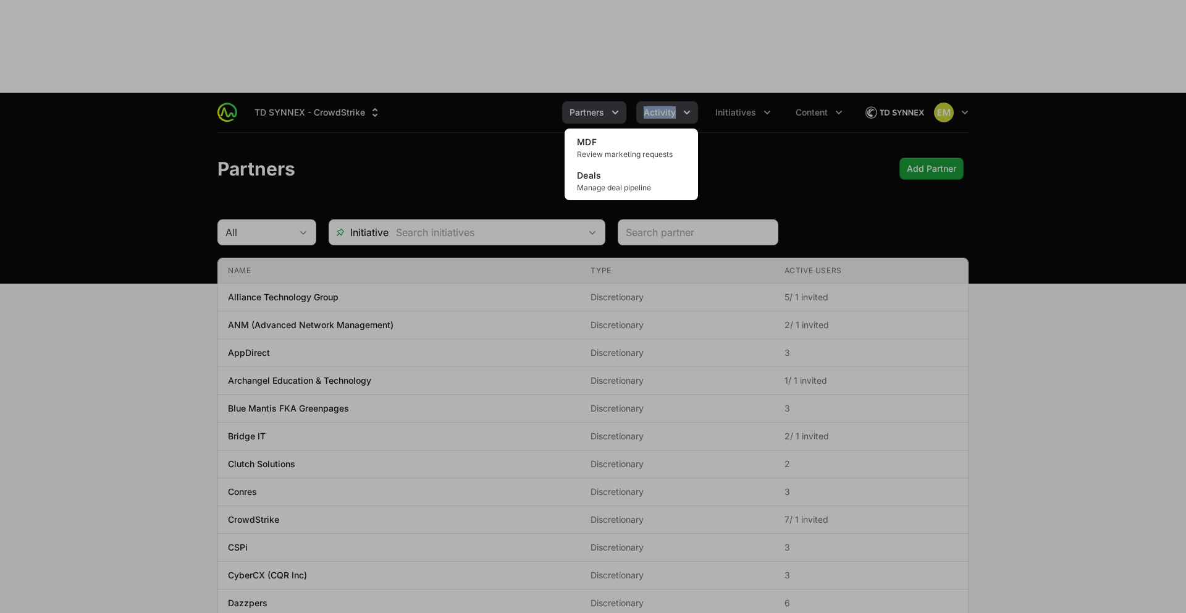
click at [661, 20] on div "Activity menu" at bounding box center [593, 306] width 1186 height 613
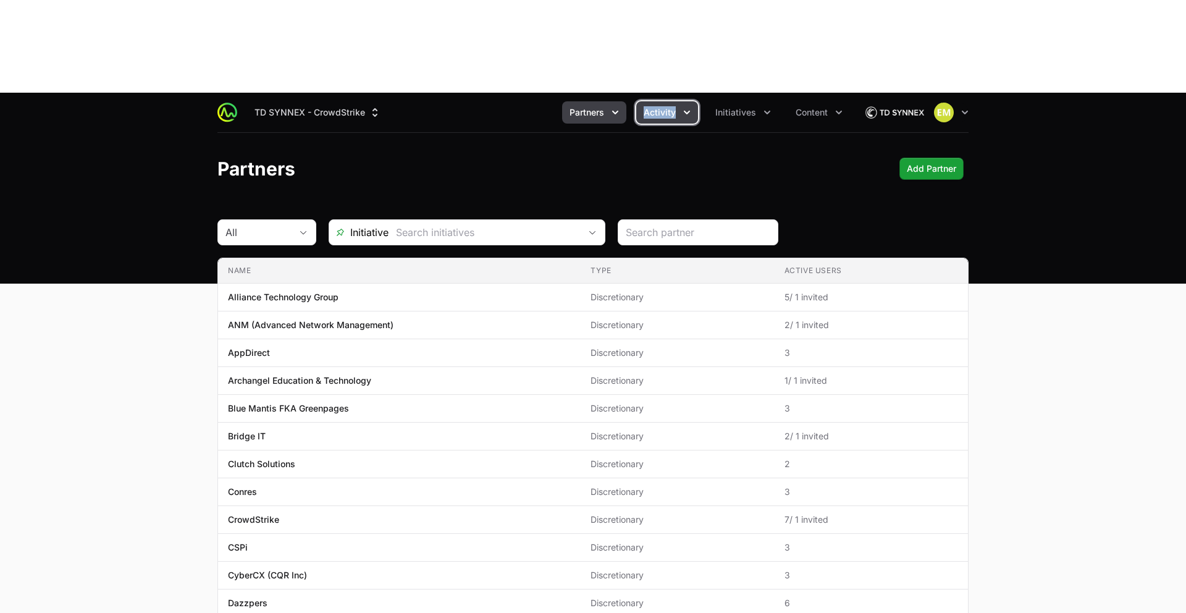
click at [643, 101] on button "Activity" at bounding box center [667, 112] width 62 height 22
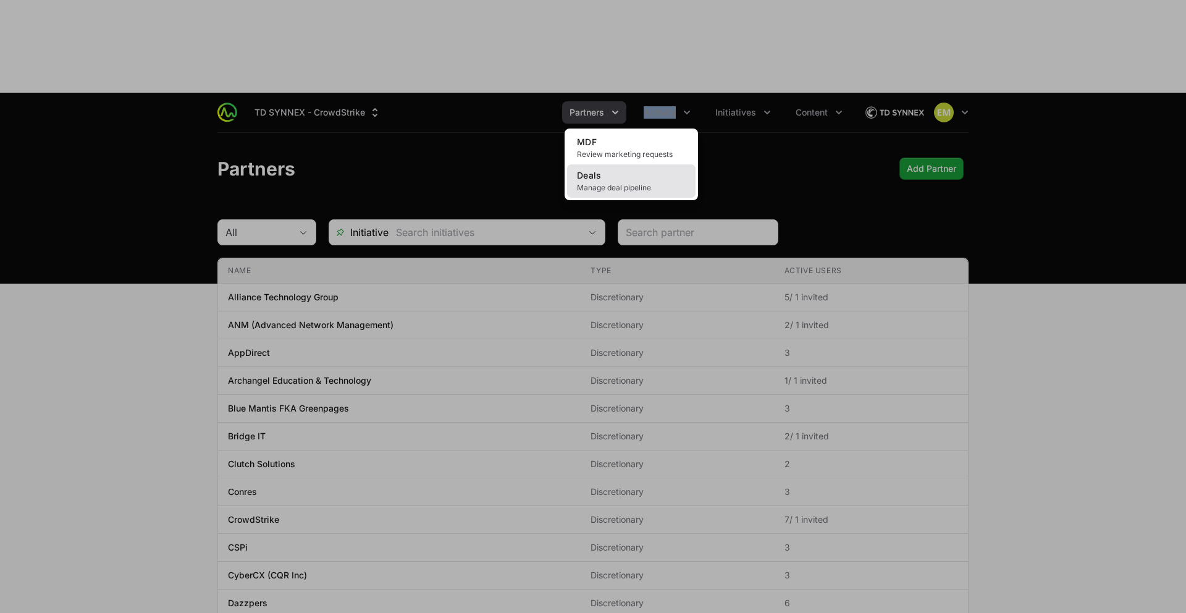
click at [622, 164] on link "Deals Manage deal pipeline" at bounding box center [631, 180] width 129 height 33
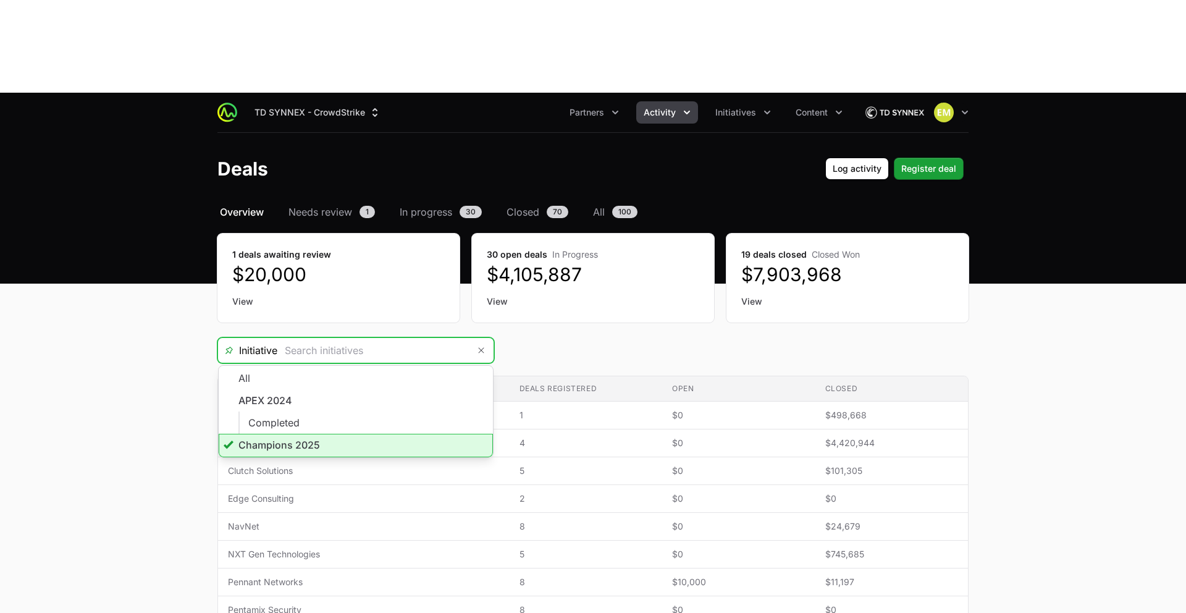
click at [363, 338] on input "Deals Filters" at bounding box center [373, 350] width 192 height 25
click at [329, 434] on li "Champions 2025" at bounding box center [356, 445] width 274 height 23
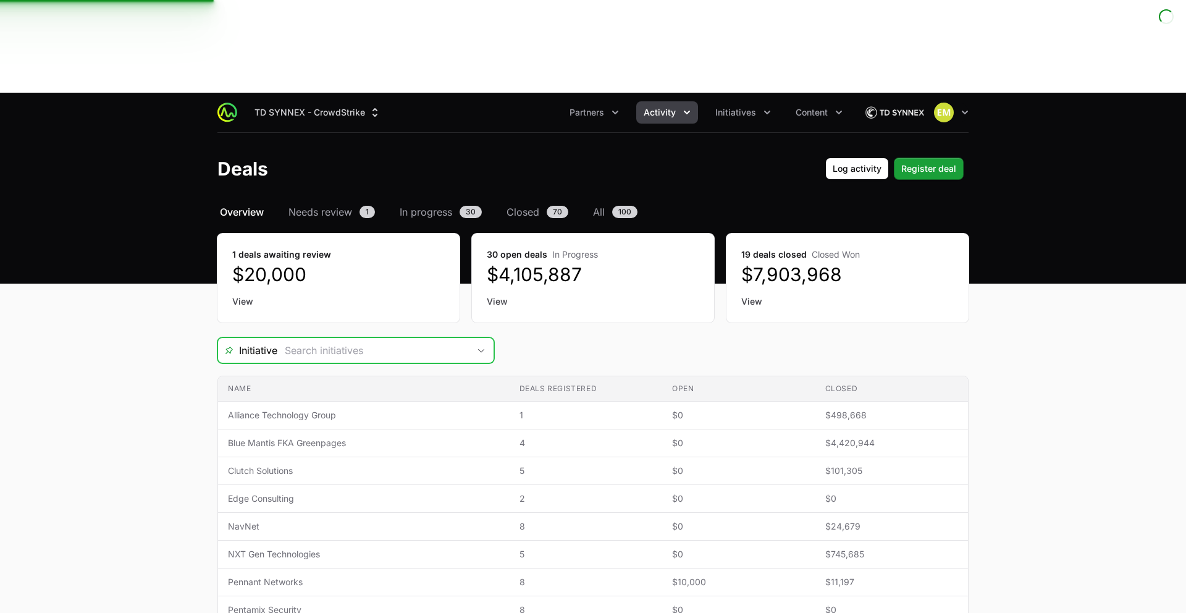
click at [332, 338] on input "Deals Filters" at bounding box center [373, 350] width 192 height 25
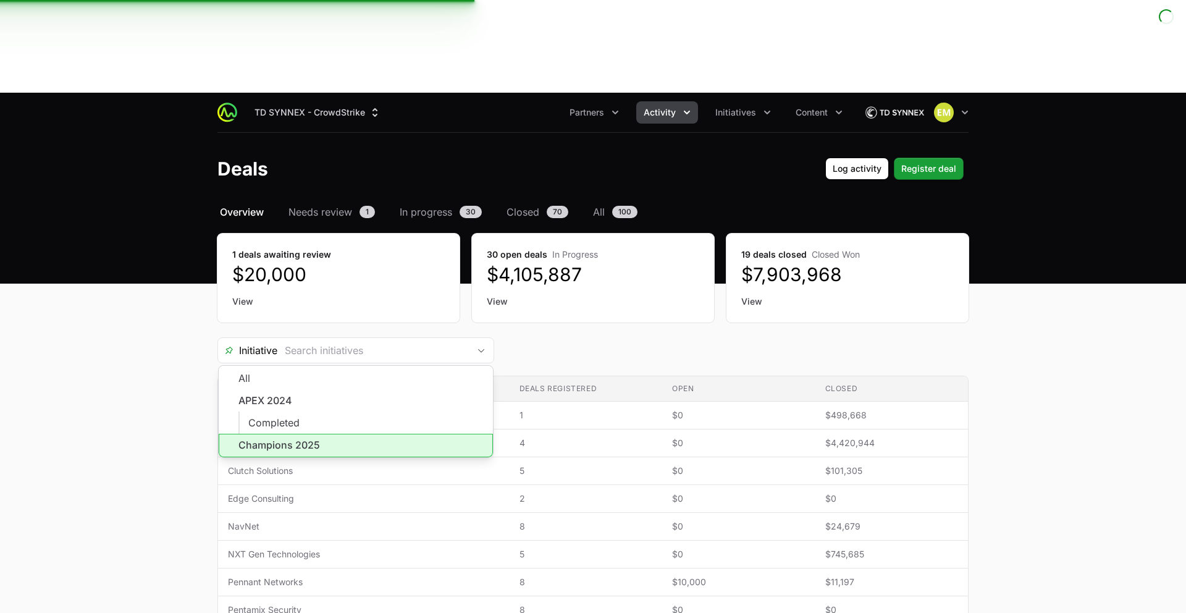
click at [321, 434] on li "Champions 2025" at bounding box center [356, 445] width 274 height 23
type input "Champions 2025"
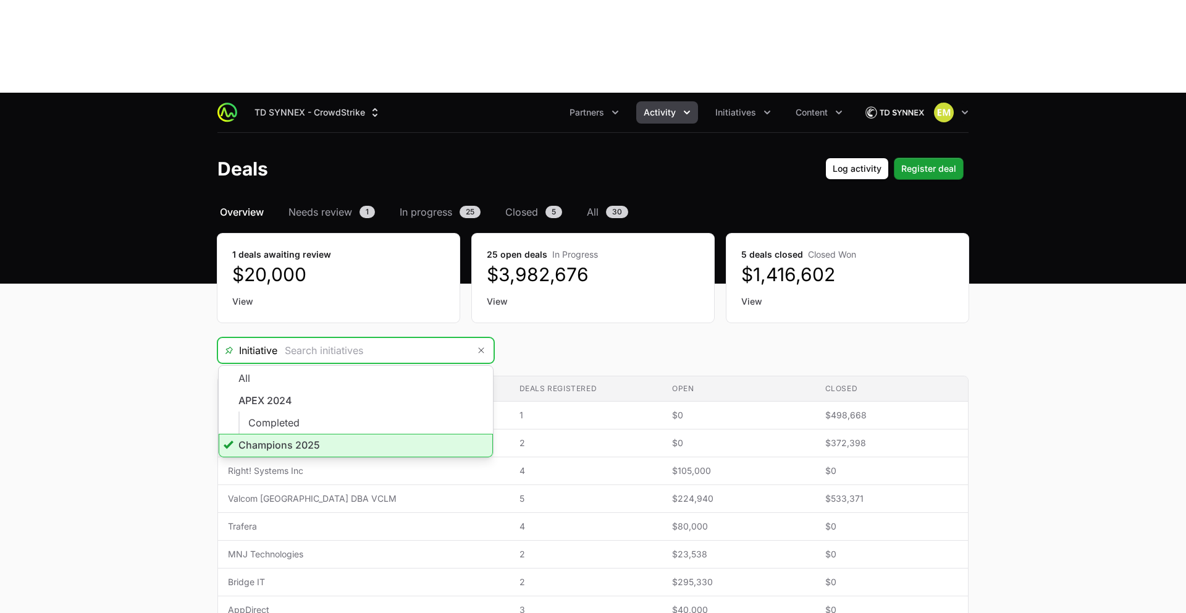
click at [665, 106] on span "Activity" at bounding box center [660, 112] width 32 height 12
type input "Champions 2025"
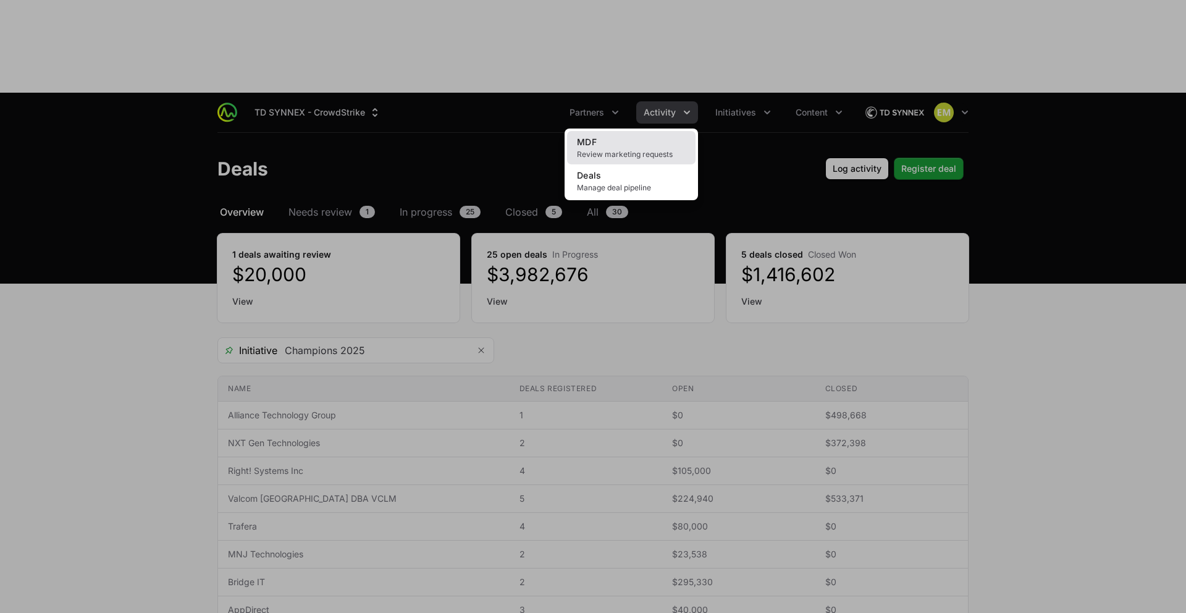
click at [620, 150] on span "Review marketing requests" at bounding box center [631, 155] width 109 height 10
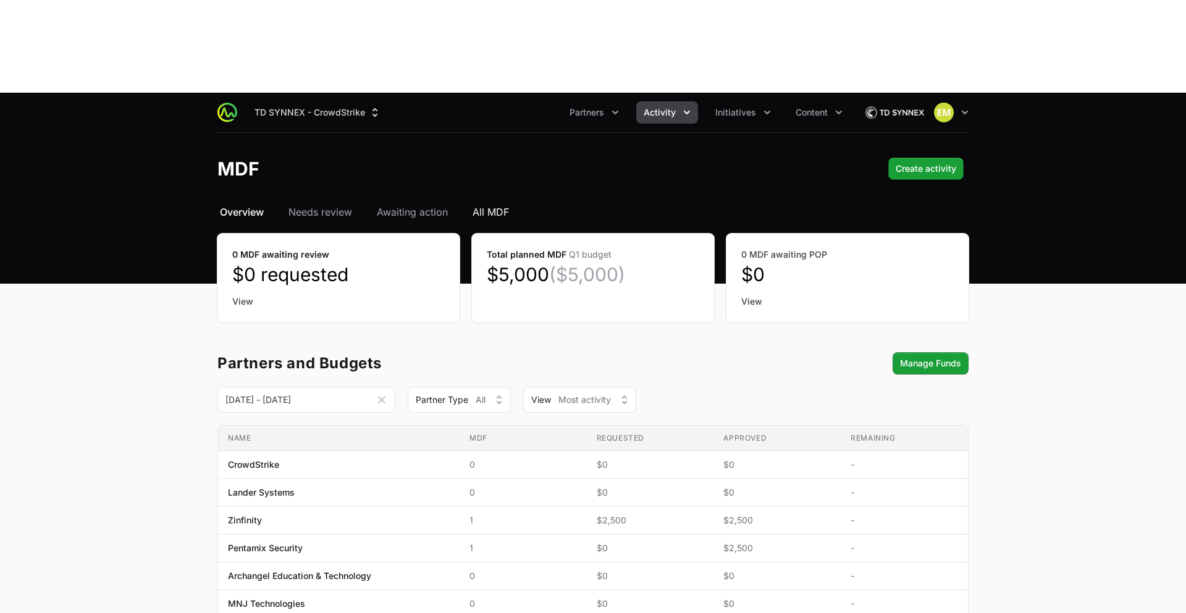
click at [483, 204] on span "All MDF" at bounding box center [491, 211] width 36 height 15
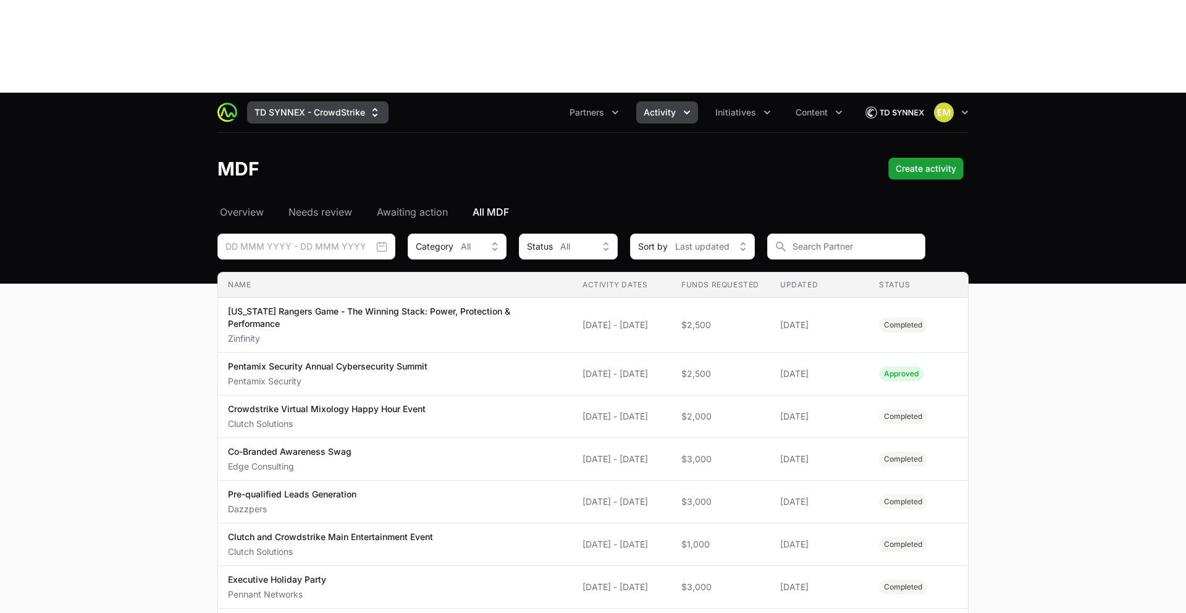
click at [322, 101] on button "TD SYNNEX - CrowdStrike" at bounding box center [317, 112] width 141 height 22
click at [311, 101] on button "TD SYNNEX - CrowdStrike" at bounding box center [317, 112] width 141 height 22
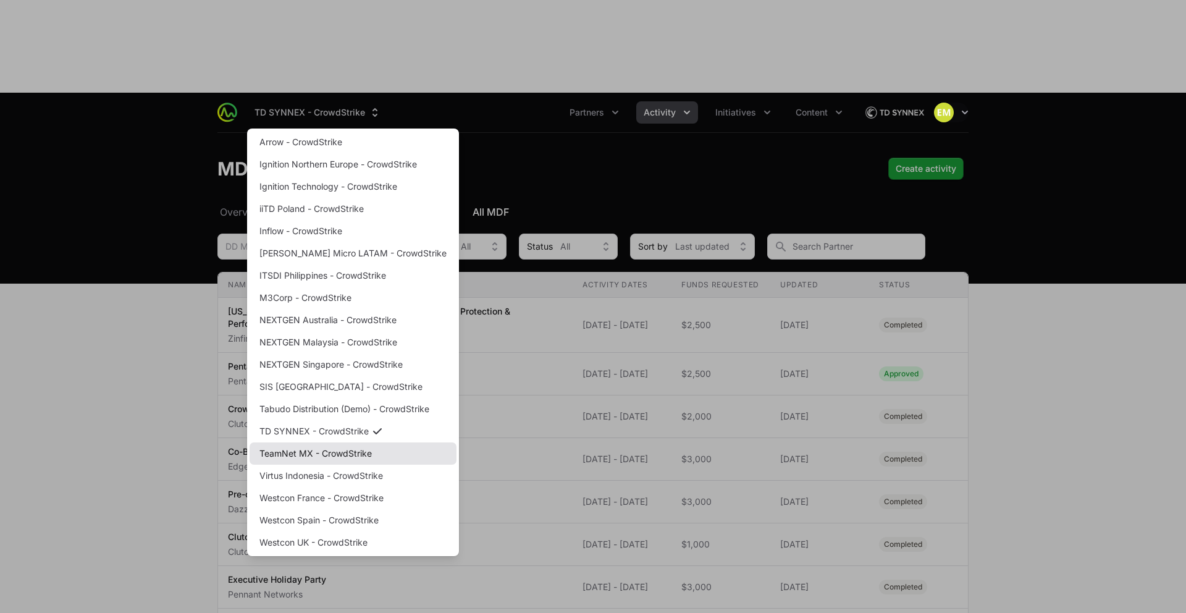
click at [317, 442] on link "TeamNet MX - CrowdStrike" at bounding box center [353, 453] width 207 height 22
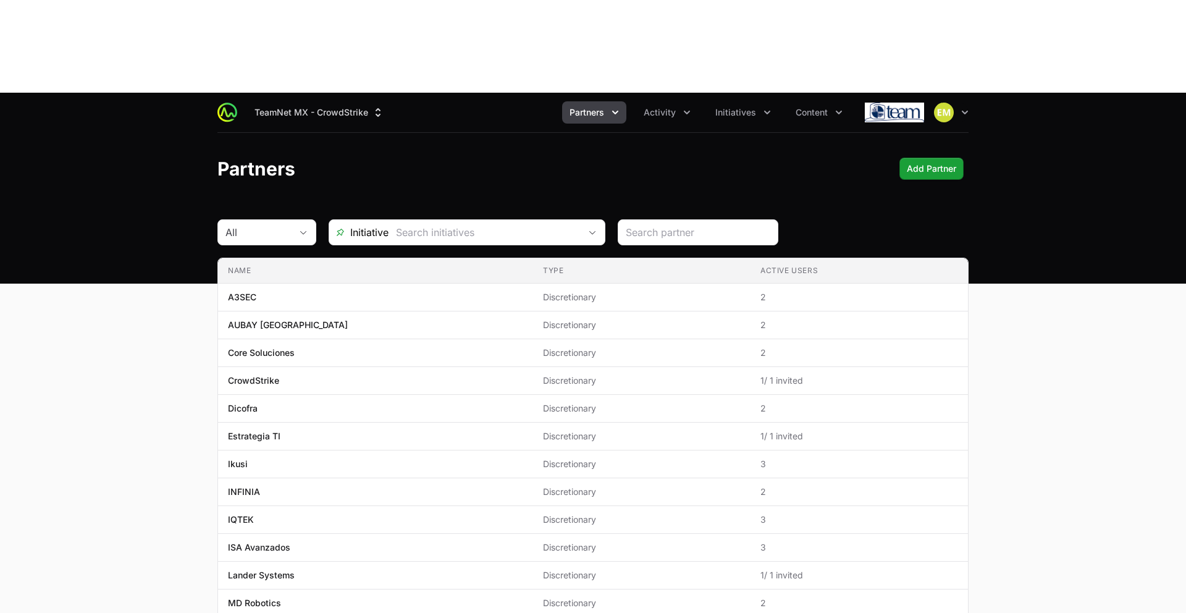
click at [608, 101] on button "Partners" at bounding box center [594, 112] width 64 height 22
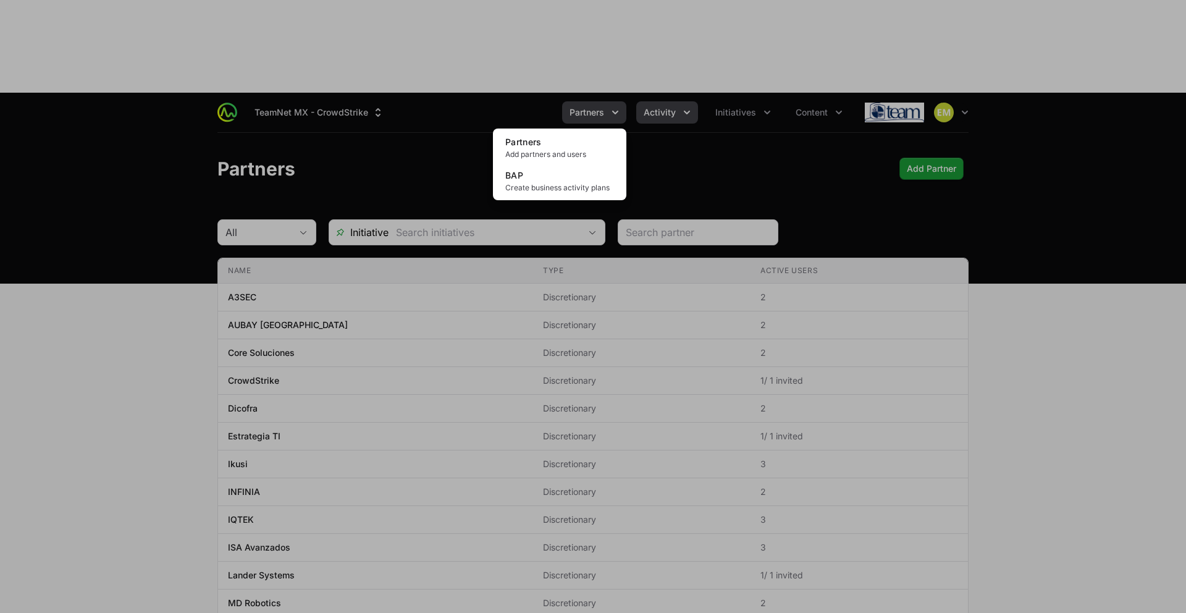
click at [644, 20] on div "Partners menu" at bounding box center [593, 306] width 1186 height 613
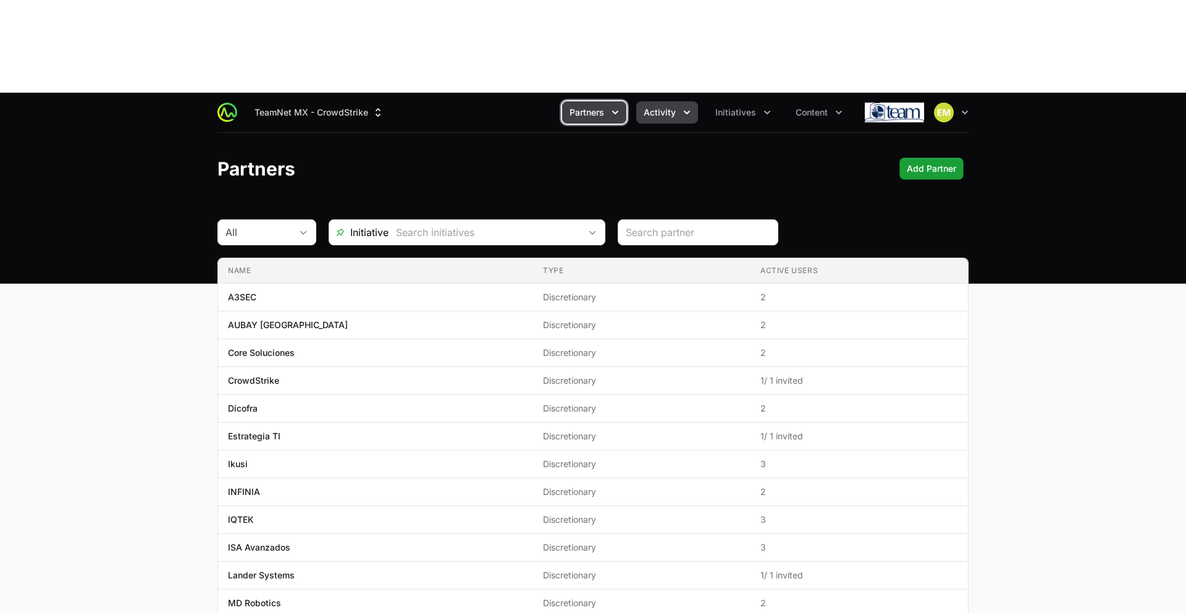
click at [649, 106] on span "Activity" at bounding box center [660, 112] width 32 height 12
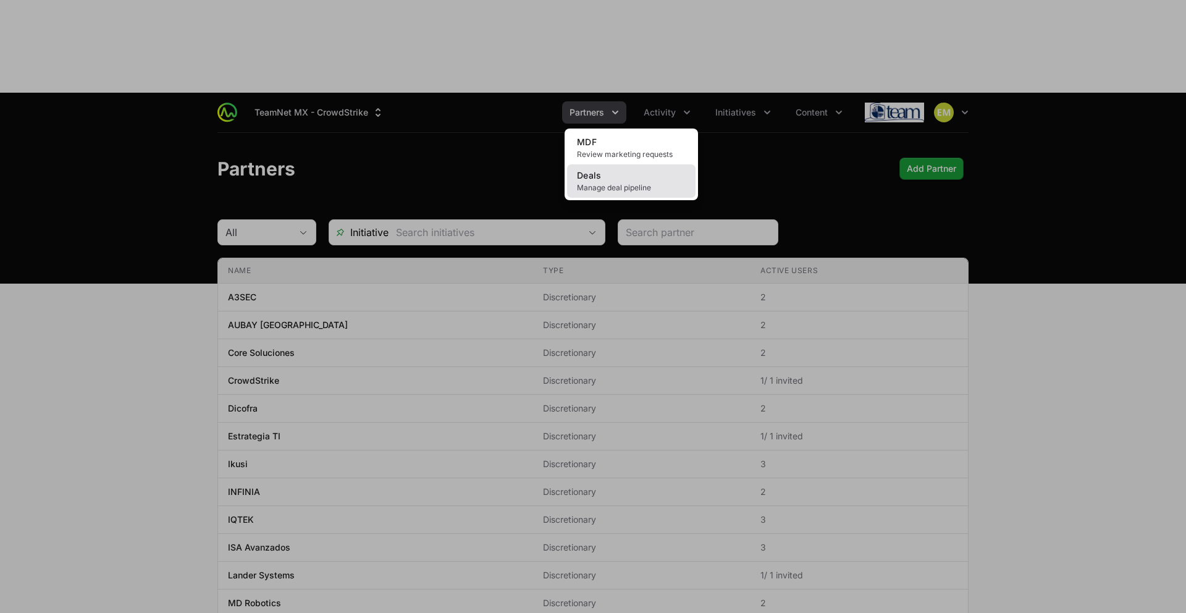
click at [609, 164] on link "Deals Manage deal pipeline" at bounding box center [631, 180] width 129 height 33
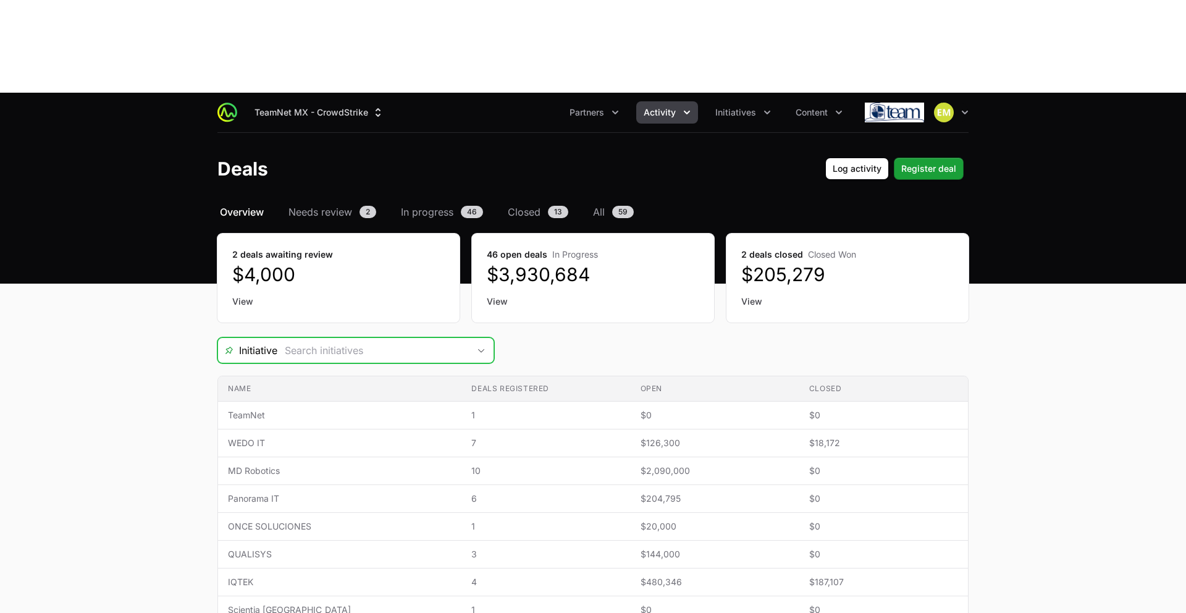
click at [405, 338] on input "Deals Filters" at bounding box center [373, 350] width 192 height 25
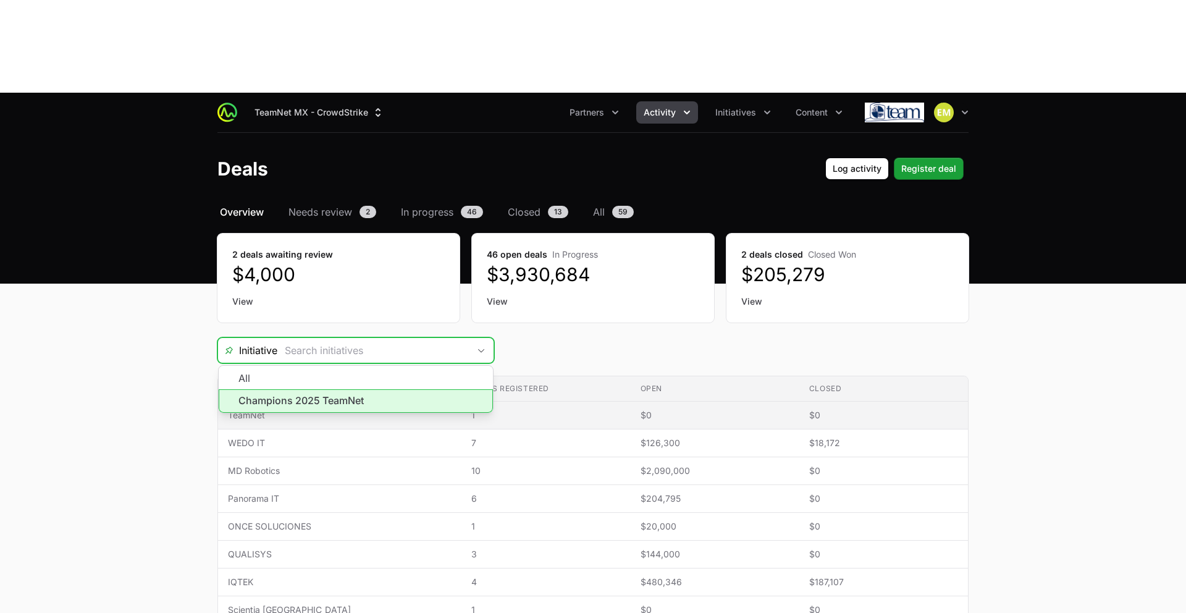
click at [373, 389] on li "Champions 2025 TeamNet" at bounding box center [356, 400] width 274 height 23
type input "Champions 2025 TeamNet"
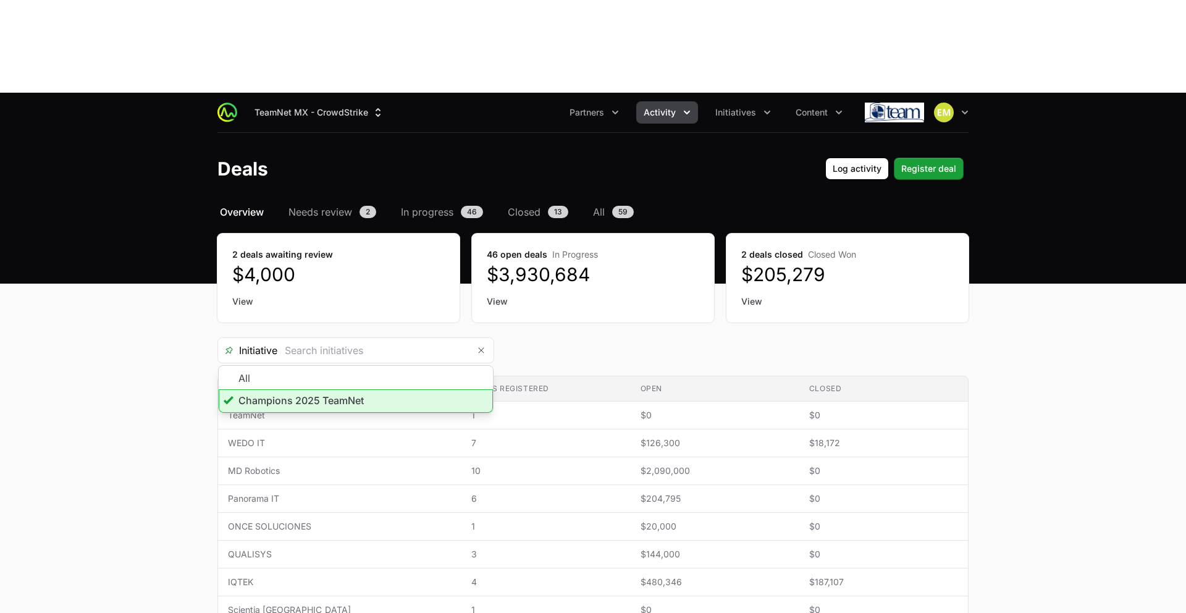
type input "Champions 2025 TeamNet"
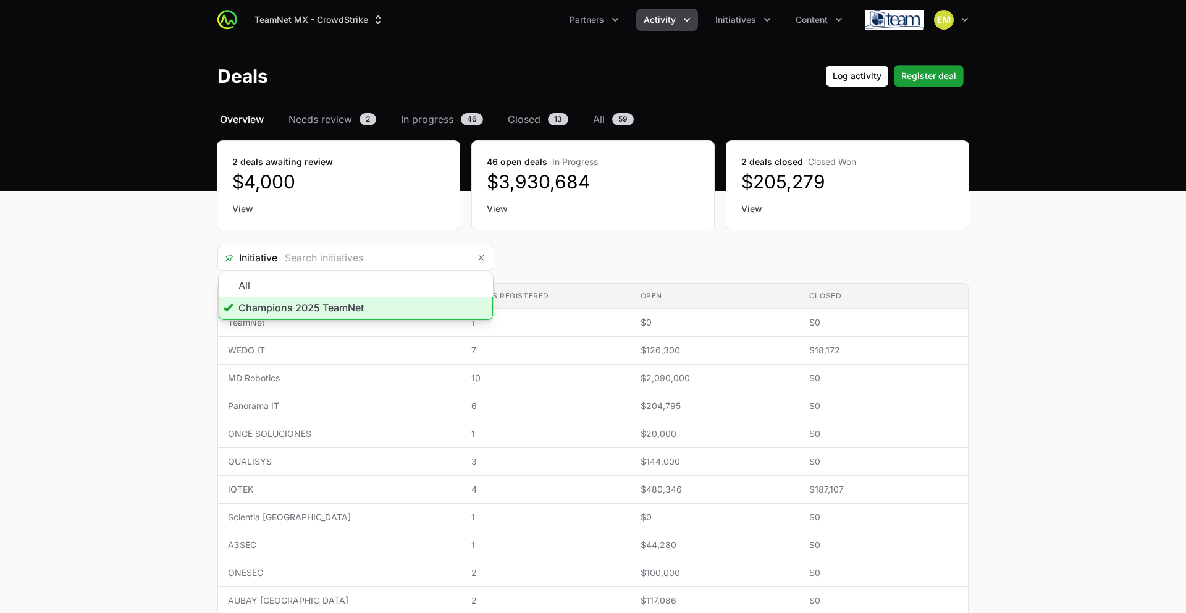
type input "Champions 2025 TeamNet"
